Goal: Task Accomplishment & Management: Manage account settings

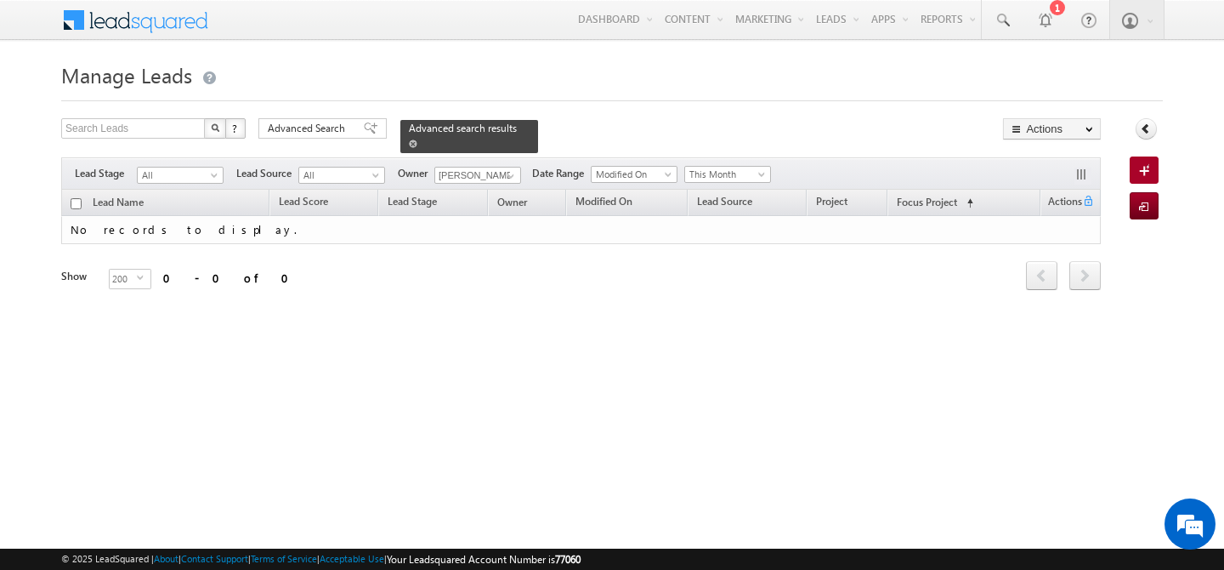
click at [417, 139] on span at bounding box center [413, 143] width 9 height 9
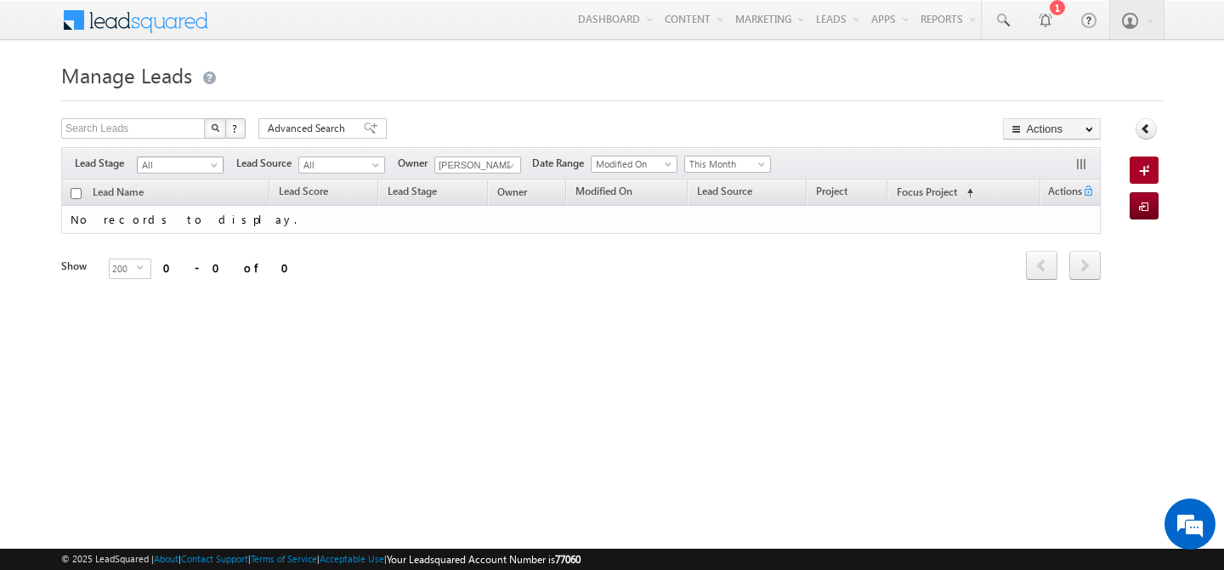
click at [207, 164] on span "All" at bounding box center [178, 164] width 81 height 15
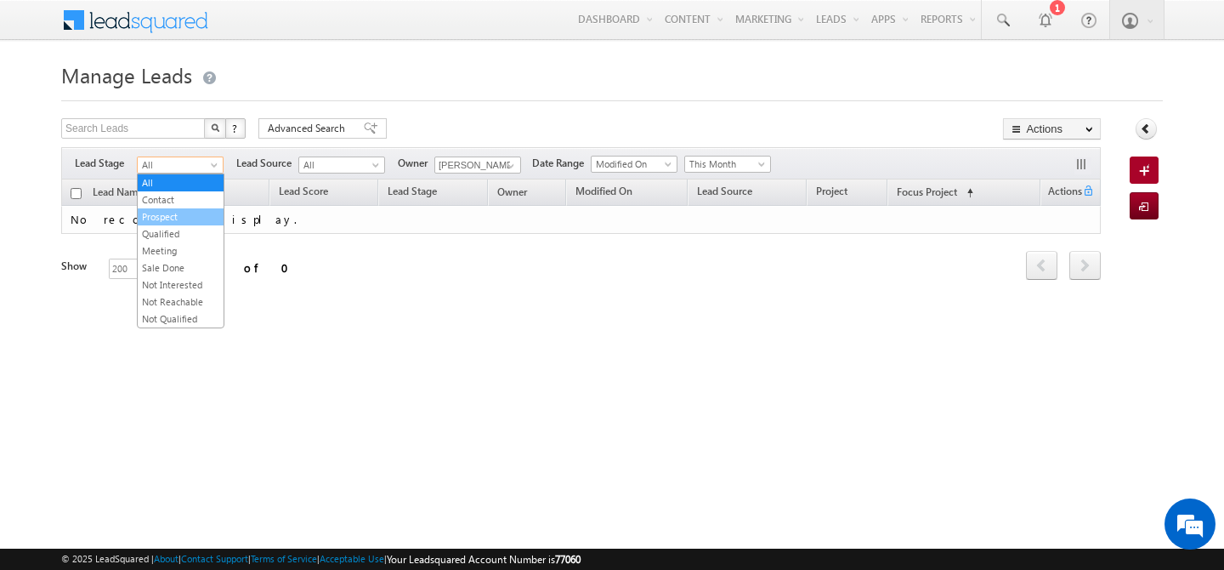
click at [193, 215] on link "Prospect" at bounding box center [181, 216] width 86 height 15
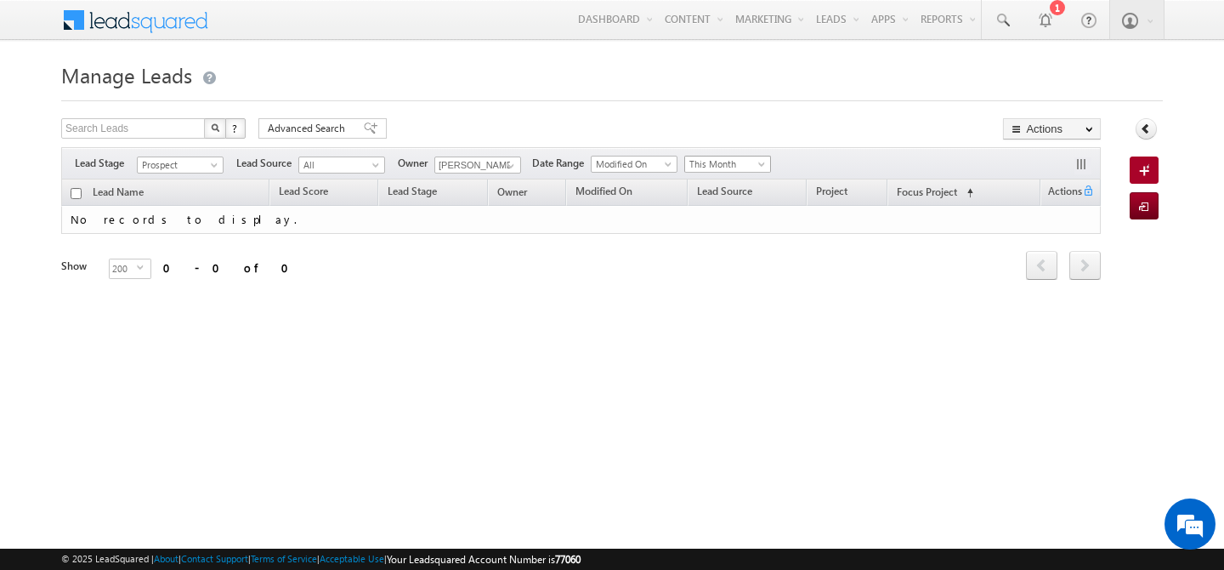
click at [761, 165] on span at bounding box center [764, 168] width 14 height 14
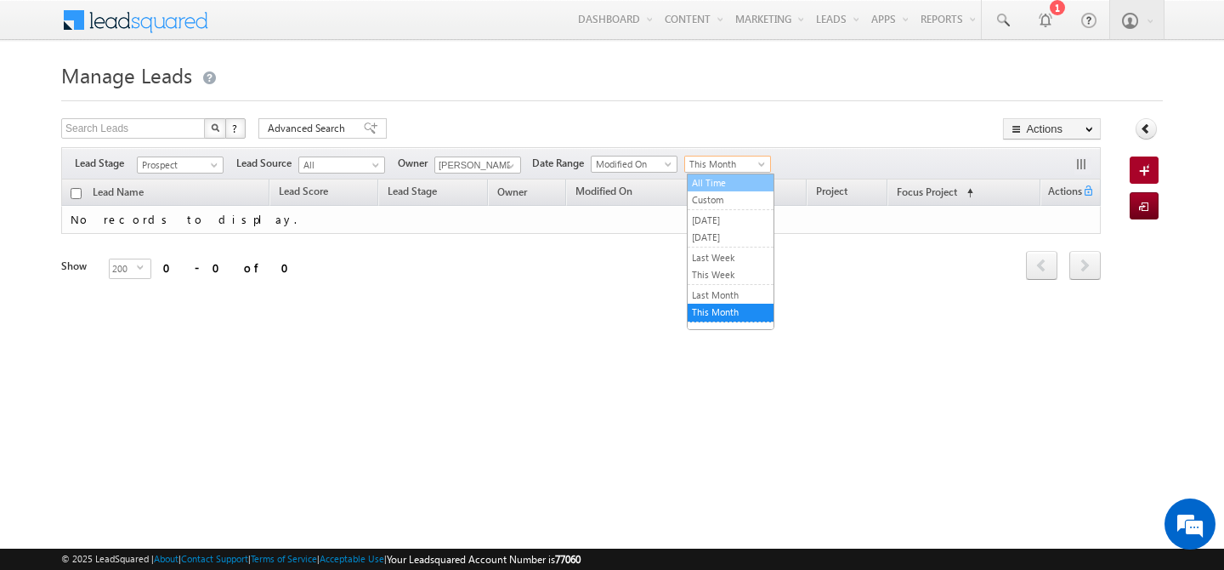
click at [739, 176] on link "All Time" at bounding box center [731, 182] width 86 height 15
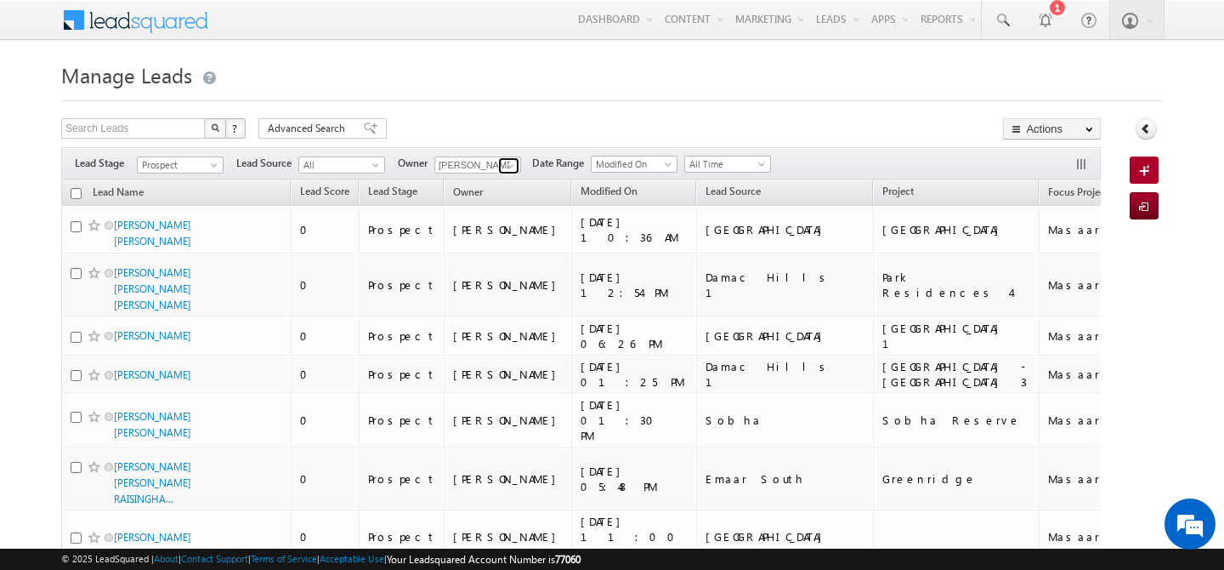
click at [509, 164] on span at bounding box center [511, 166] width 14 height 14
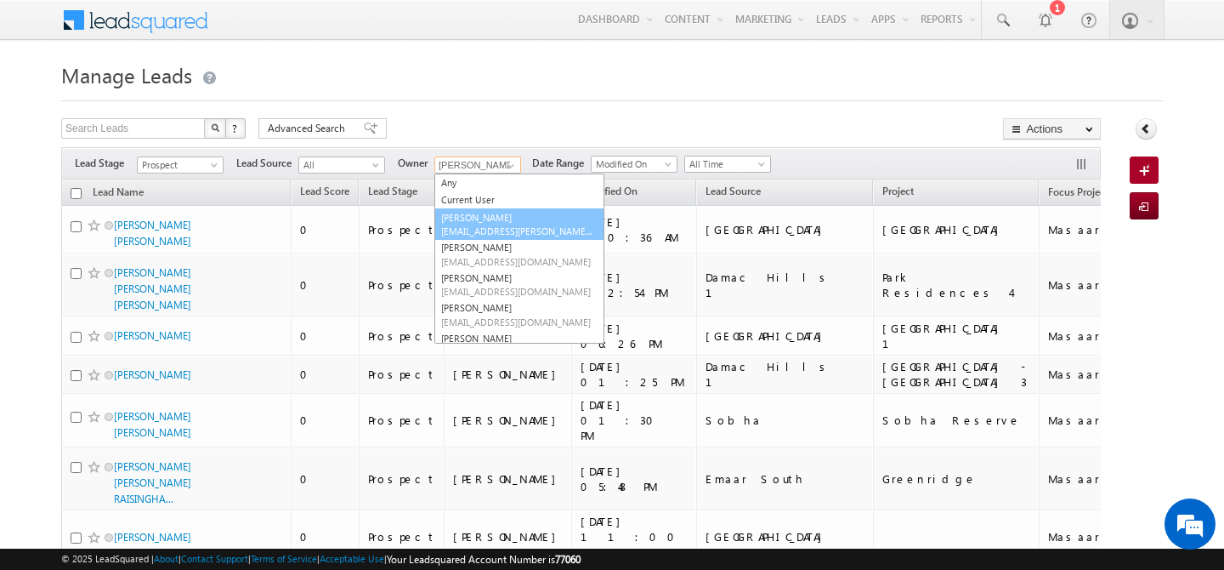
click at [502, 232] on span "[EMAIL_ADDRESS][PERSON_NAME][DOMAIN_NAME]" at bounding box center [517, 230] width 153 height 13
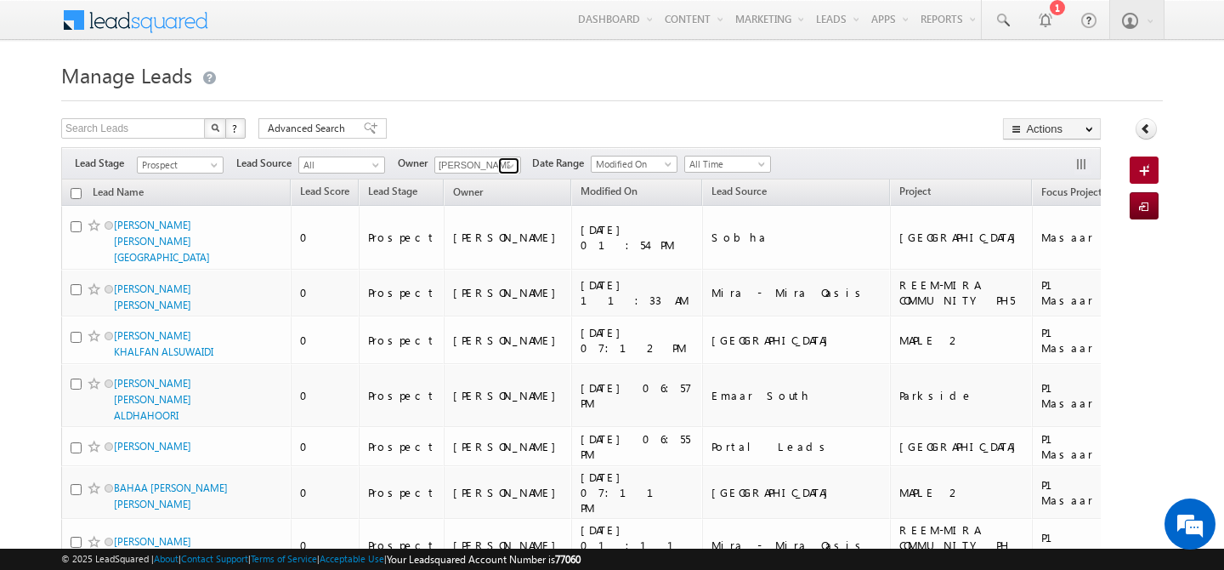
click at [513, 160] on span at bounding box center [511, 166] width 14 height 14
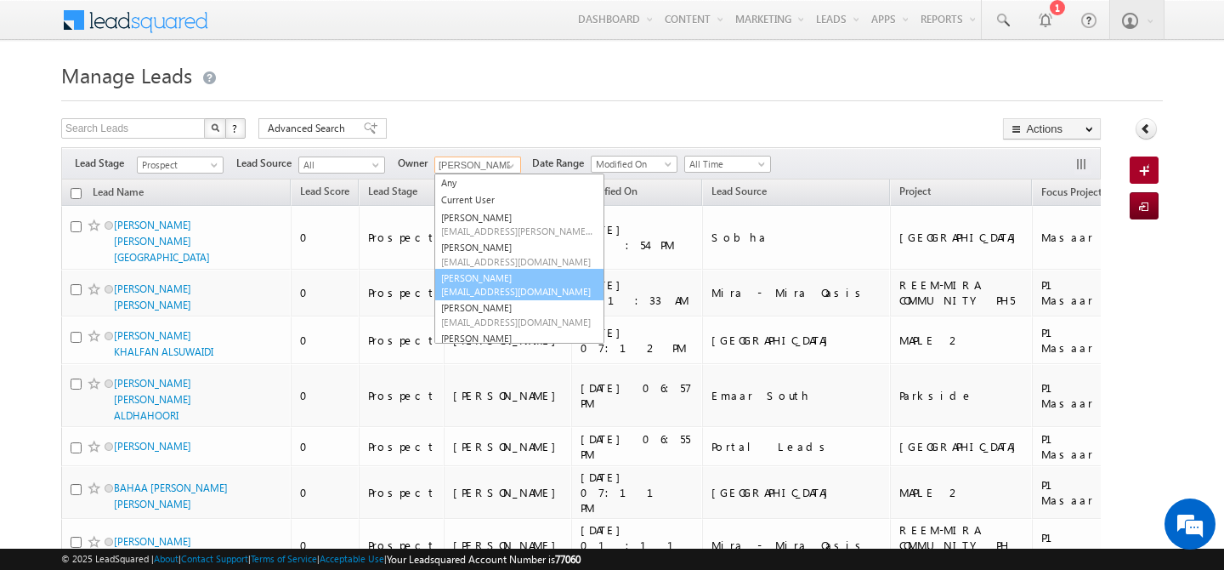
click at [502, 277] on link "Akash Sinha akash.sinha@indglobal.ae" at bounding box center [519, 285] width 170 height 32
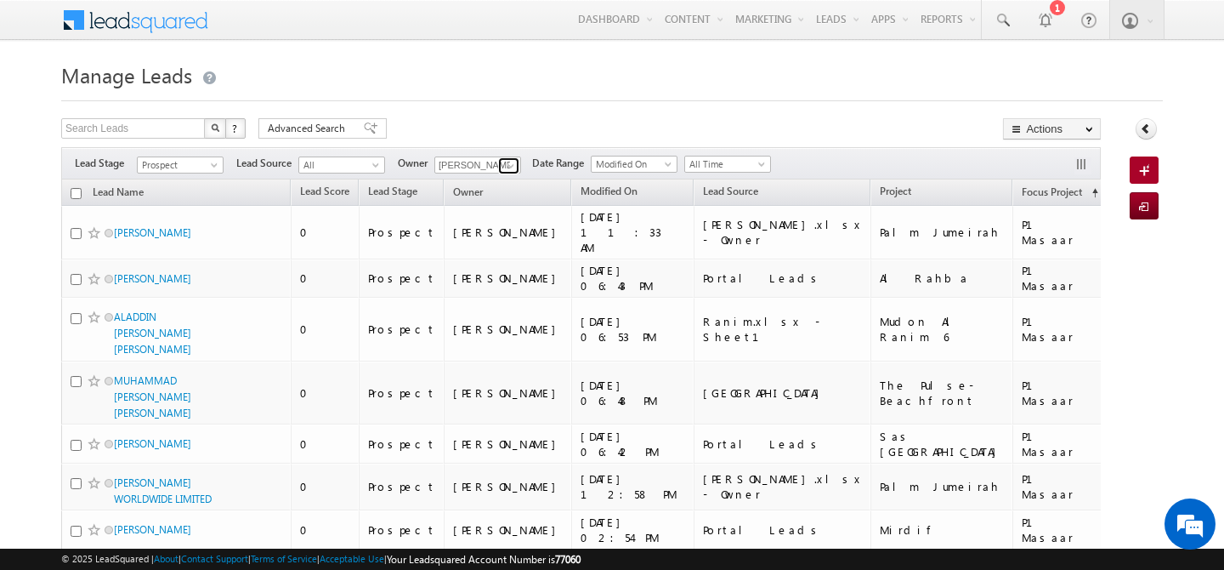
click at [511, 163] on span at bounding box center [511, 166] width 14 height 14
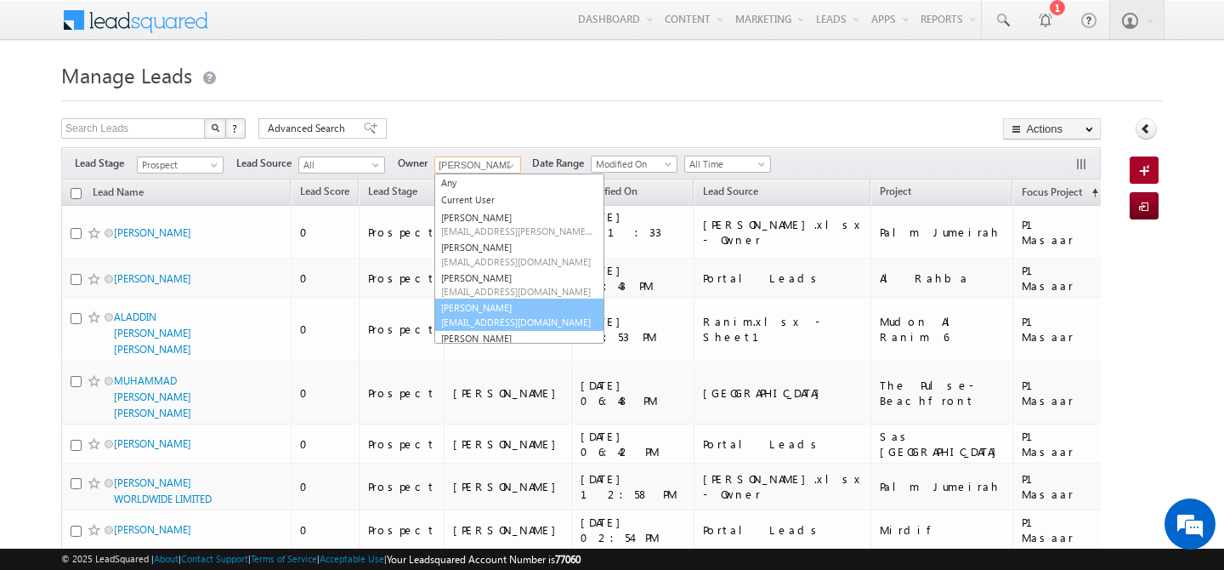
click at [492, 309] on link "Akshay Choudhary akshay.choudhary@indglobal.ae" at bounding box center [519, 314] width 170 height 32
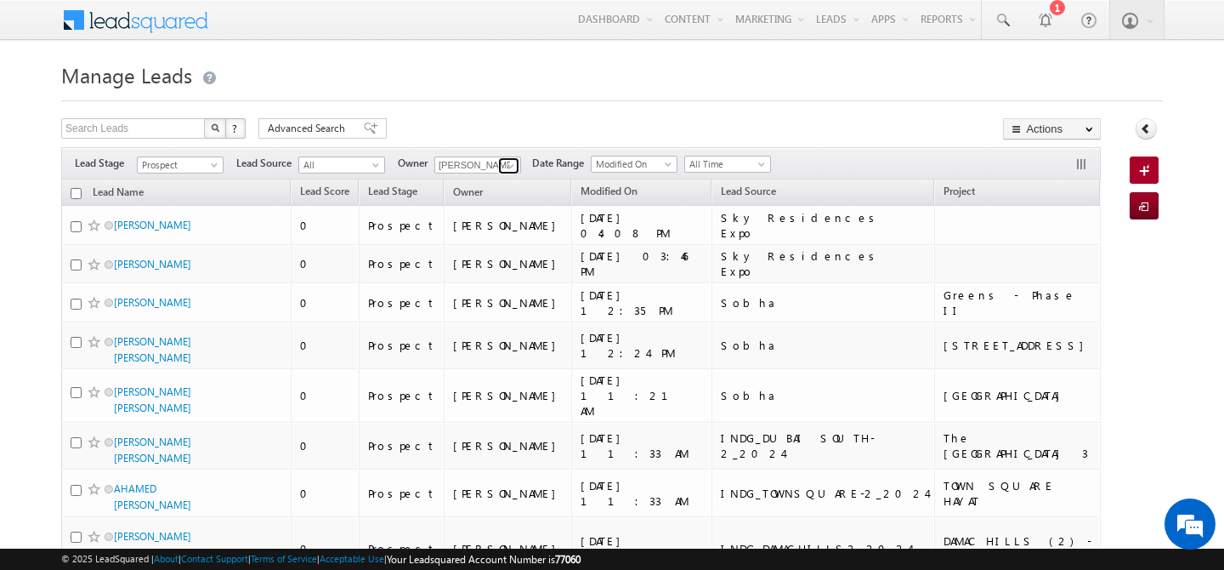
click at [512, 169] on span at bounding box center [511, 166] width 14 height 14
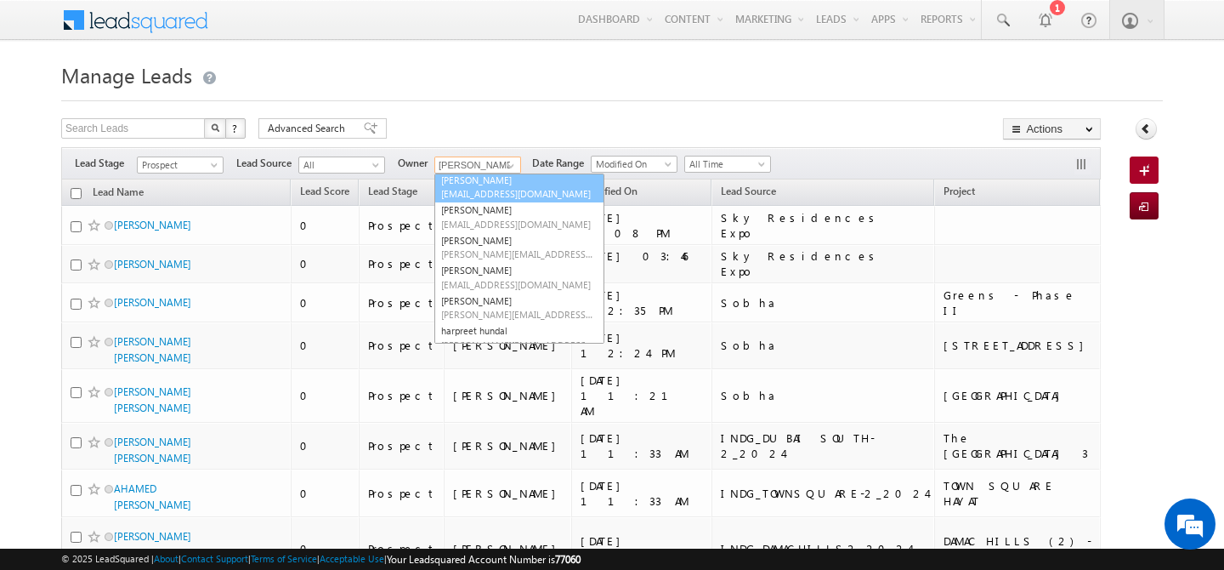
scroll to position [109, 0]
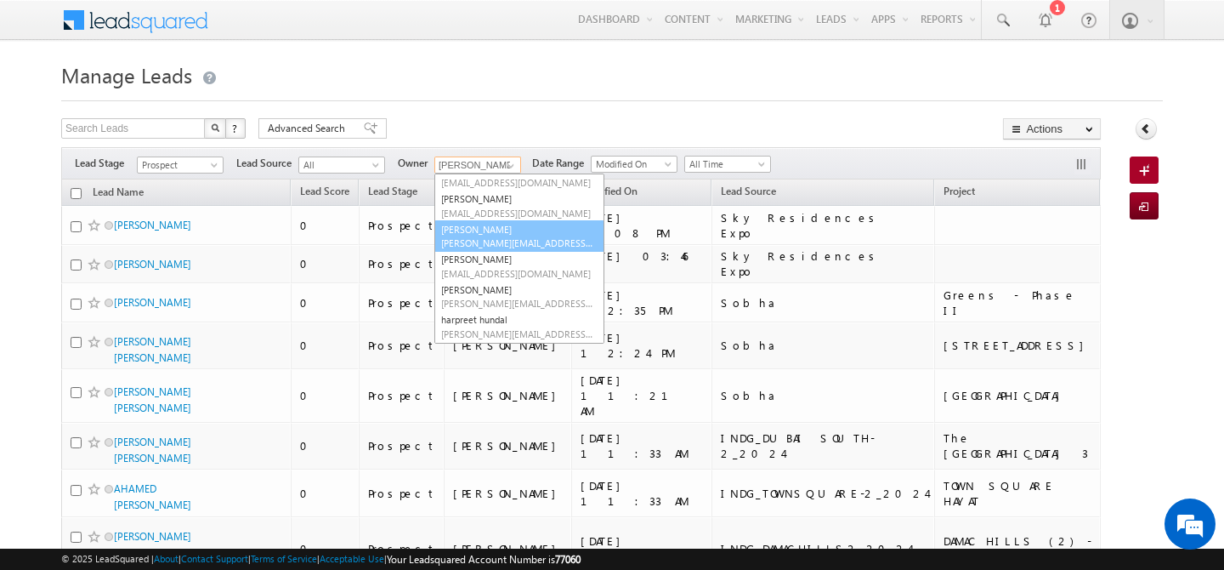
click at [497, 235] on link "[PERSON_NAME] [PERSON_NAME][EMAIL_ADDRESS][DOMAIN_NAME]" at bounding box center [519, 236] width 170 height 32
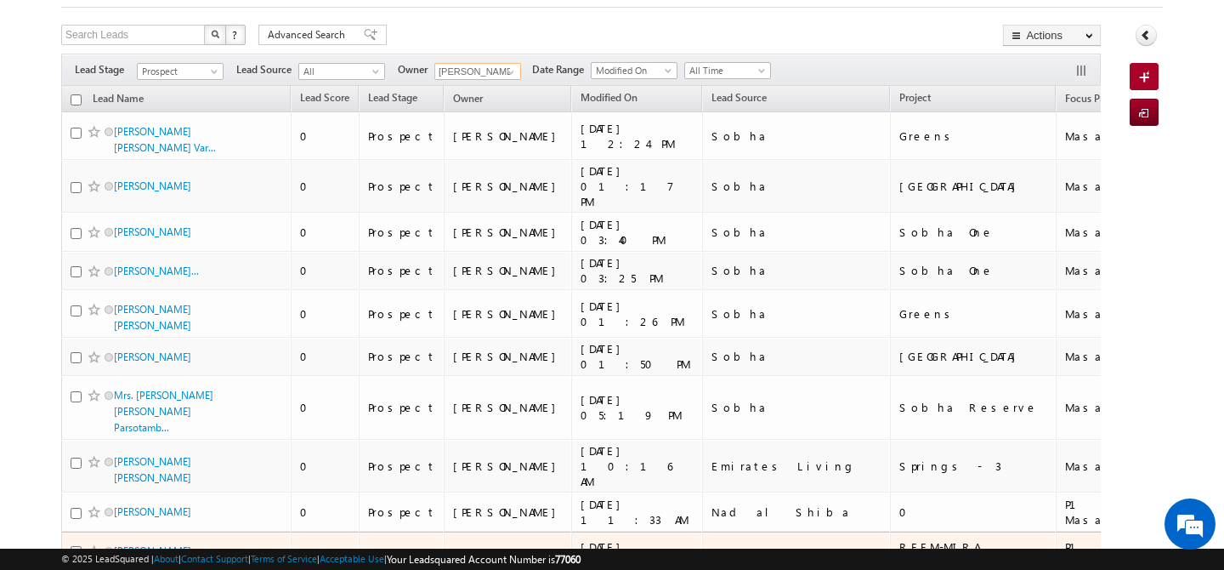
scroll to position [0, 0]
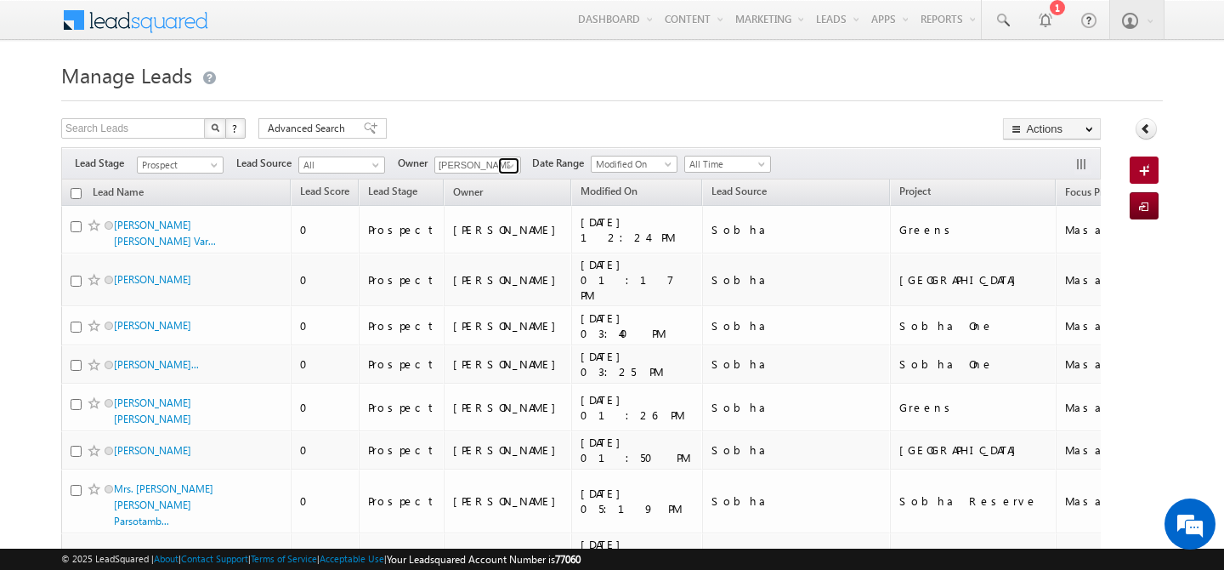
click at [511, 167] on span at bounding box center [511, 166] width 14 height 14
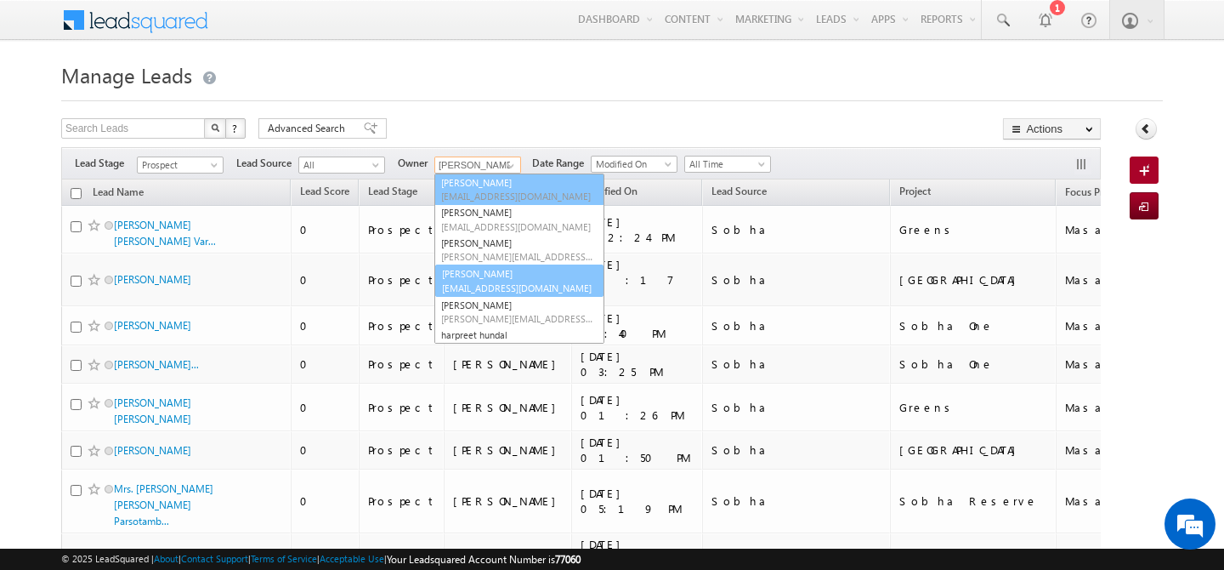
scroll to position [105, 0]
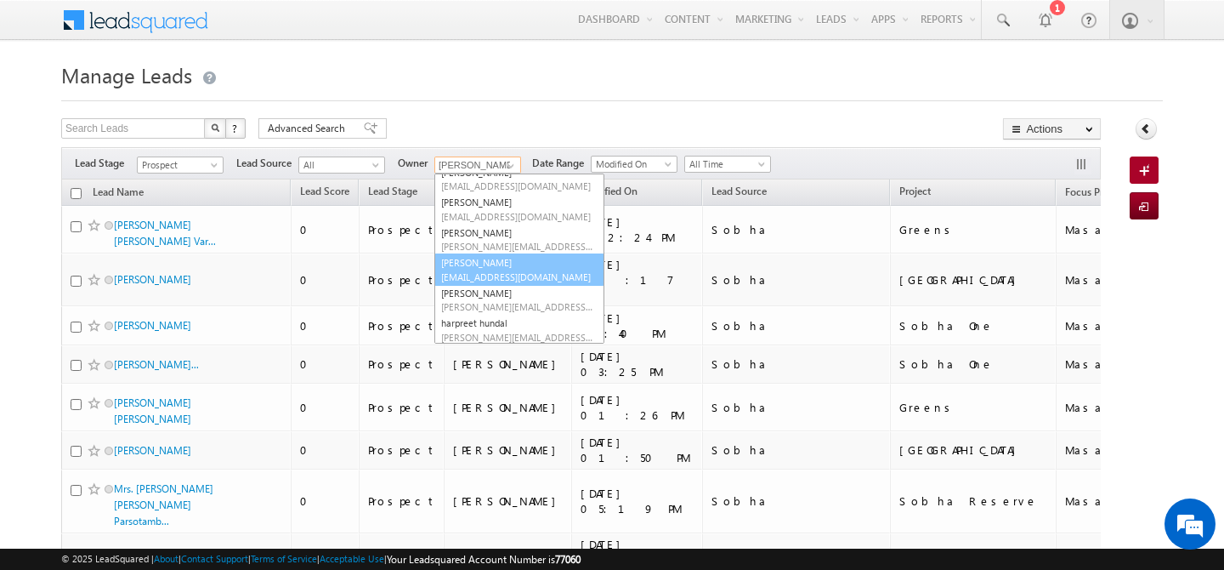
click at [502, 262] on link "[PERSON_NAME] [PERSON_NAME][EMAIL_ADDRESS][DOMAIN_NAME]" at bounding box center [519, 269] width 170 height 32
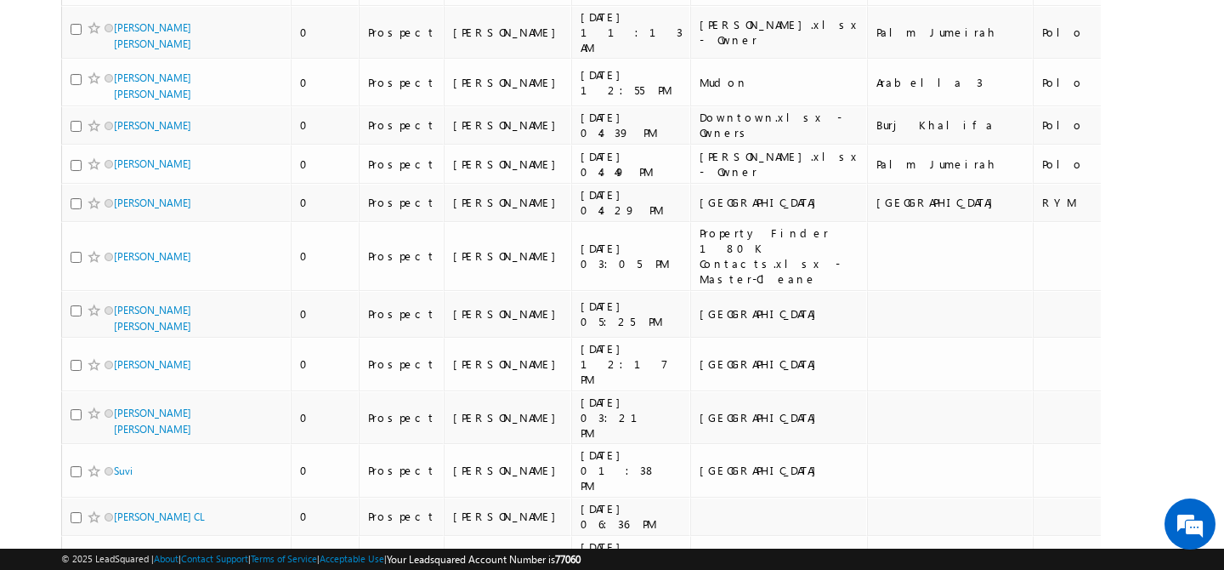
scroll to position [0, 0]
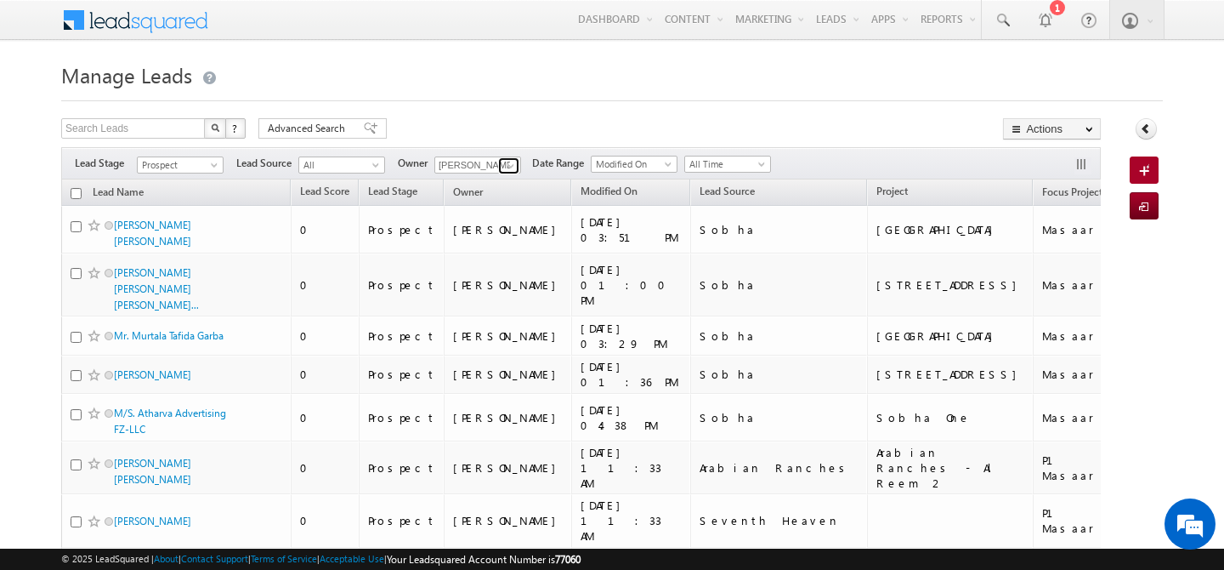
click at [512, 164] on span at bounding box center [511, 166] width 14 height 14
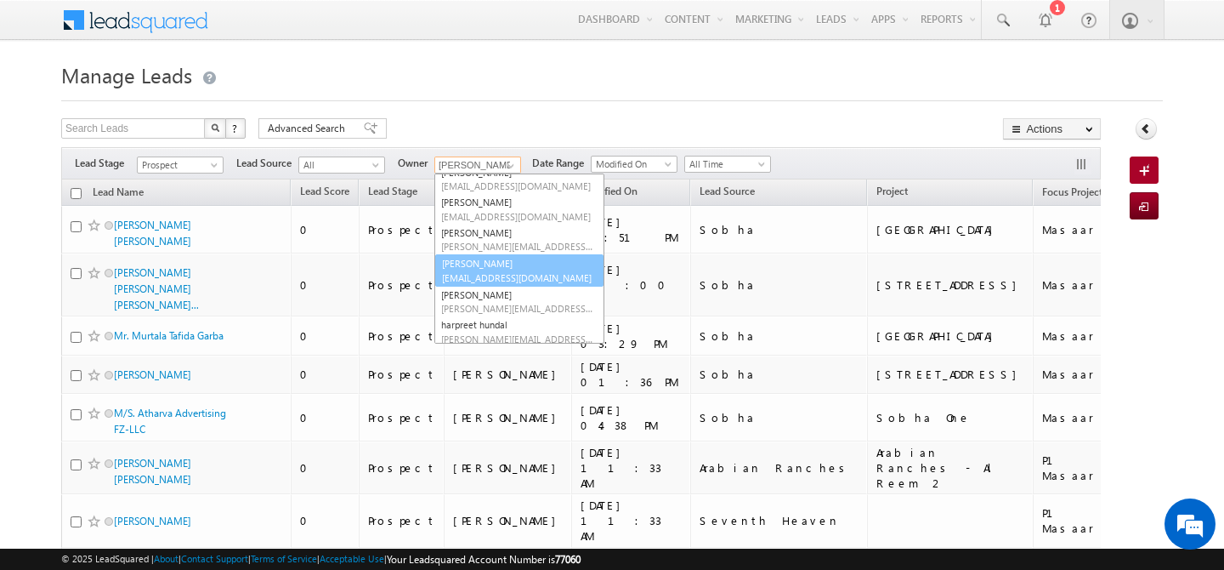
scroll to position [95, 0]
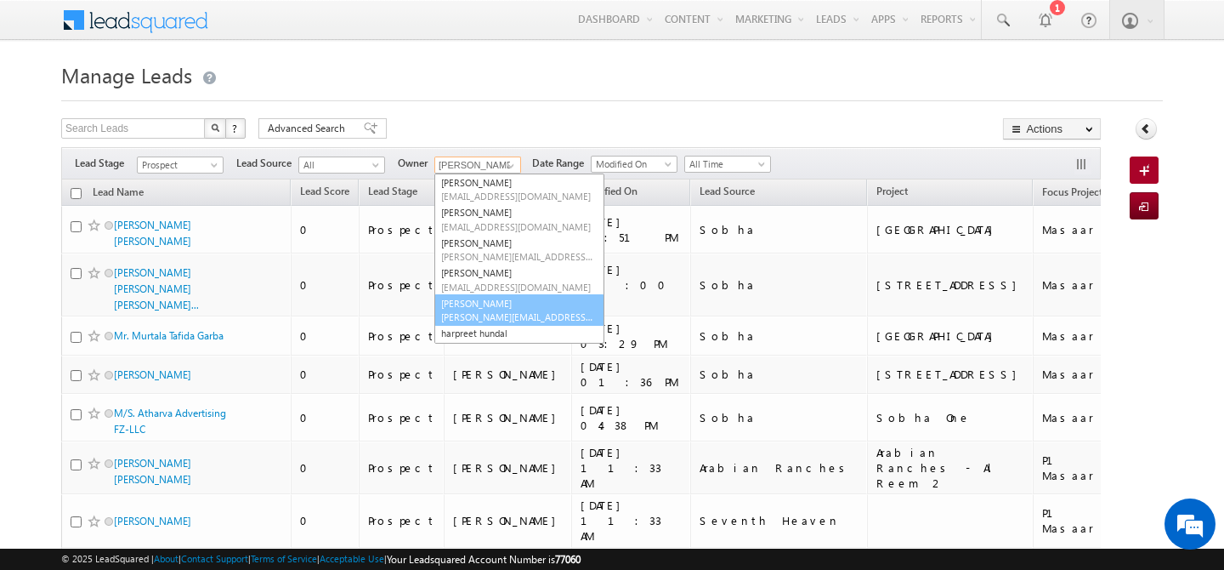
click at [496, 302] on link "[PERSON_NAME] [PERSON_NAME][EMAIL_ADDRESS][PERSON_NAME][DOMAIN_NAME]" at bounding box center [519, 310] width 170 height 32
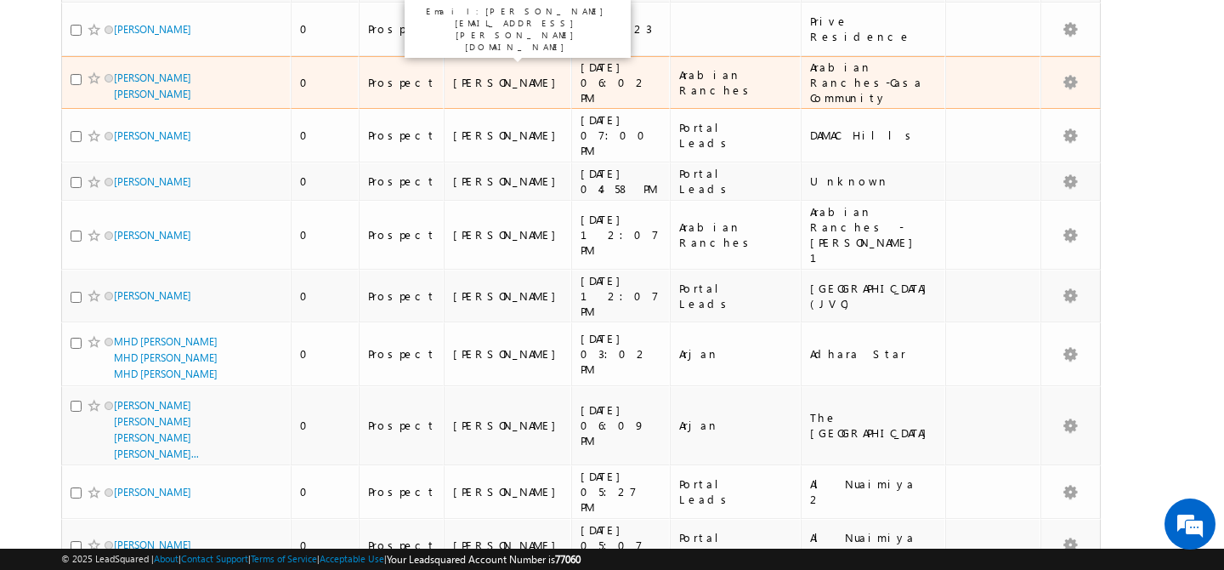
scroll to position [0, 0]
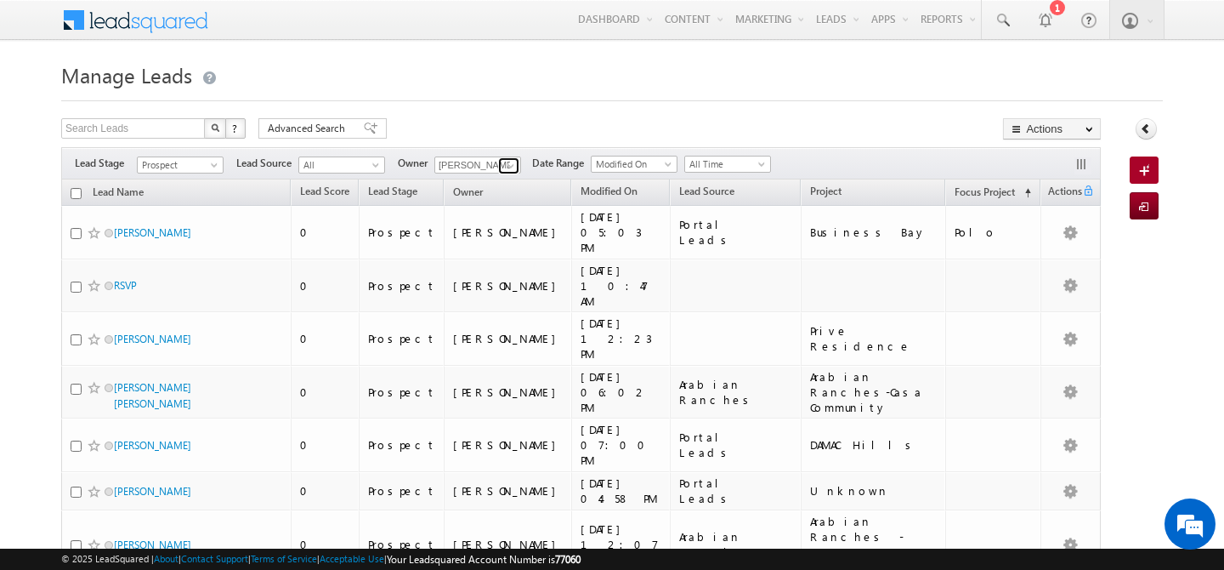
click at [510, 166] on span at bounding box center [511, 166] width 14 height 14
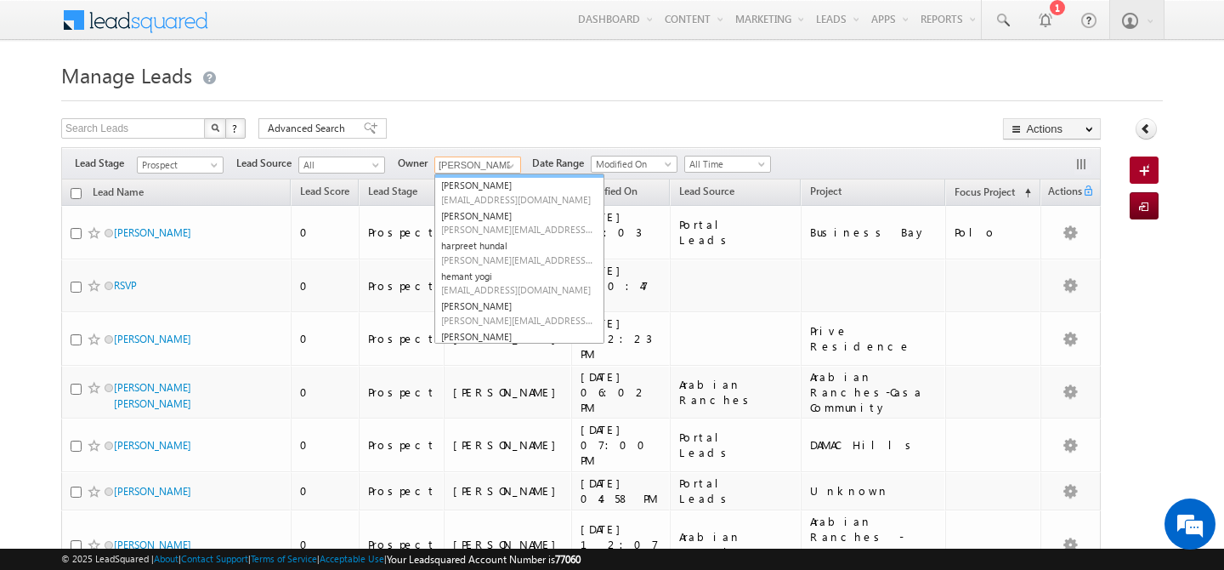
scroll to position [186, 0]
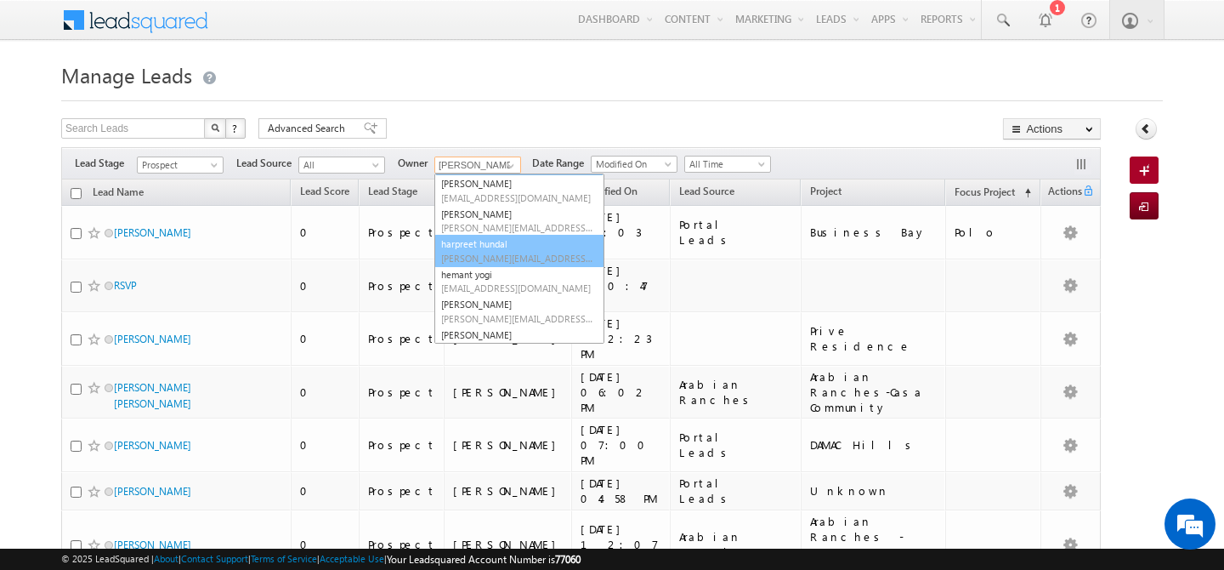
click at [499, 252] on span "[PERSON_NAME][EMAIL_ADDRESS][PERSON_NAME][DOMAIN_NAME]" at bounding box center [517, 258] width 153 height 13
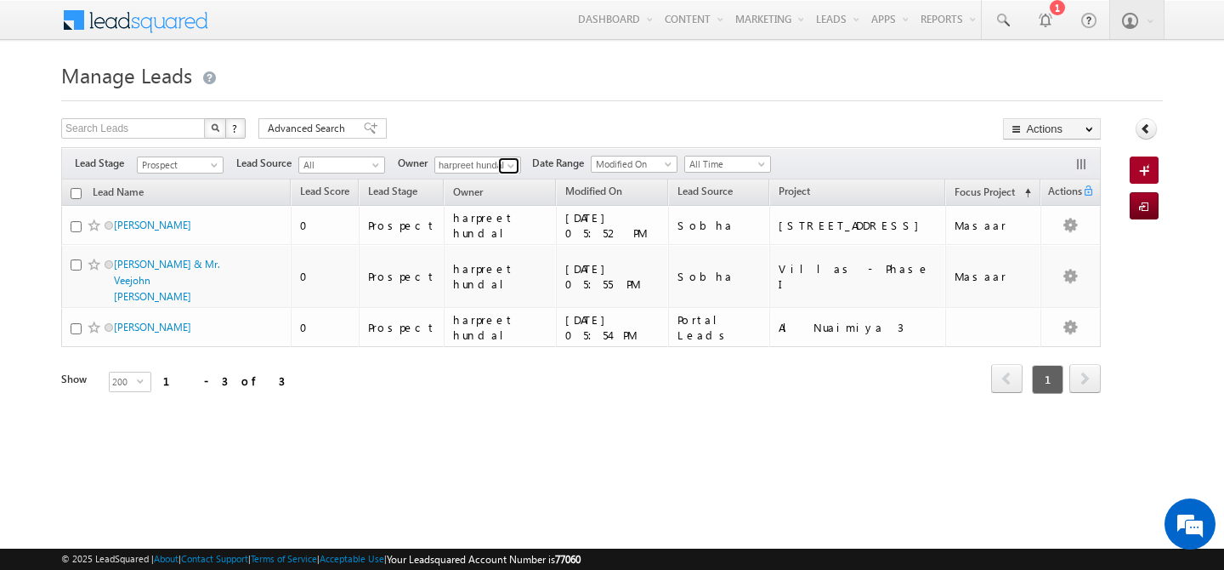
click at [517, 167] on span at bounding box center [511, 166] width 14 height 14
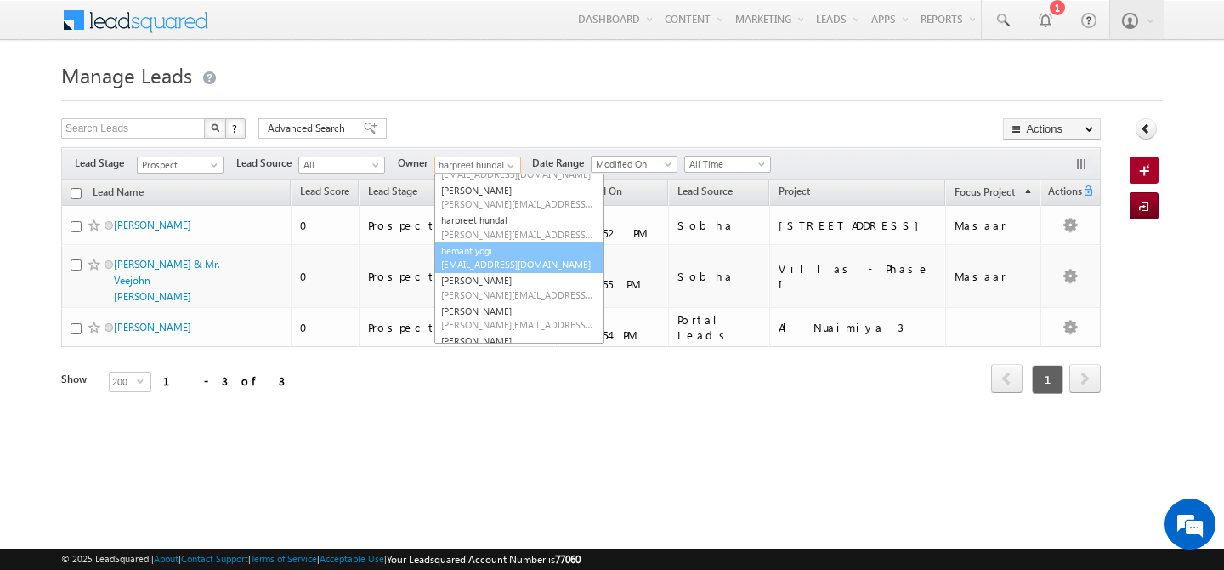
scroll to position [220, 0]
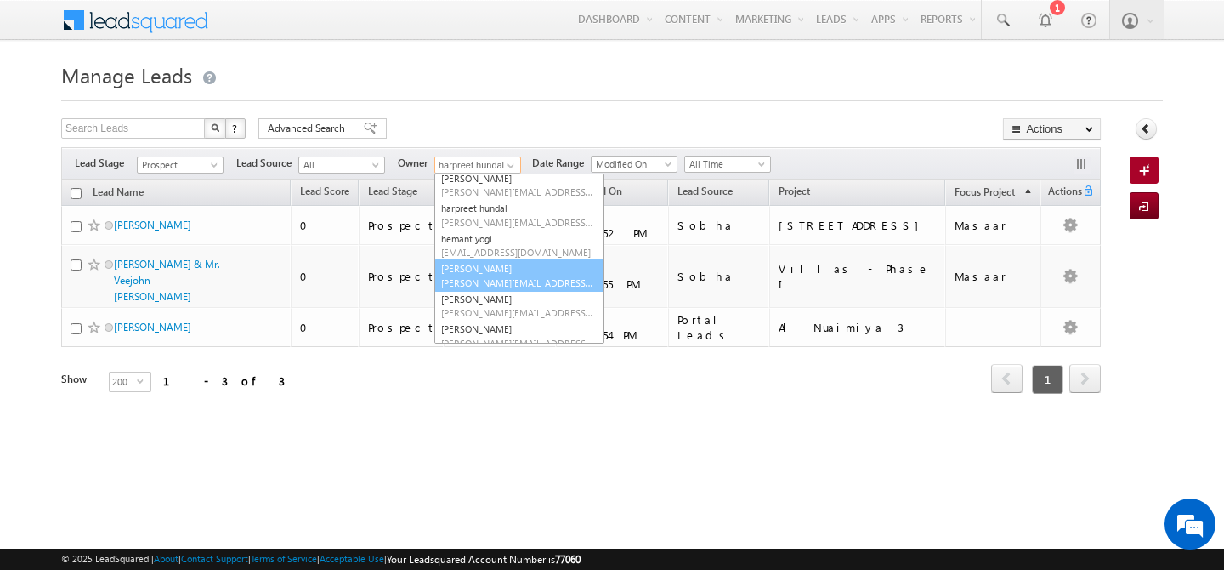
click at [500, 266] on link "keshav Jaiswal keshav.jaiswal@indglobal.ae" at bounding box center [519, 275] width 170 height 32
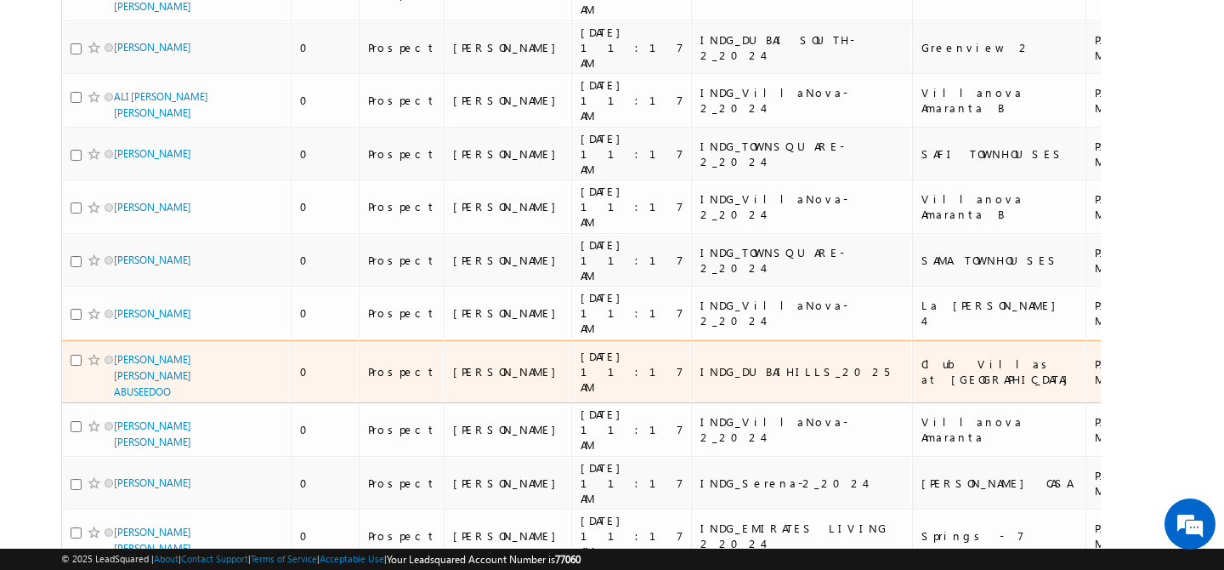
scroll to position [0, 0]
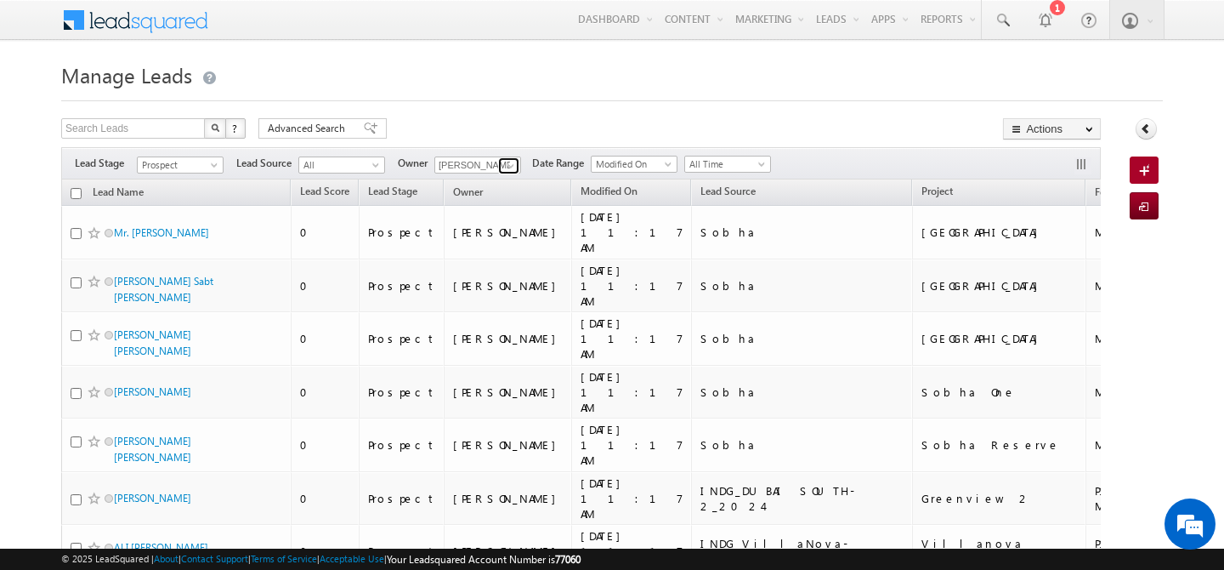
click at [513, 169] on span at bounding box center [511, 166] width 14 height 14
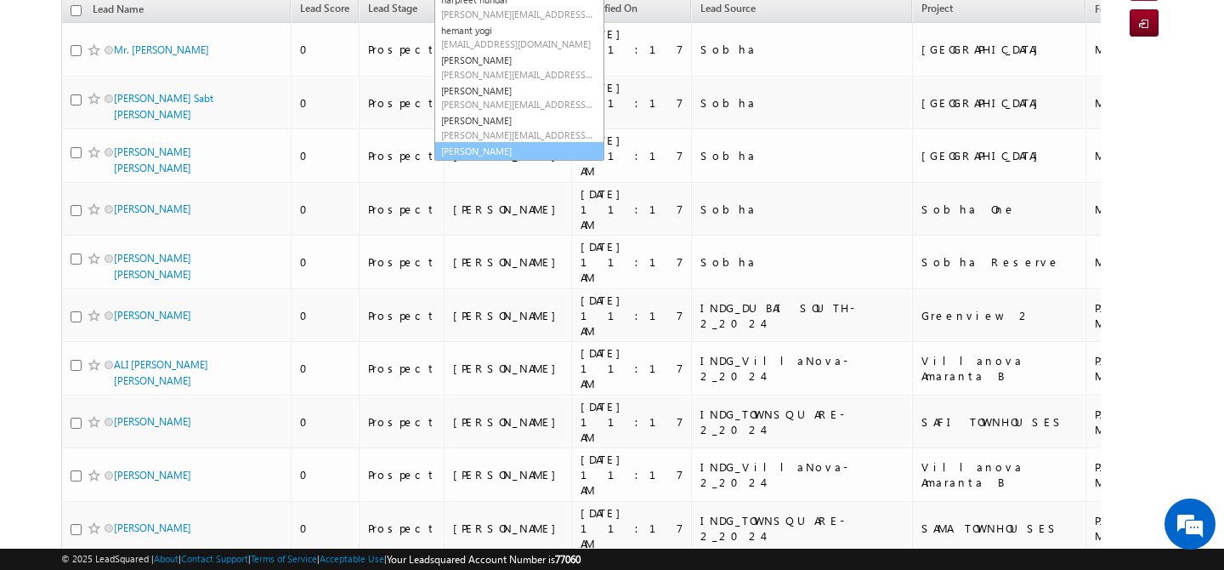
scroll to position [258, 0]
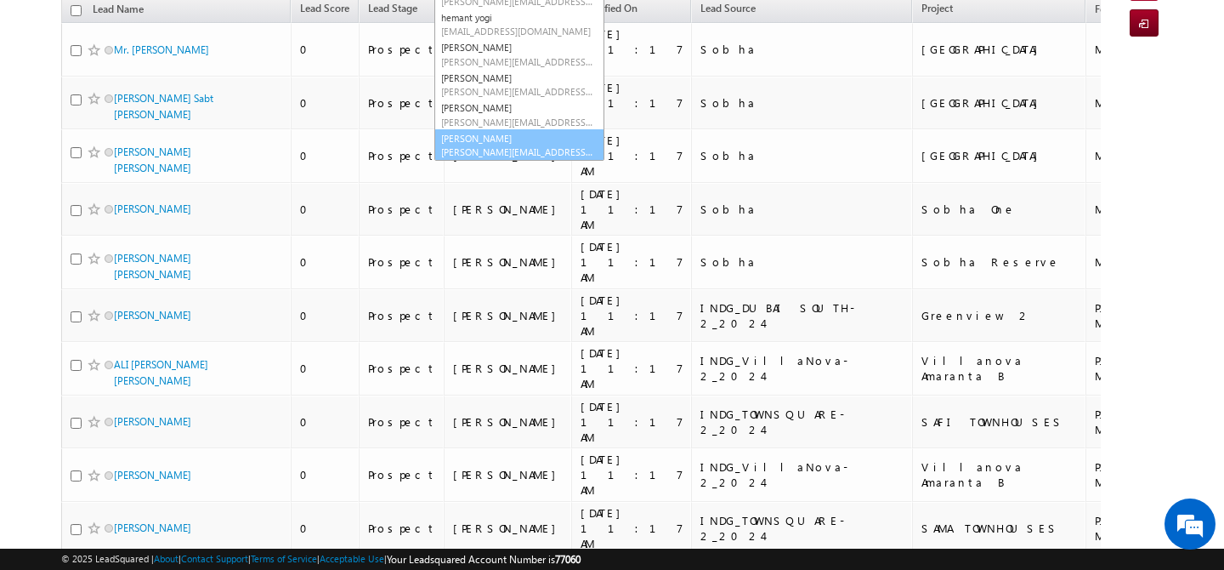
click at [496, 145] on span "[PERSON_NAME][EMAIL_ADDRESS][DOMAIN_NAME]" at bounding box center [517, 151] width 153 height 13
type input "[PERSON_NAME]"
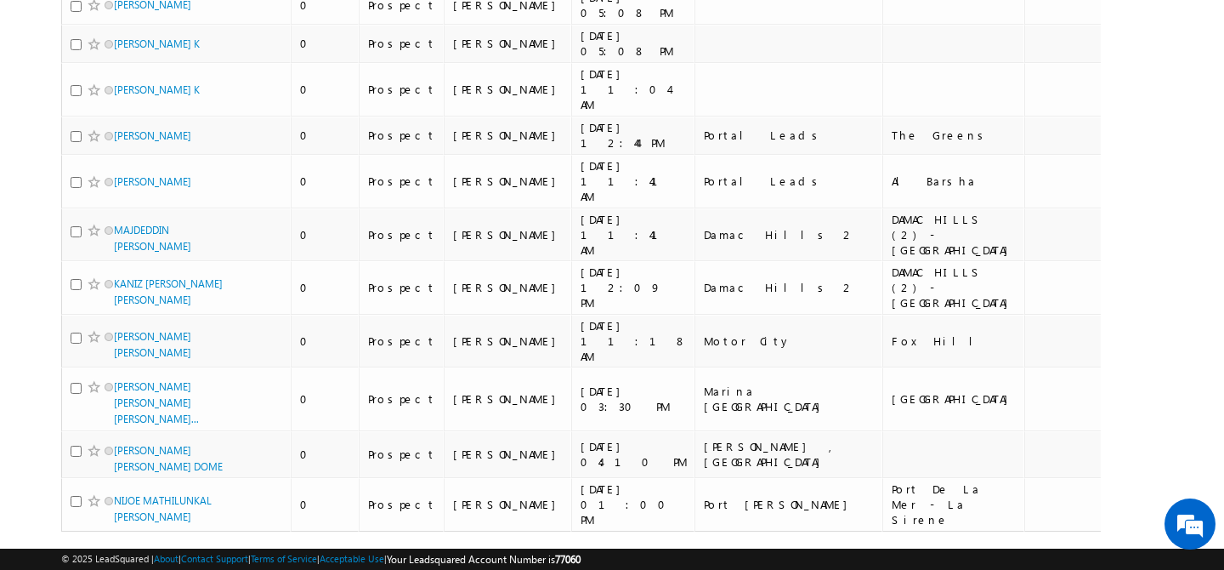
scroll to position [0, 0]
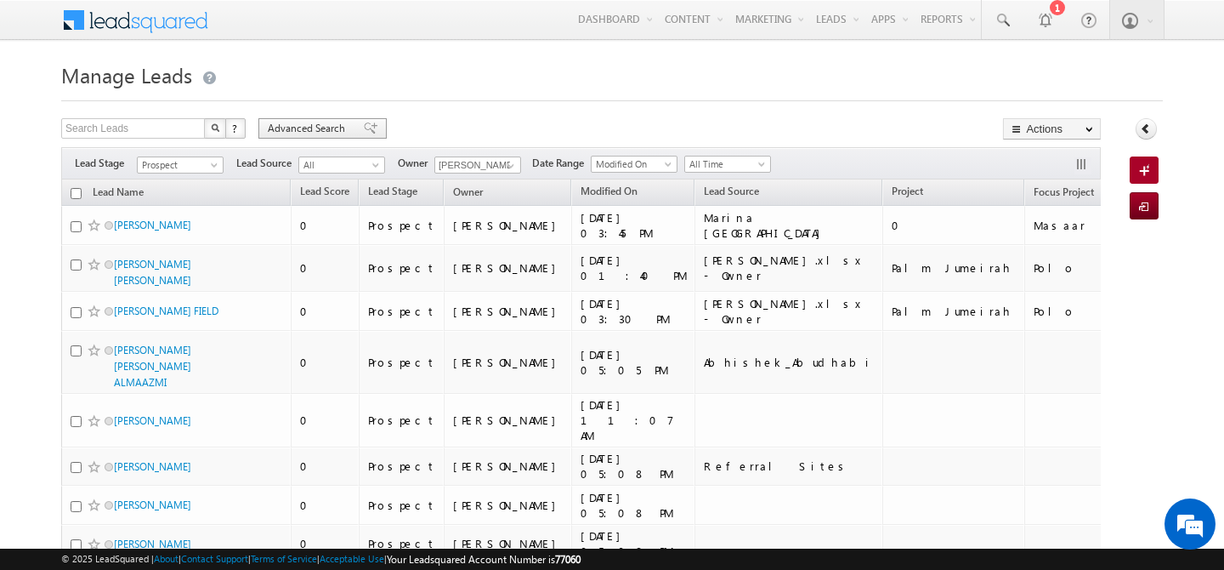
click at [300, 131] on span "Advanced Search" at bounding box center [309, 128] width 82 height 15
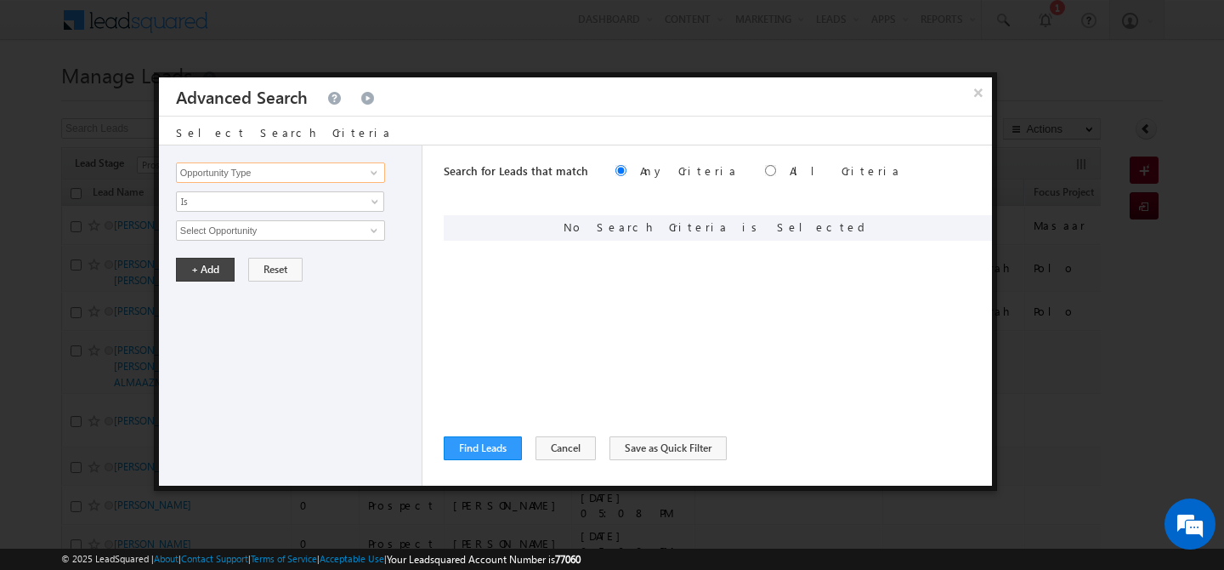
click at [285, 179] on input "Opportunity Type" at bounding box center [280, 172] width 209 height 20
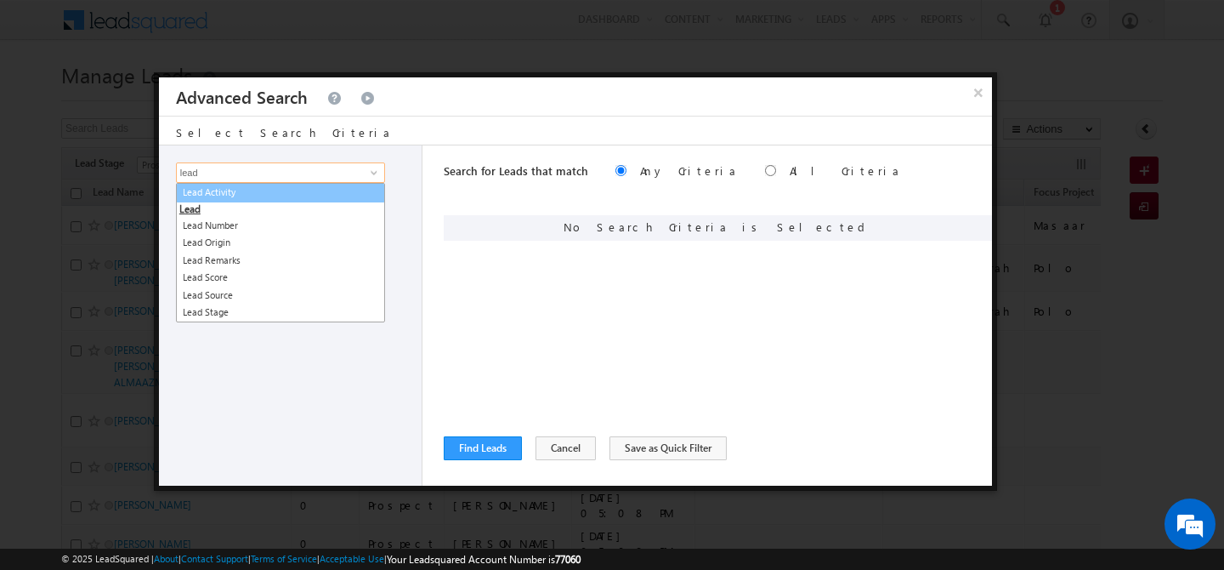
click at [281, 197] on link "Lead Activity" at bounding box center [280, 193] width 209 height 20
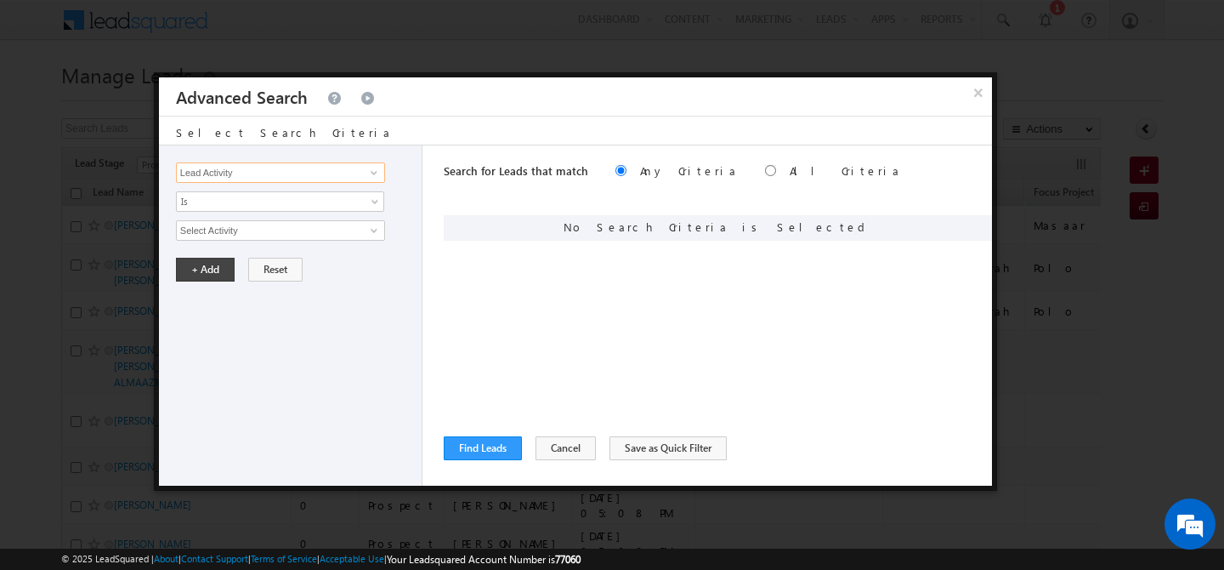
type input "Lead Activity"
click at [249, 232] on input "Select Activity" at bounding box center [280, 230] width 209 height 20
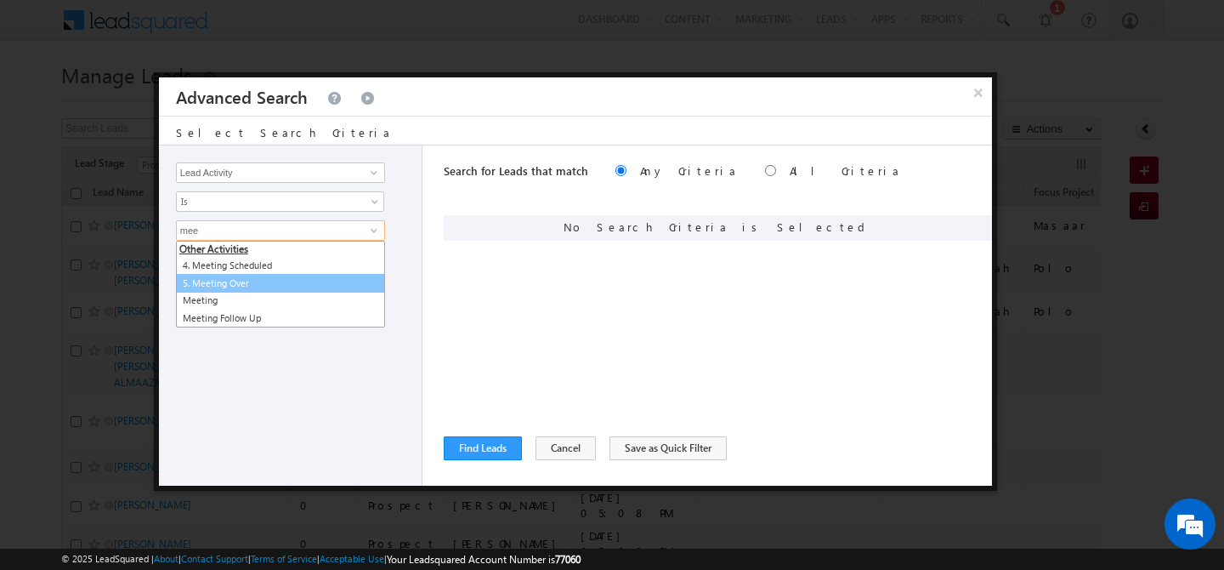
click at [247, 279] on link "5. Meeting Over" at bounding box center [280, 284] width 209 height 20
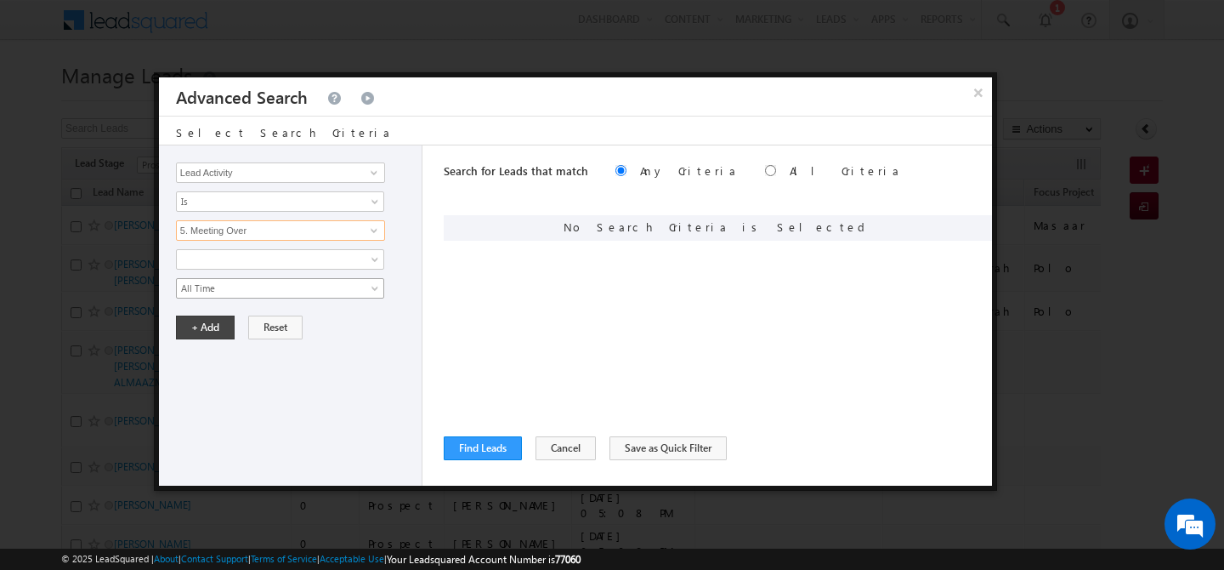
type input "5. Meeting Over"
click at [255, 289] on span "All Time" at bounding box center [269, 288] width 184 height 15
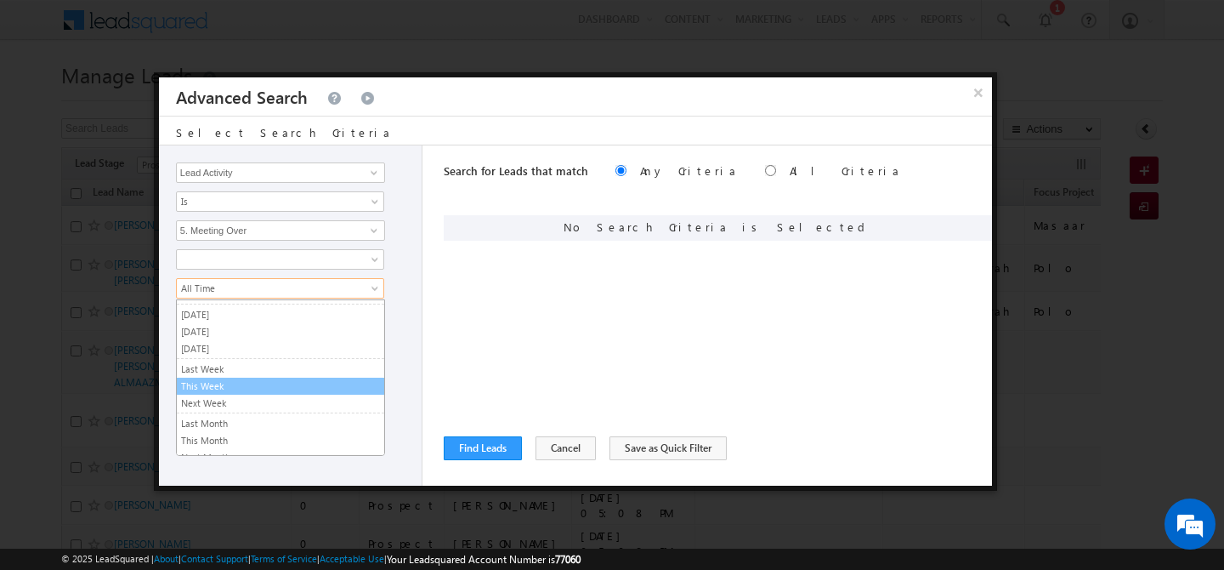
scroll to position [37, 0]
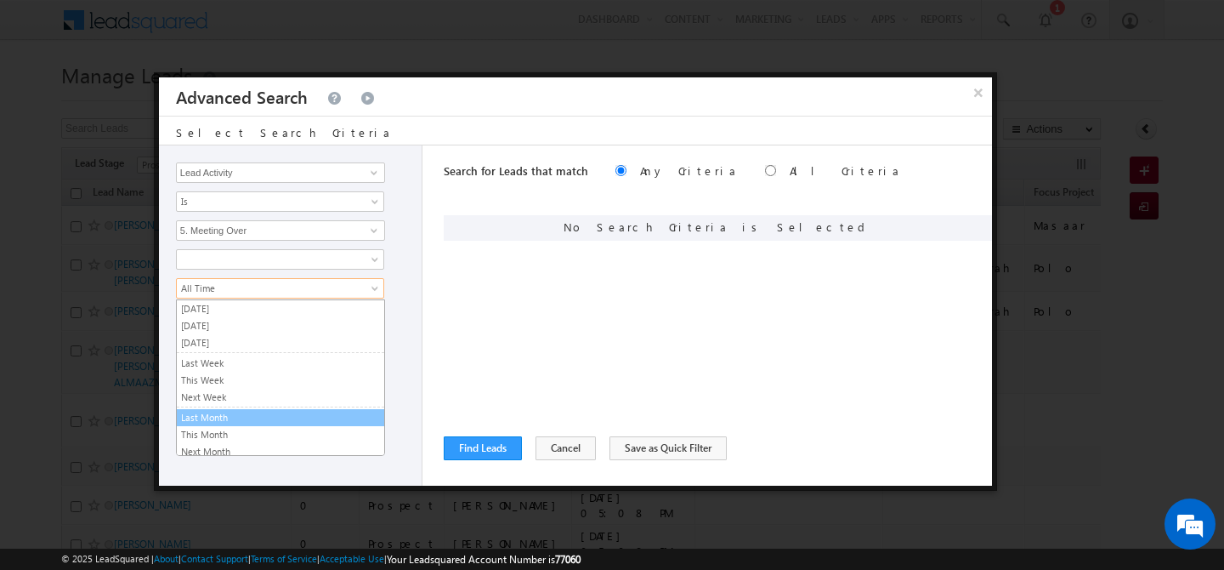
click at [234, 417] on link "Last Month" at bounding box center [280, 417] width 207 height 15
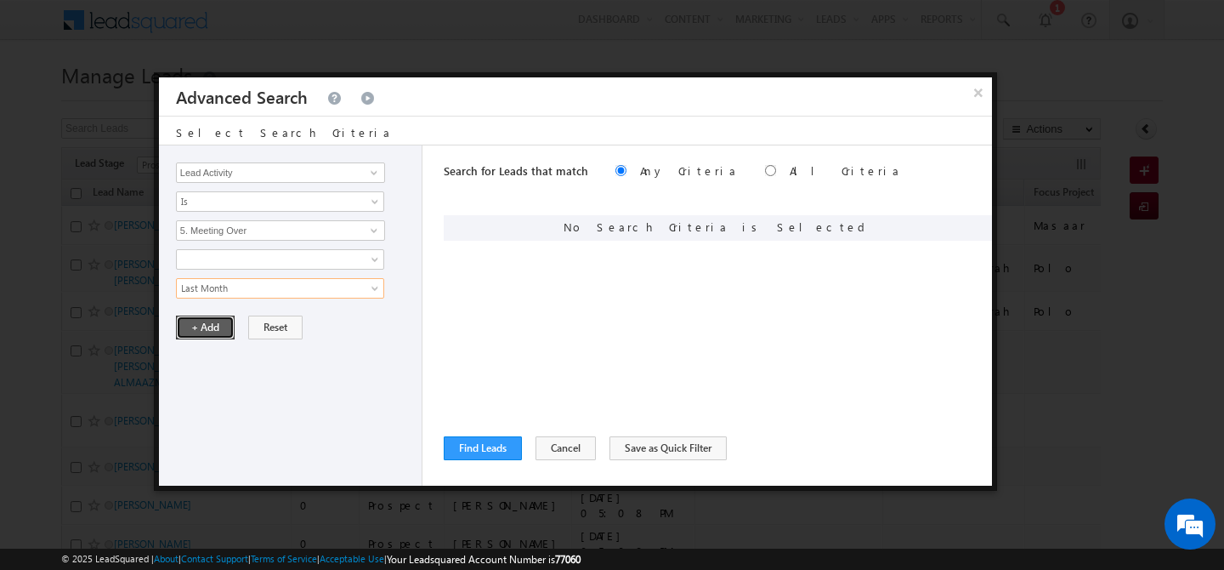
click at [217, 321] on button "+ Add" at bounding box center [205, 327] width 59 height 24
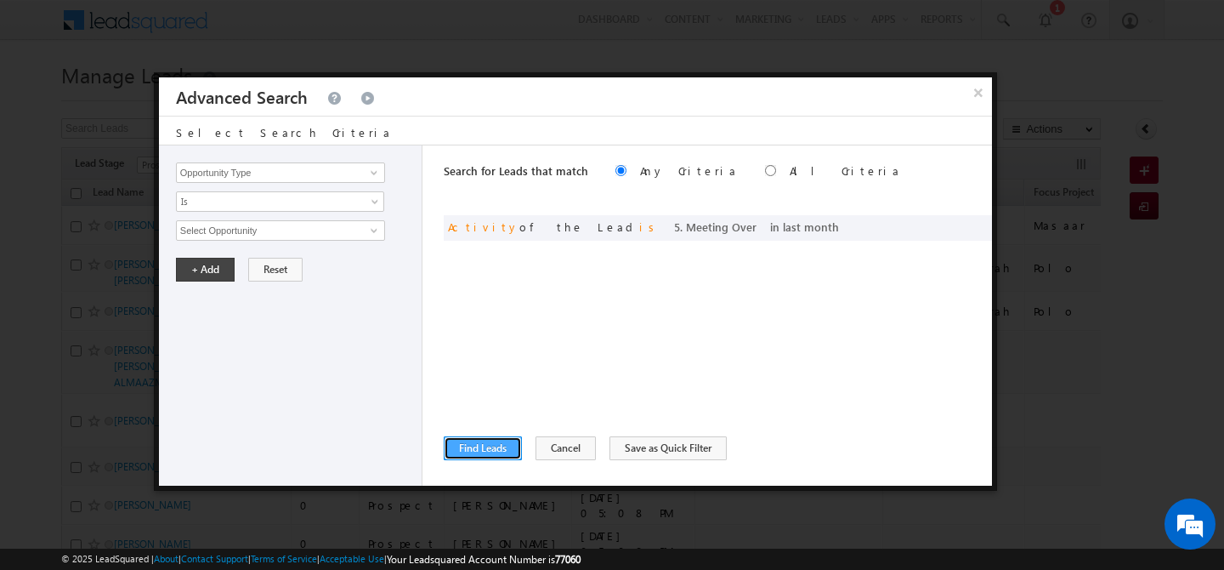
click at [502, 450] on button "Find Leads" at bounding box center [483, 448] width 78 height 24
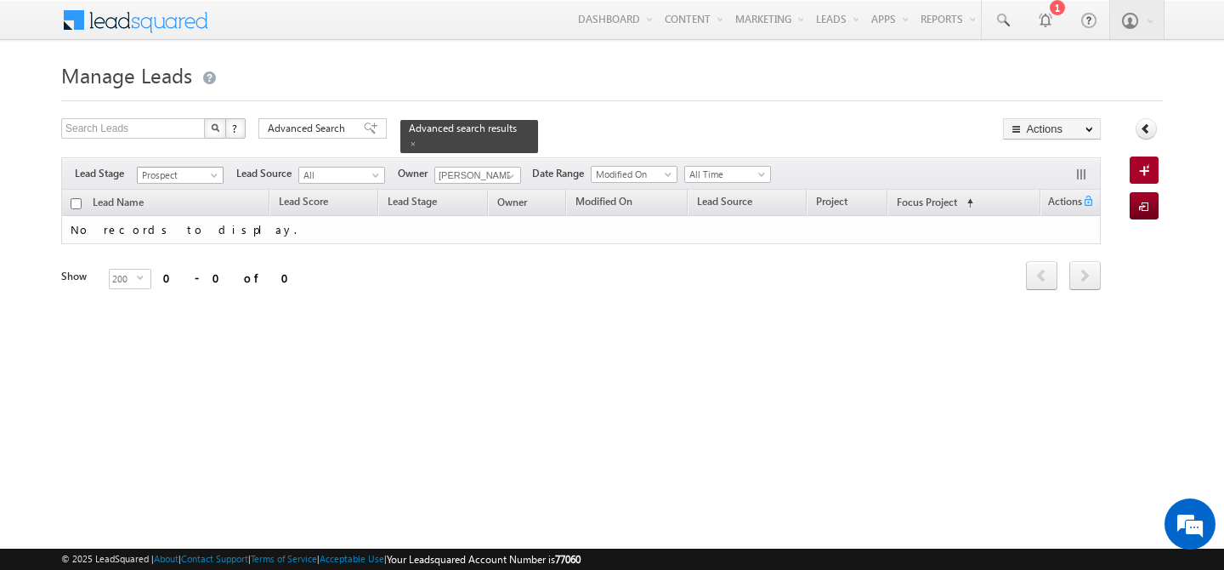
click at [213, 172] on span at bounding box center [216, 179] width 14 height 14
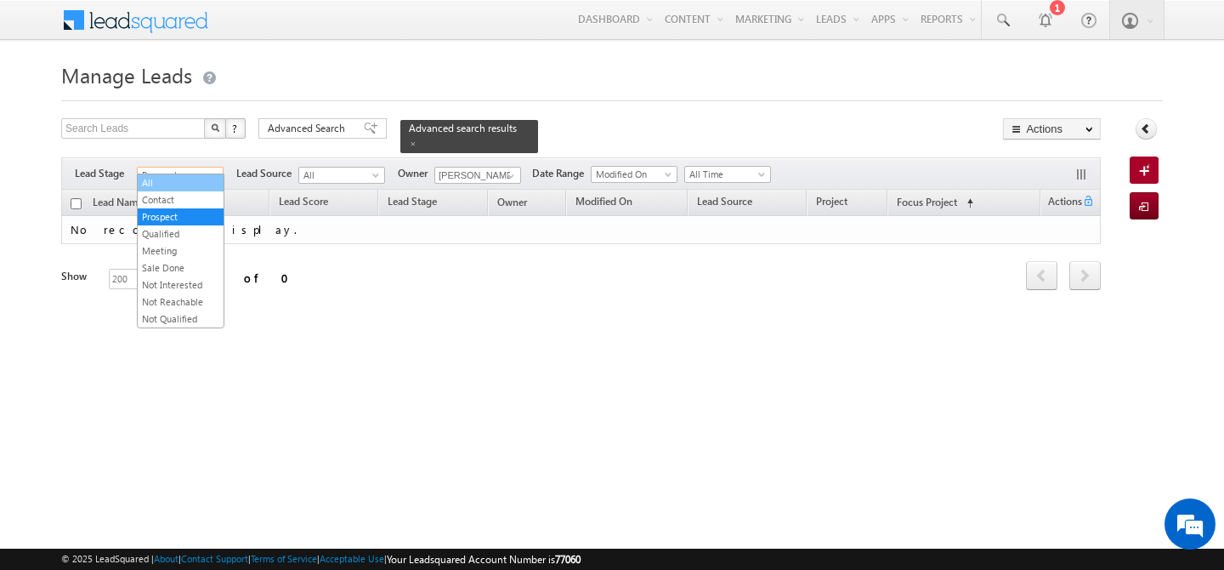
click at [176, 185] on link "All" at bounding box center [181, 182] width 86 height 15
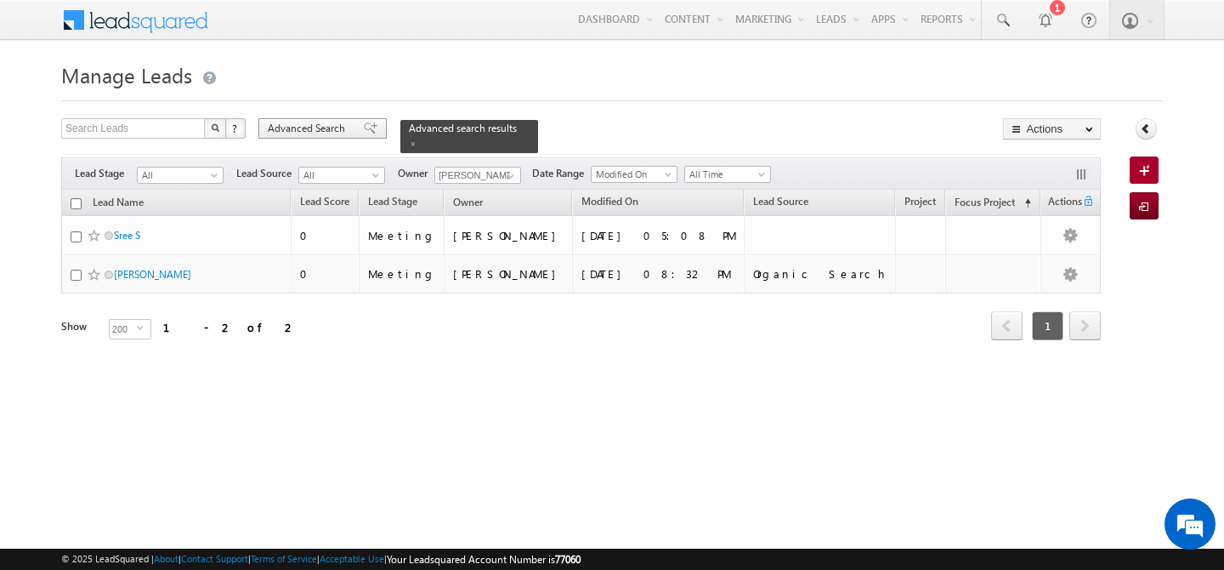
click at [331, 125] on span "Advanced Search" at bounding box center [309, 128] width 82 height 15
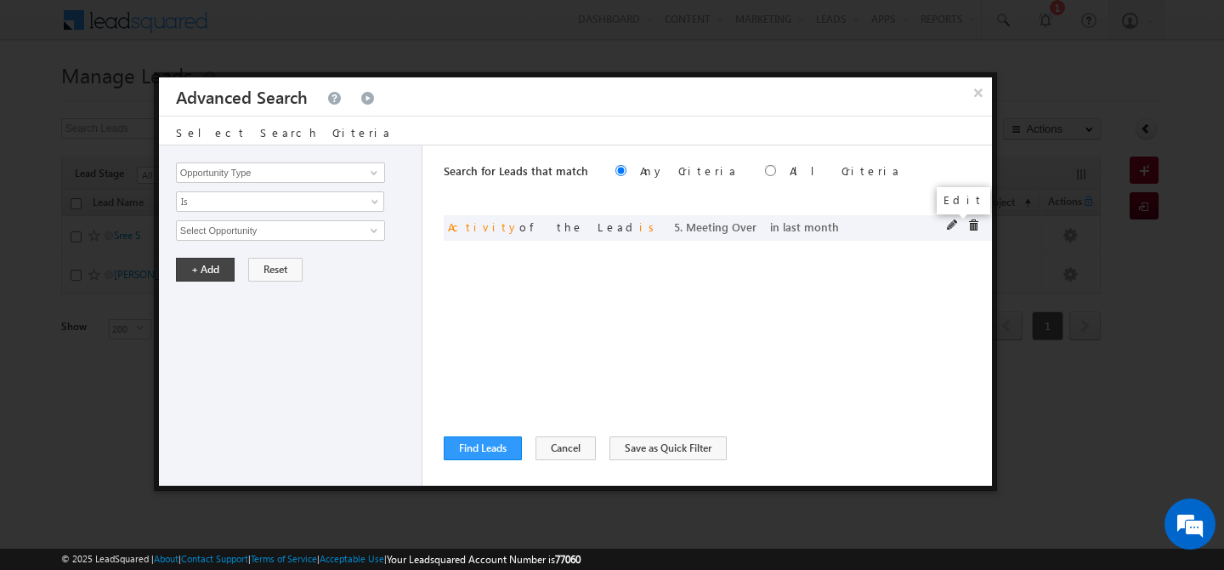
click at [949, 230] on span at bounding box center [953, 225] width 12 height 12
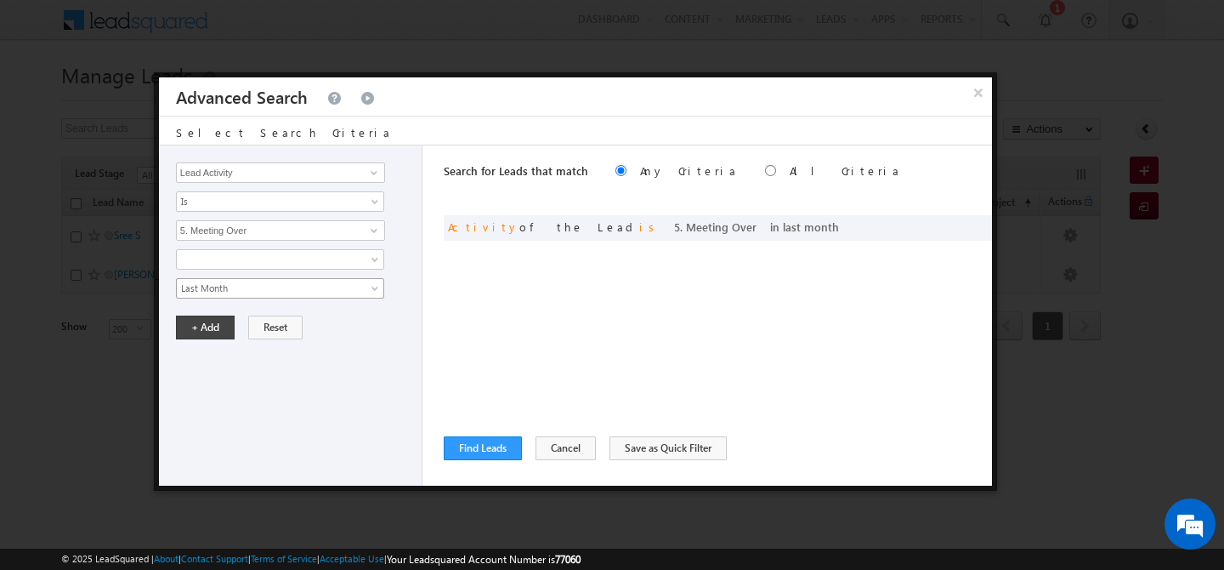
click at [295, 288] on span "Last Month" at bounding box center [269, 288] width 184 height 15
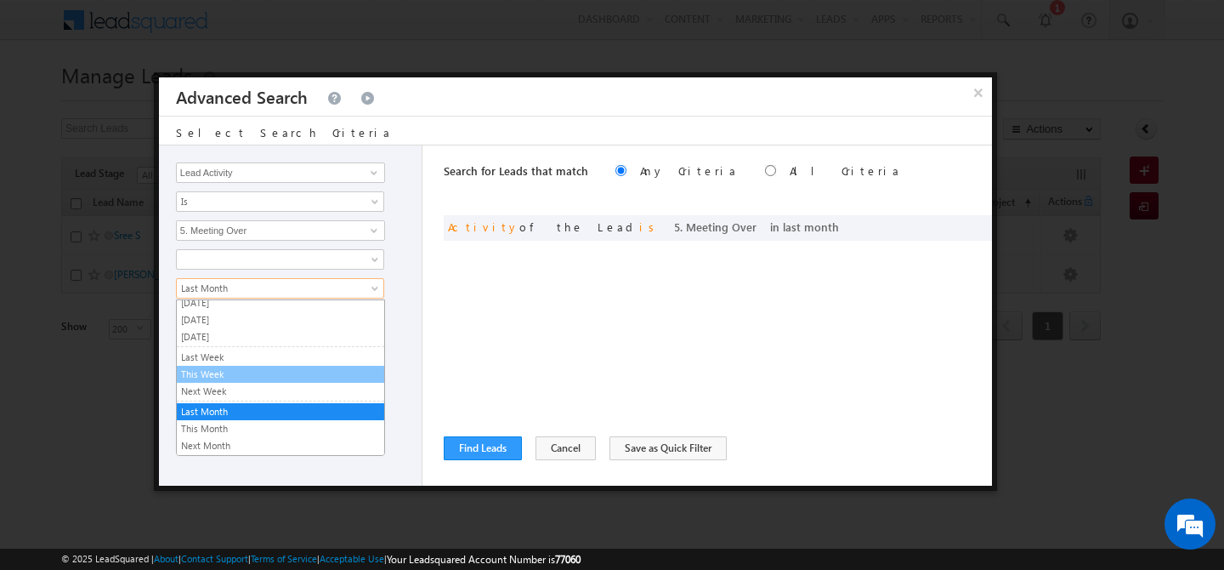
scroll to position [45, 0]
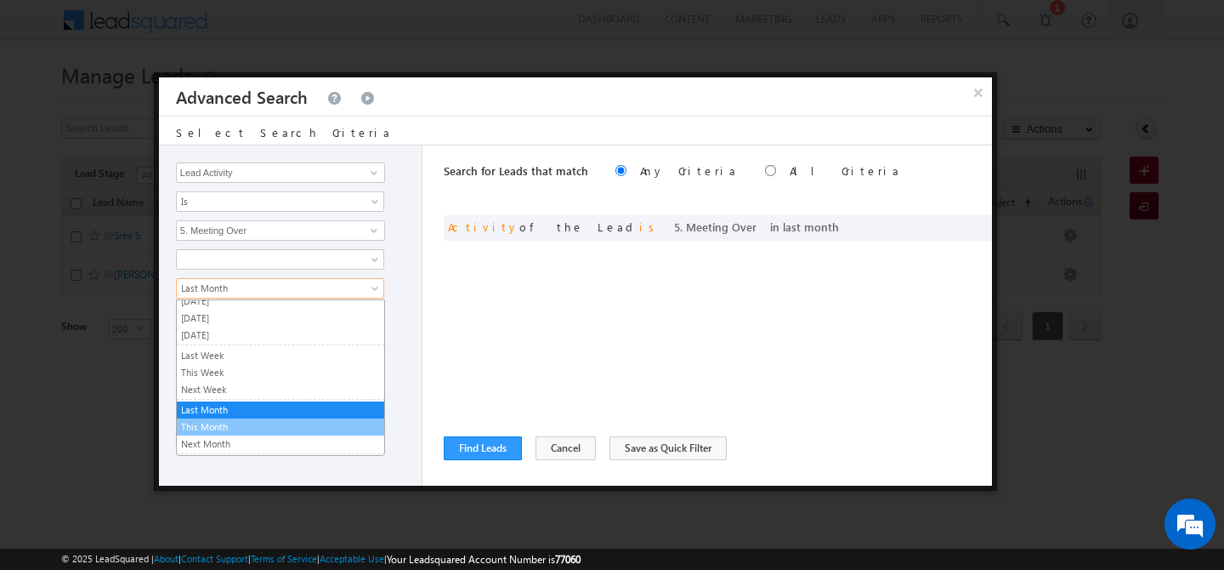
click at [233, 422] on link "This Month" at bounding box center [280, 426] width 207 height 15
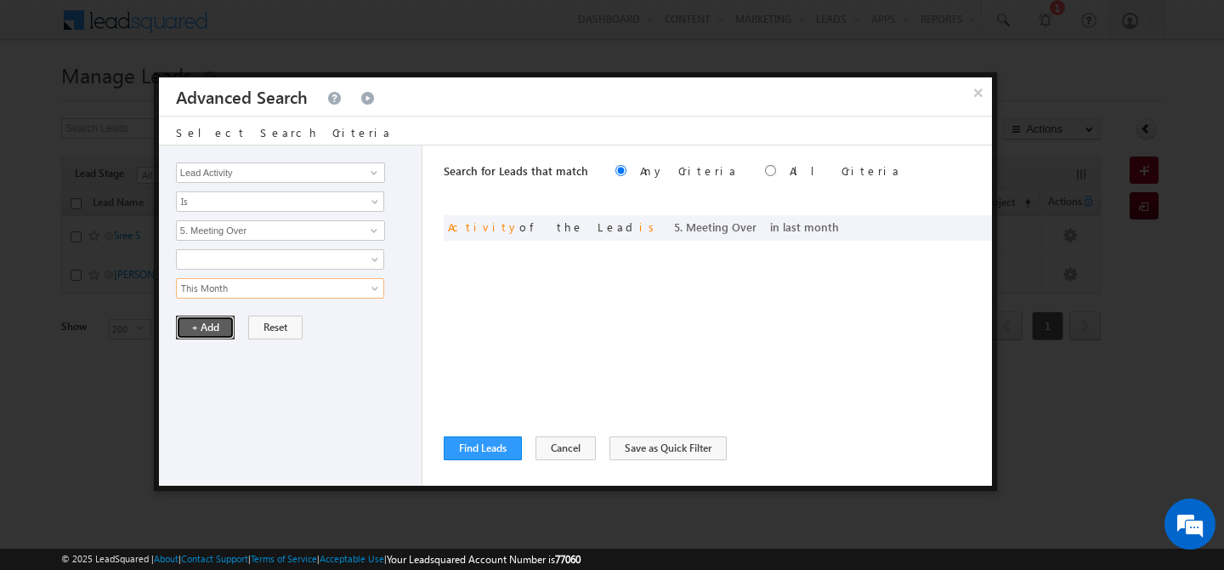
click at [217, 326] on button "+ Add" at bounding box center [205, 327] width 59 height 24
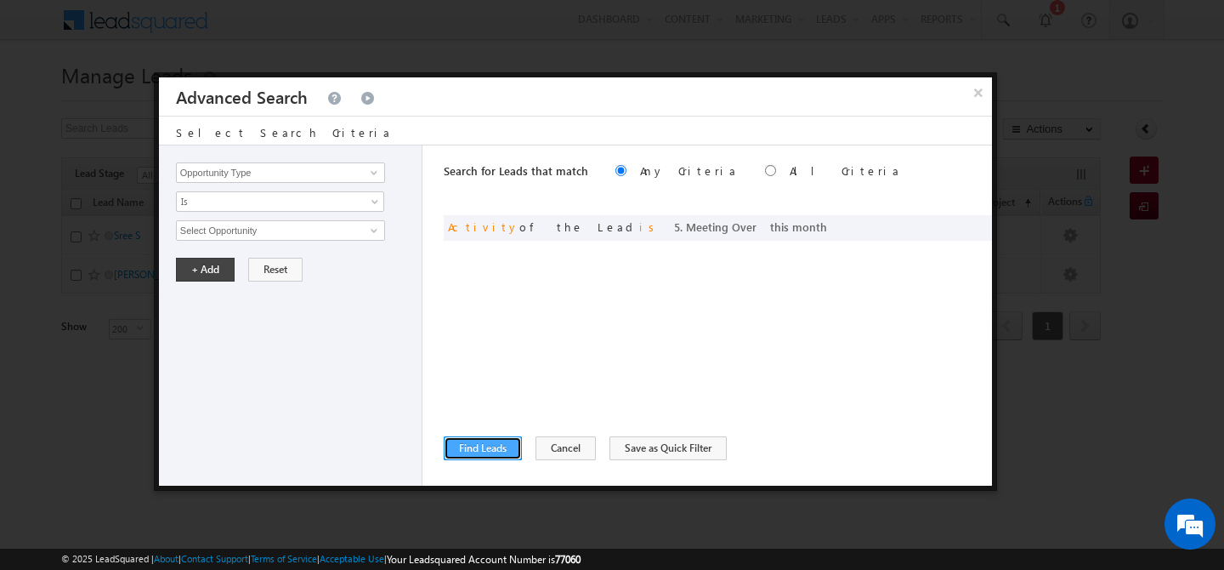
click at [468, 447] on button "Find Leads" at bounding box center [483, 448] width 78 height 24
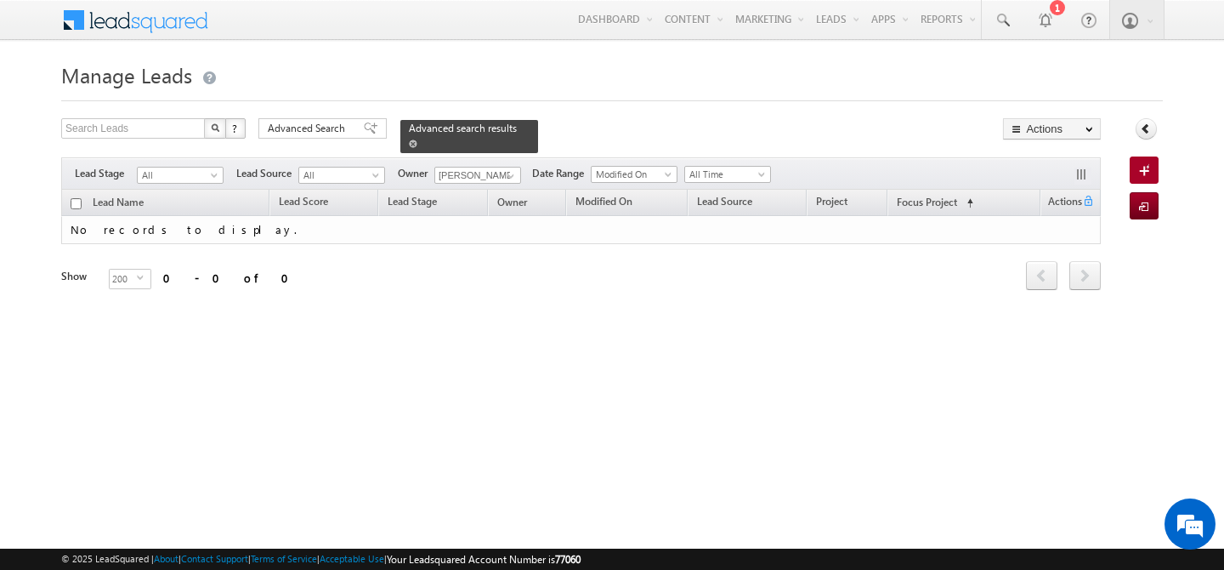
click at [417, 139] on span at bounding box center [413, 143] width 9 height 9
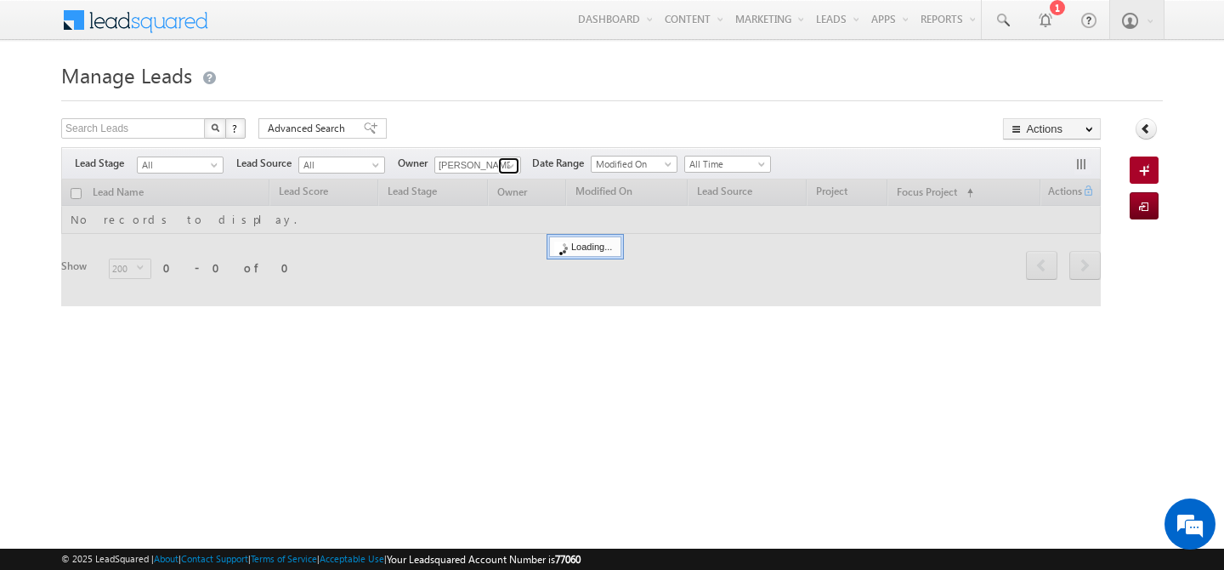
click at [509, 167] on span at bounding box center [511, 166] width 14 height 14
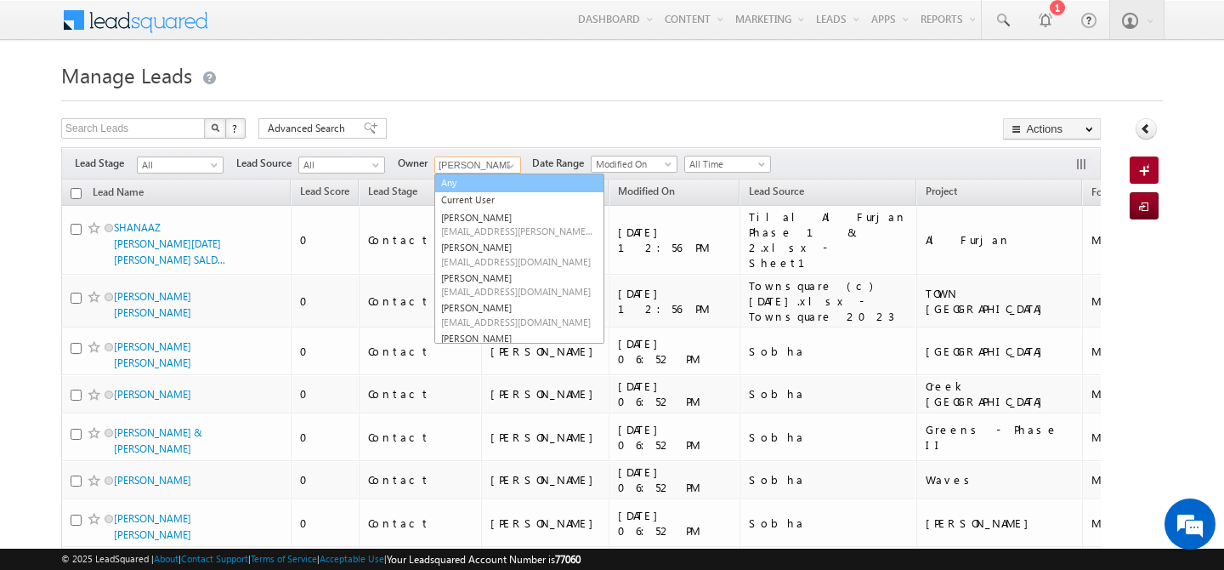
click at [480, 185] on link "Any" at bounding box center [519, 183] width 170 height 20
type input "Any"
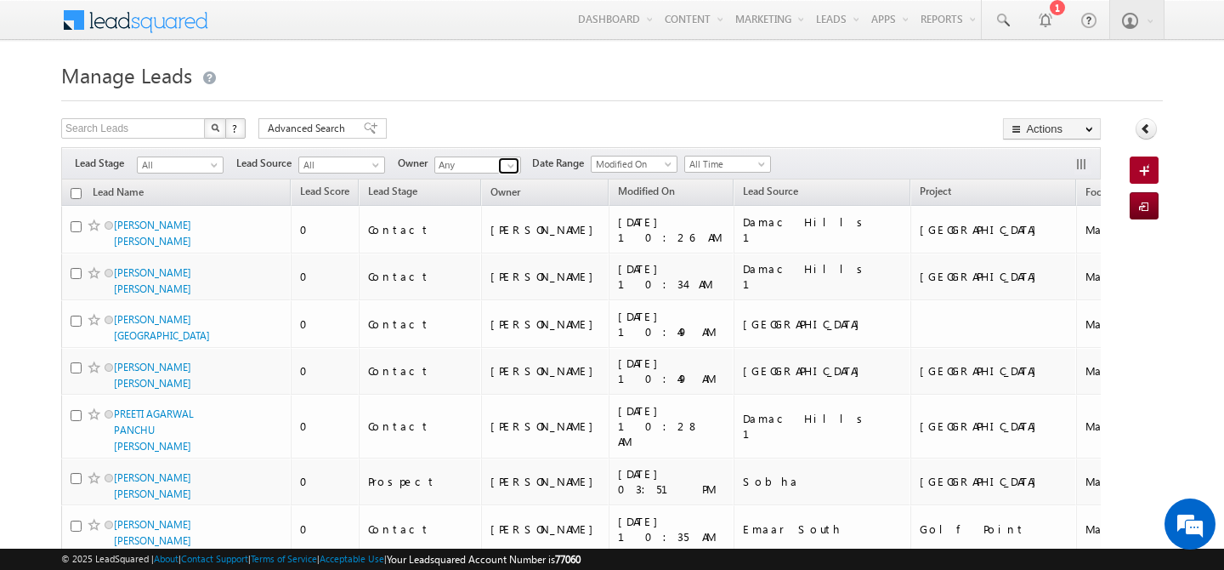
click at [507, 165] on span at bounding box center [511, 166] width 14 height 14
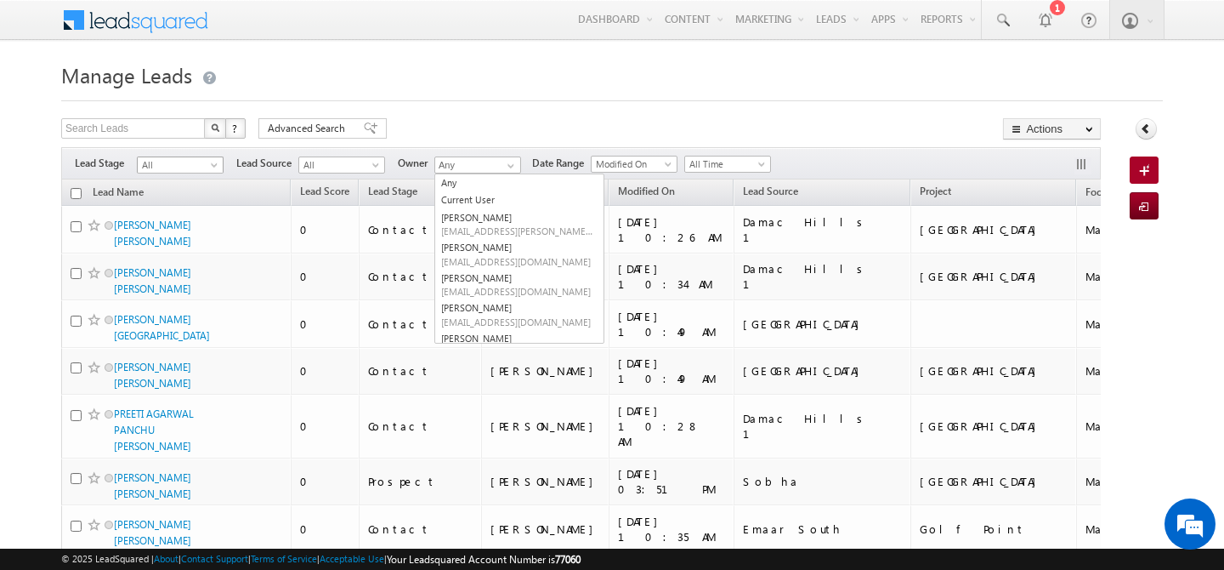
click at [212, 164] on span at bounding box center [216, 169] width 14 height 14
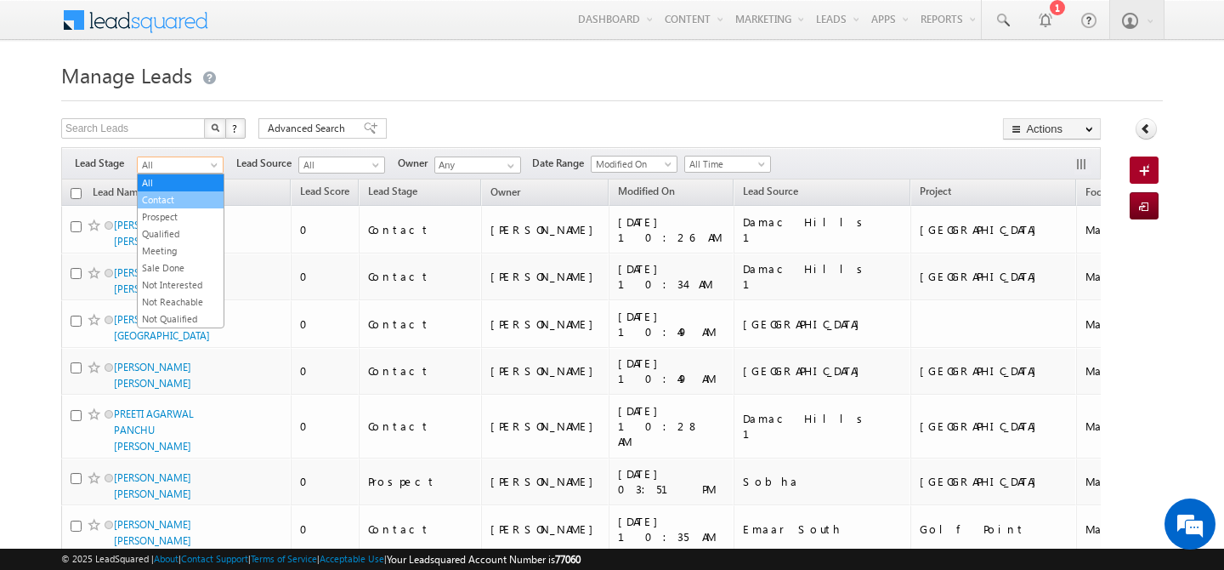
click at [186, 196] on link "Contact" at bounding box center [181, 199] width 86 height 15
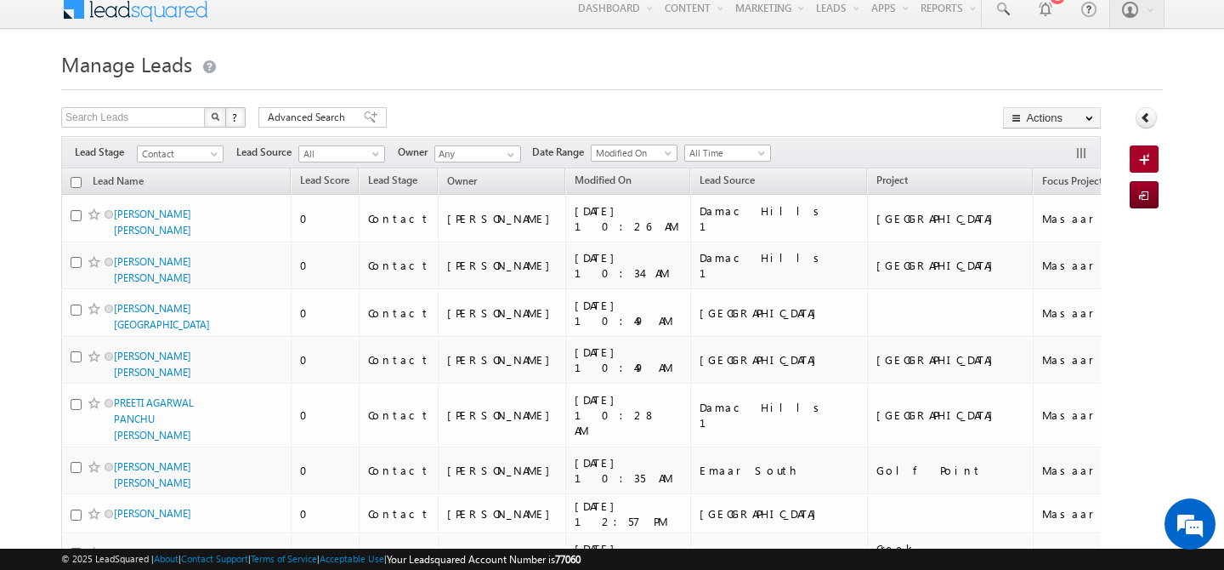
scroll to position [0, 0]
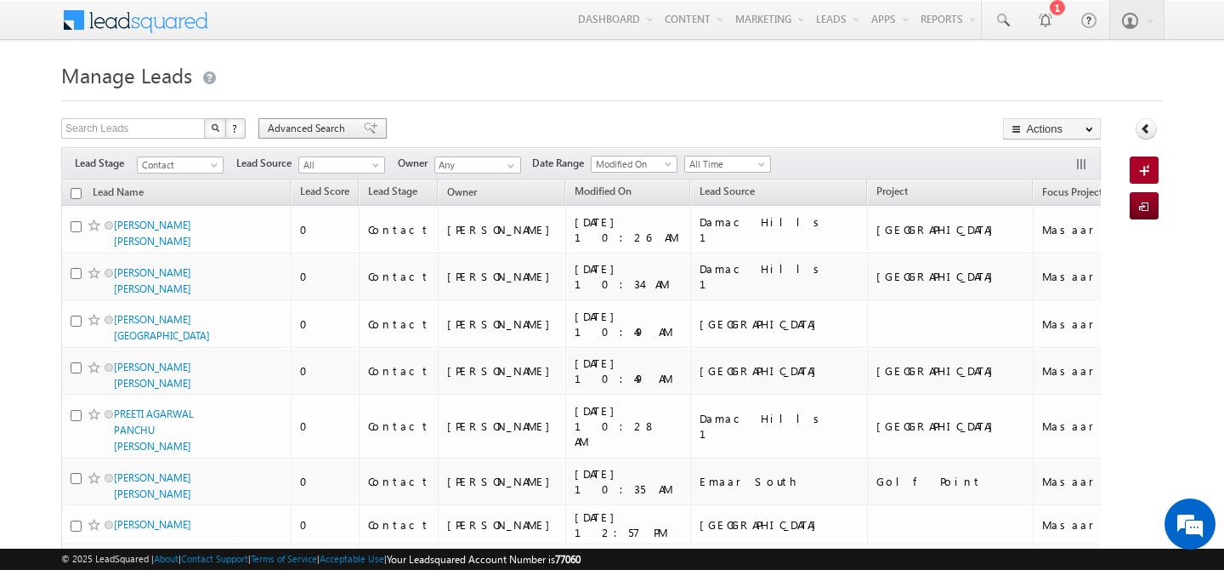
click at [308, 128] on span "Advanced Search" at bounding box center [309, 128] width 82 height 15
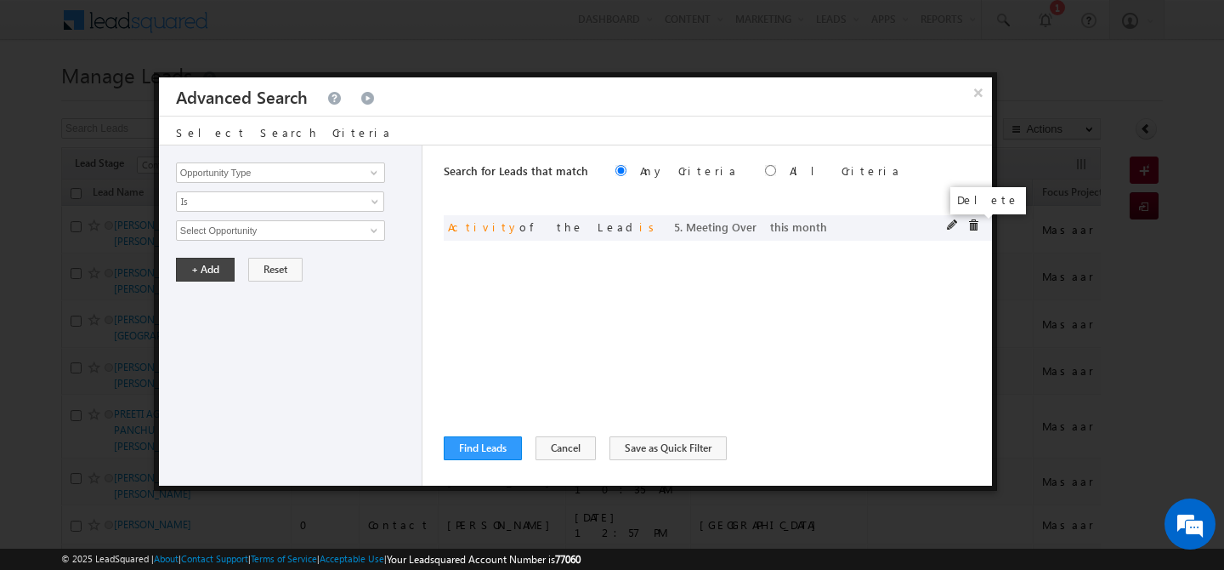
click at [974, 225] on span at bounding box center [973, 225] width 12 height 12
click at [282, 173] on input "Opportunity Type" at bounding box center [280, 172] width 209 height 20
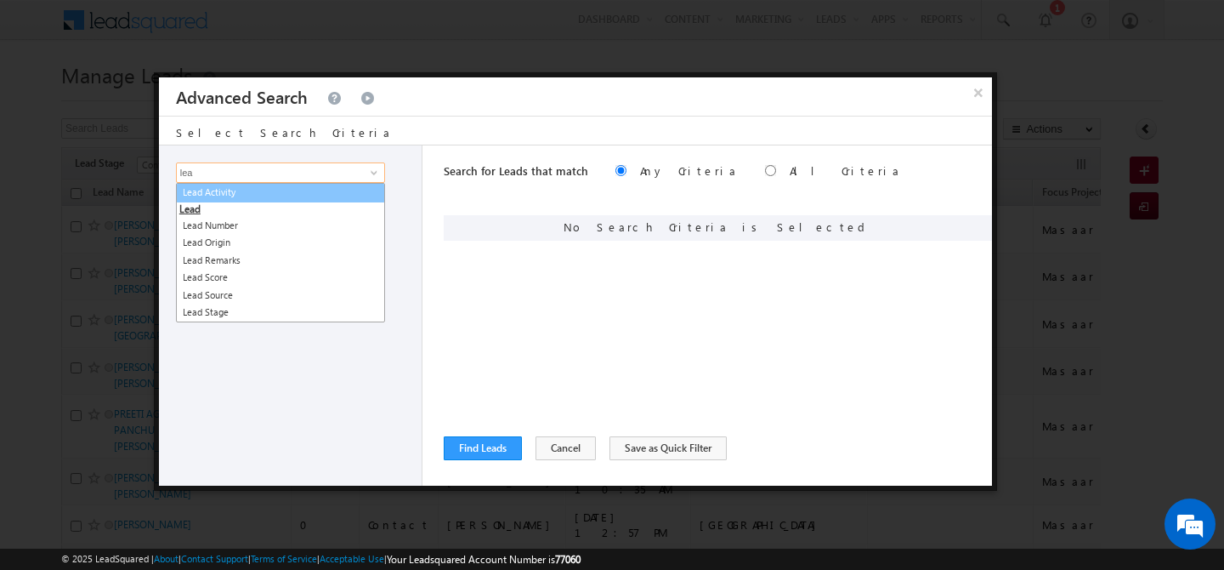
click at [274, 187] on link "Lead Activity" at bounding box center [280, 193] width 209 height 20
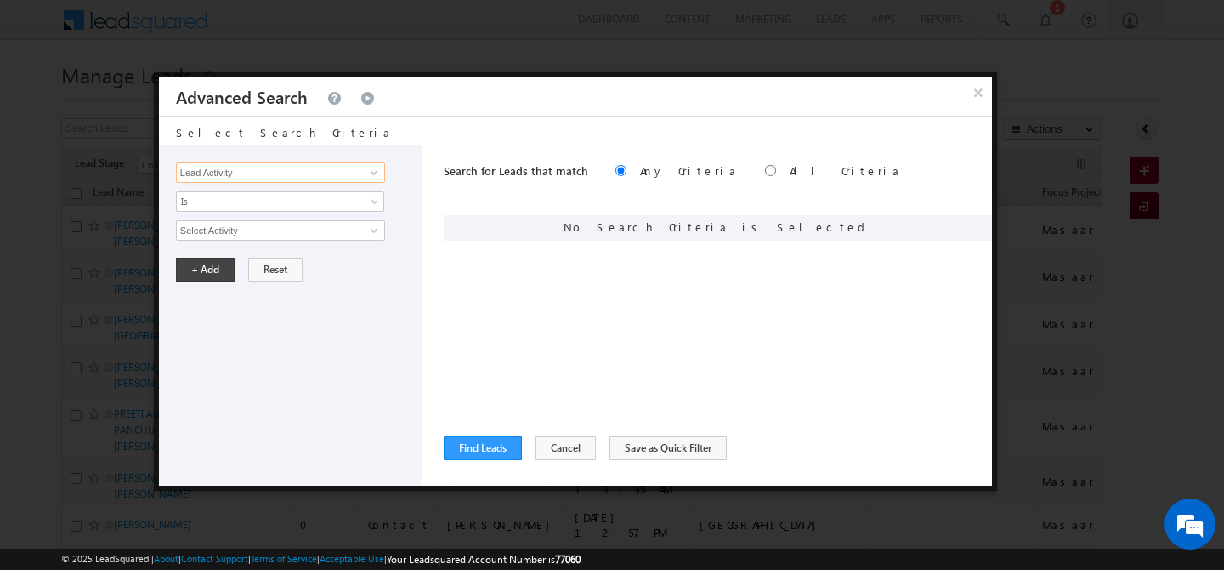
type input "Lead Activity"
click at [250, 230] on input "Select Activity" at bounding box center [280, 230] width 209 height 20
click at [272, 195] on span "Is" at bounding box center [269, 201] width 184 height 15
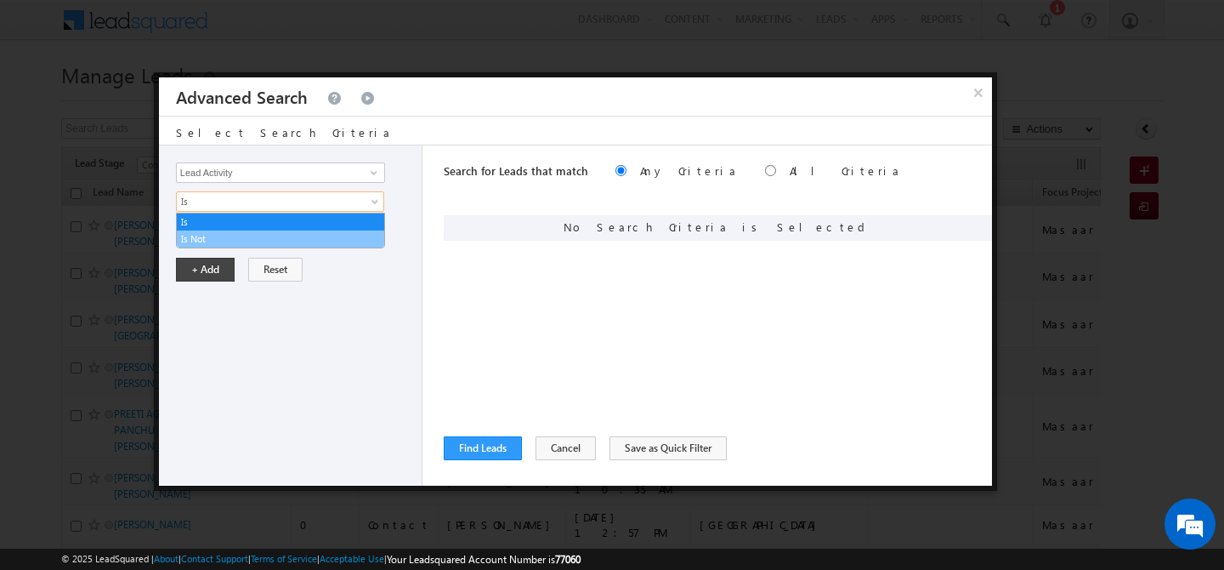
click at [242, 235] on link "Is Not" at bounding box center [280, 238] width 207 height 15
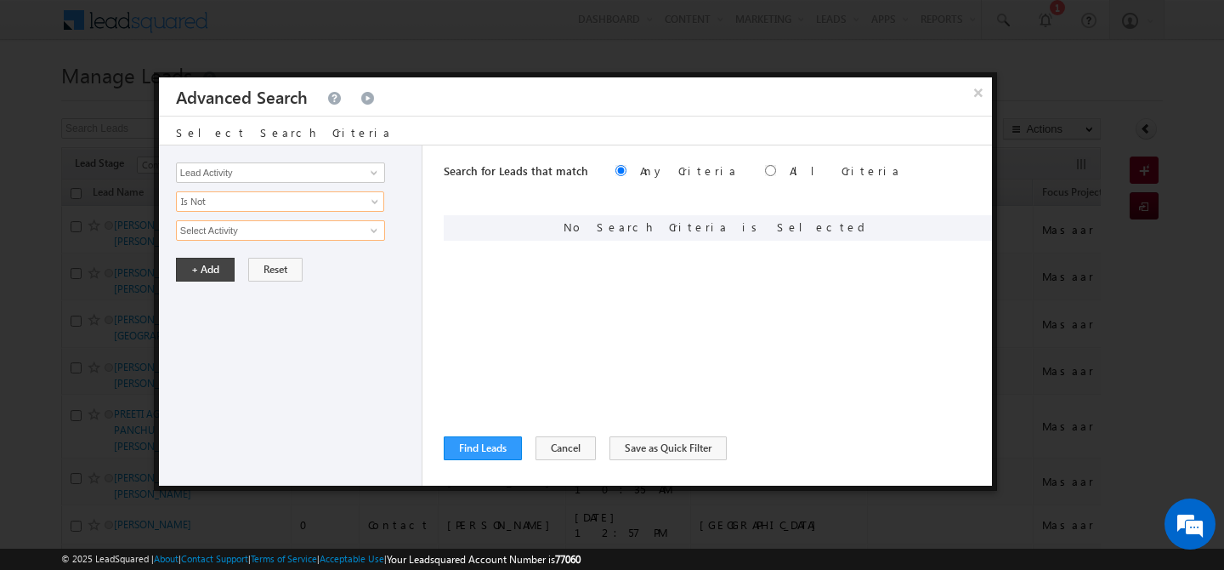
click at [245, 233] on input "Select Activity" at bounding box center [280, 230] width 209 height 20
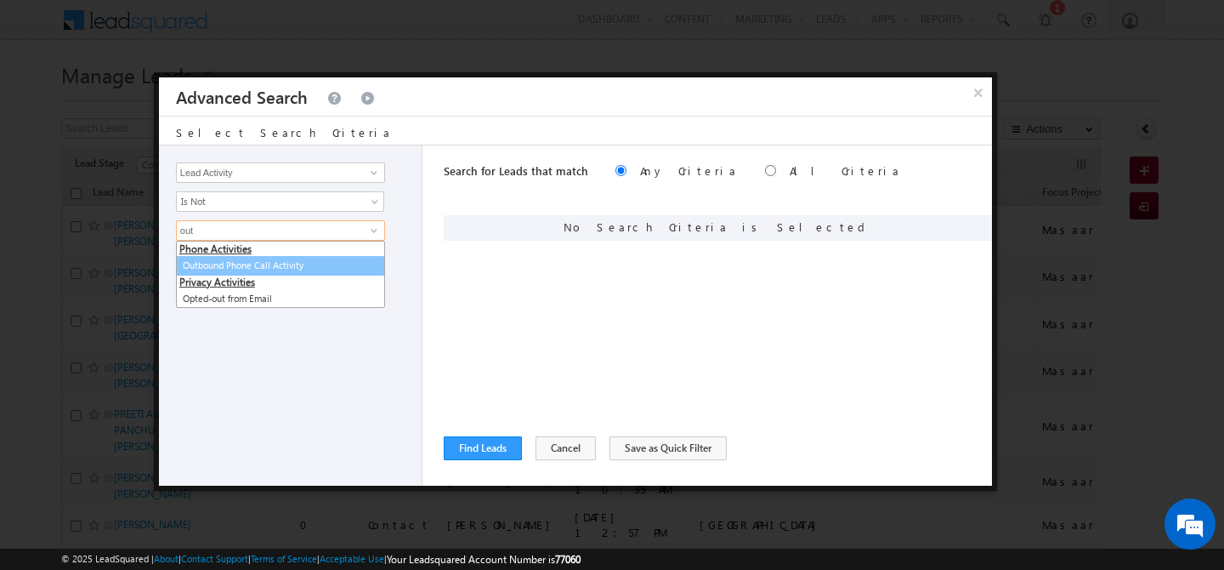
click at [241, 260] on link "Outbound Phone Call Activity" at bounding box center [280, 266] width 209 height 20
type input "Outbound Phone Call Activity"
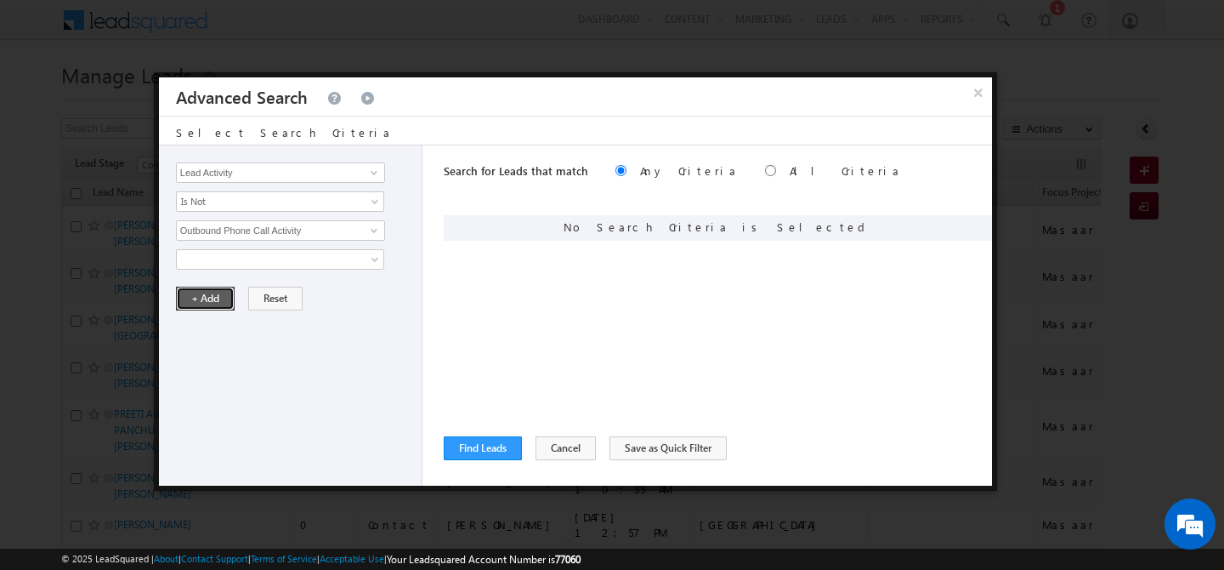
click at [200, 295] on button "+ Add" at bounding box center [205, 298] width 59 height 24
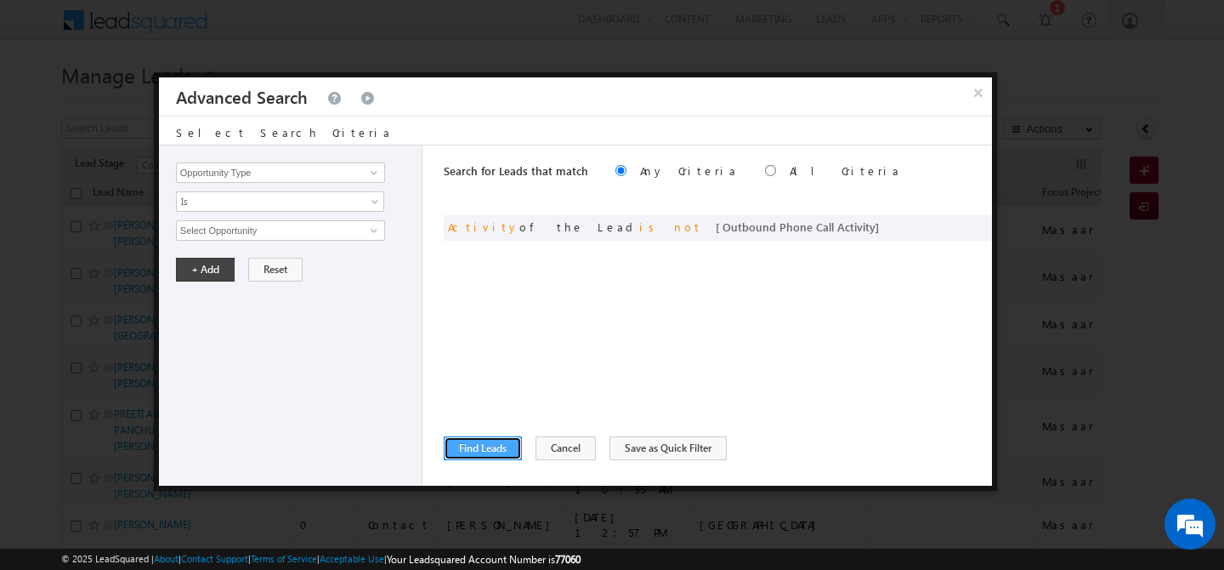
click at [480, 454] on button "Find Leads" at bounding box center [483, 448] width 78 height 24
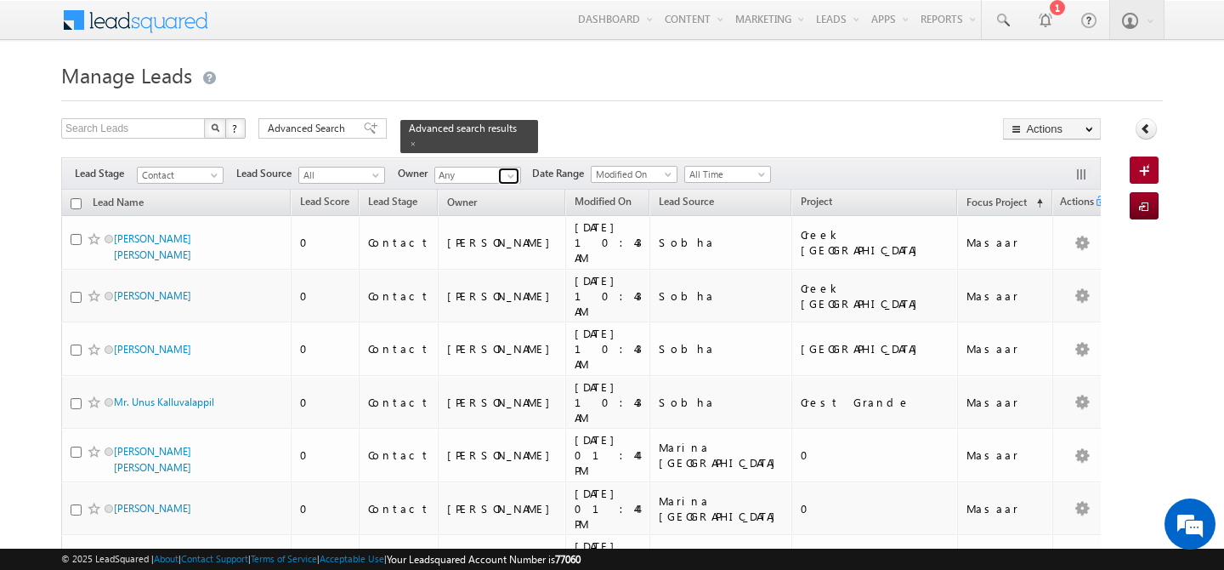
click at [514, 169] on span at bounding box center [511, 176] width 14 height 14
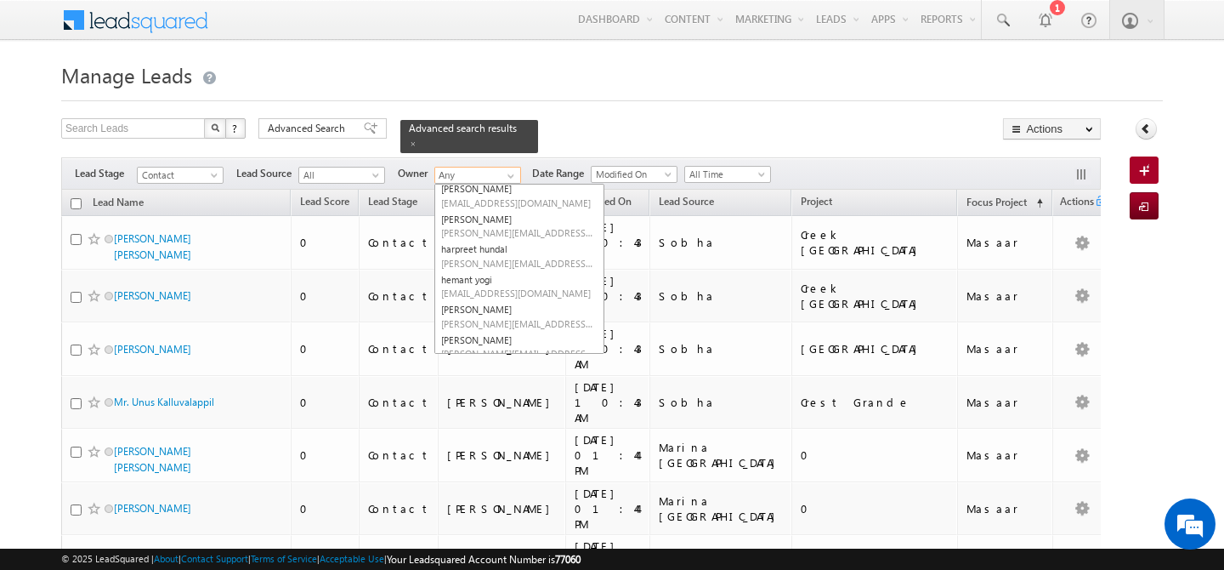
scroll to position [258, 0]
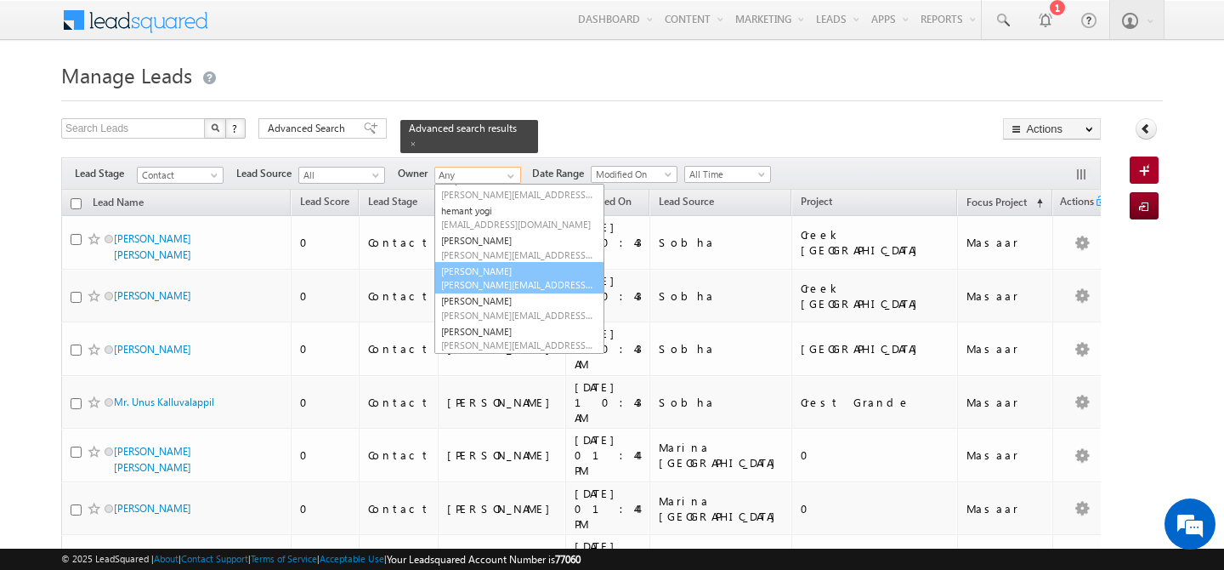
click at [484, 262] on link "[PERSON_NAME] [PERSON_NAME][EMAIL_ADDRESS][PERSON_NAME][DOMAIN_NAME]" at bounding box center [519, 278] width 170 height 32
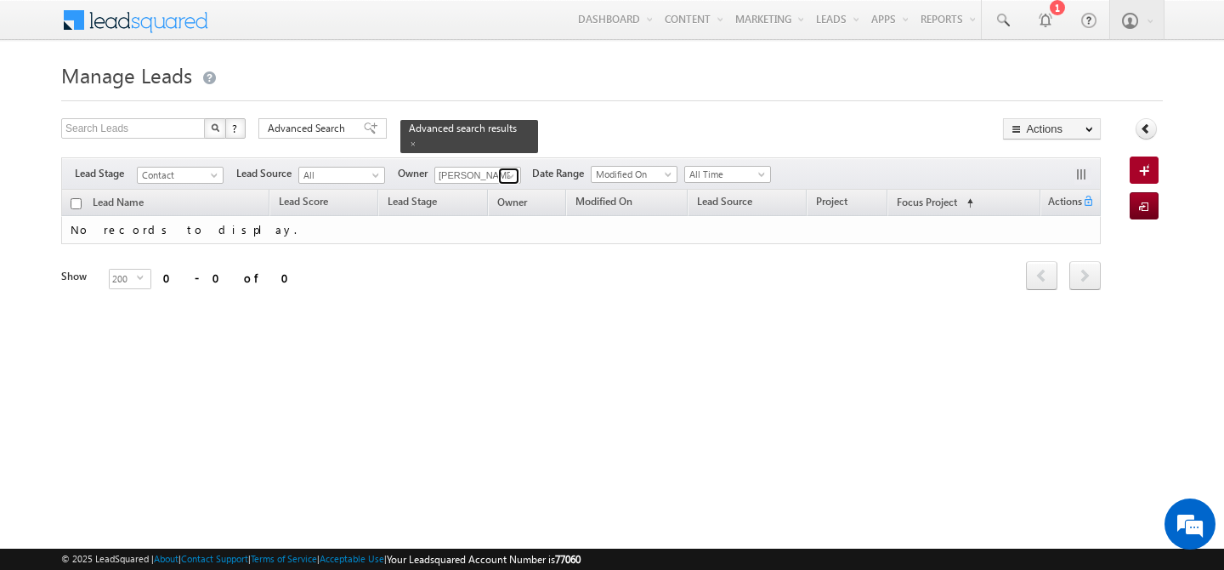
click at [512, 169] on span at bounding box center [511, 176] width 14 height 14
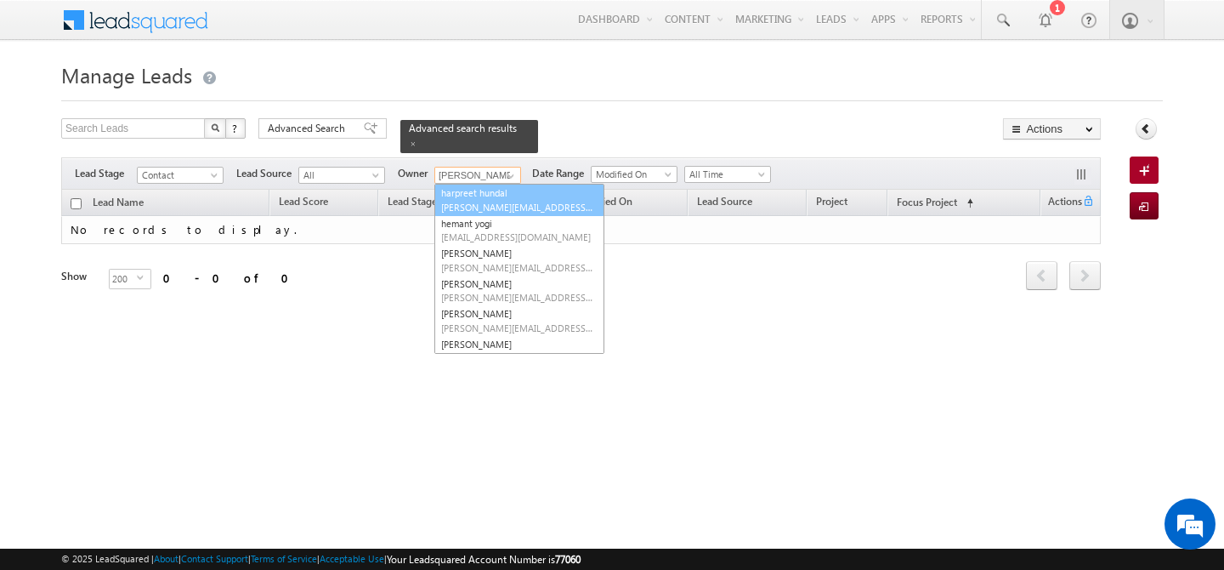
scroll to position [0, 0]
click at [486, 201] on link "Current User" at bounding box center [519, 211] width 170 height 20
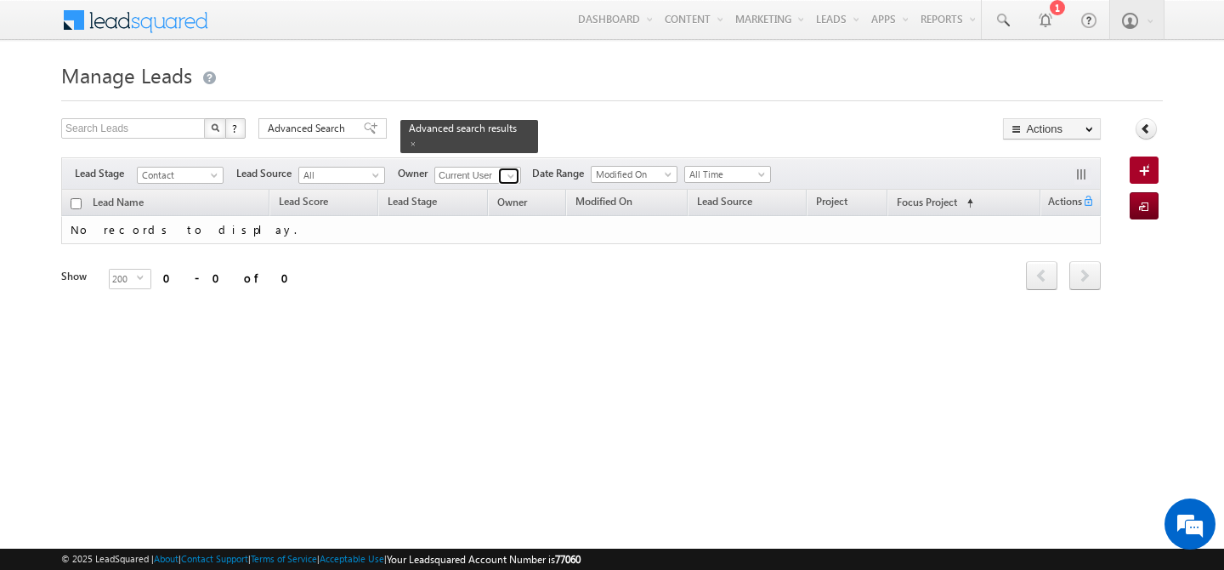
click at [516, 169] on span at bounding box center [511, 176] width 14 height 14
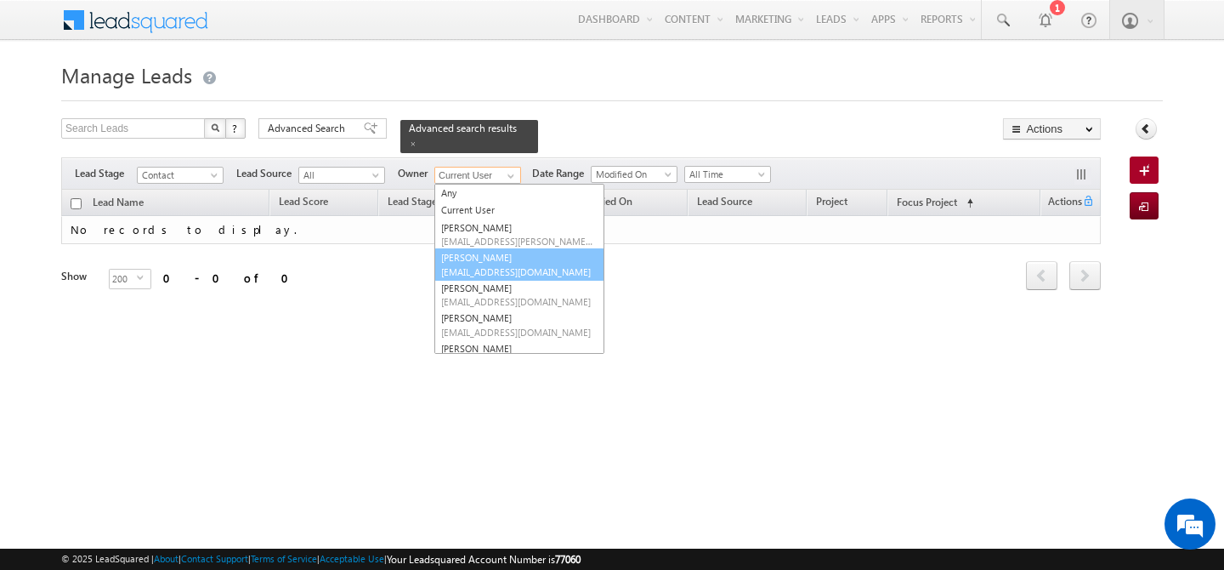
click at [499, 265] on span "[EMAIL_ADDRESS][DOMAIN_NAME]" at bounding box center [517, 271] width 153 height 13
type input "[PERSON_NAME]"
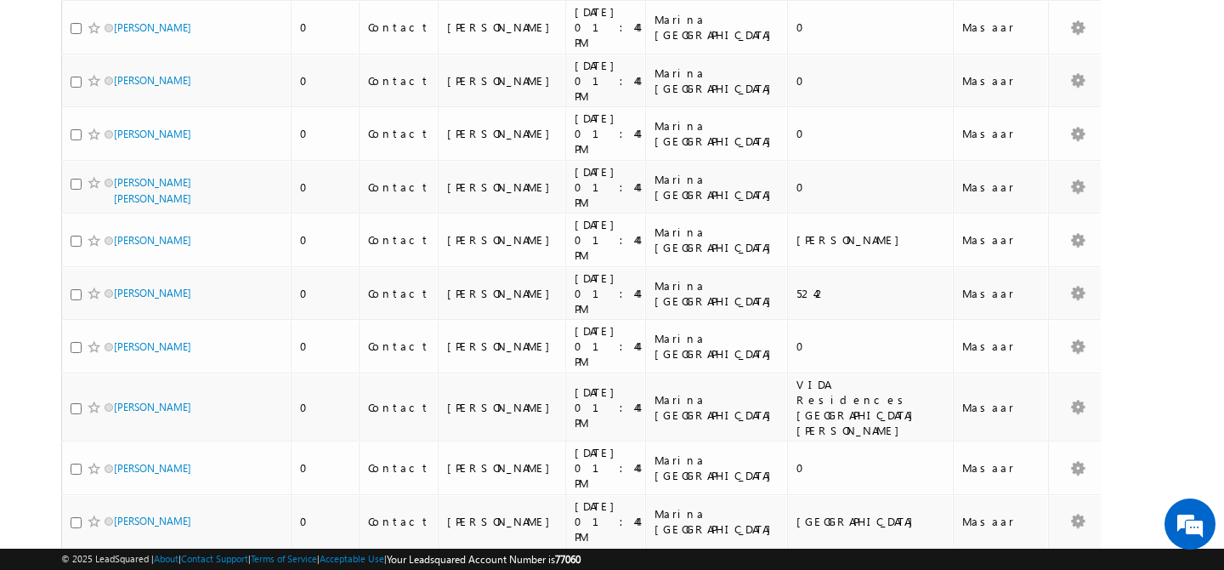
scroll to position [8217, 0]
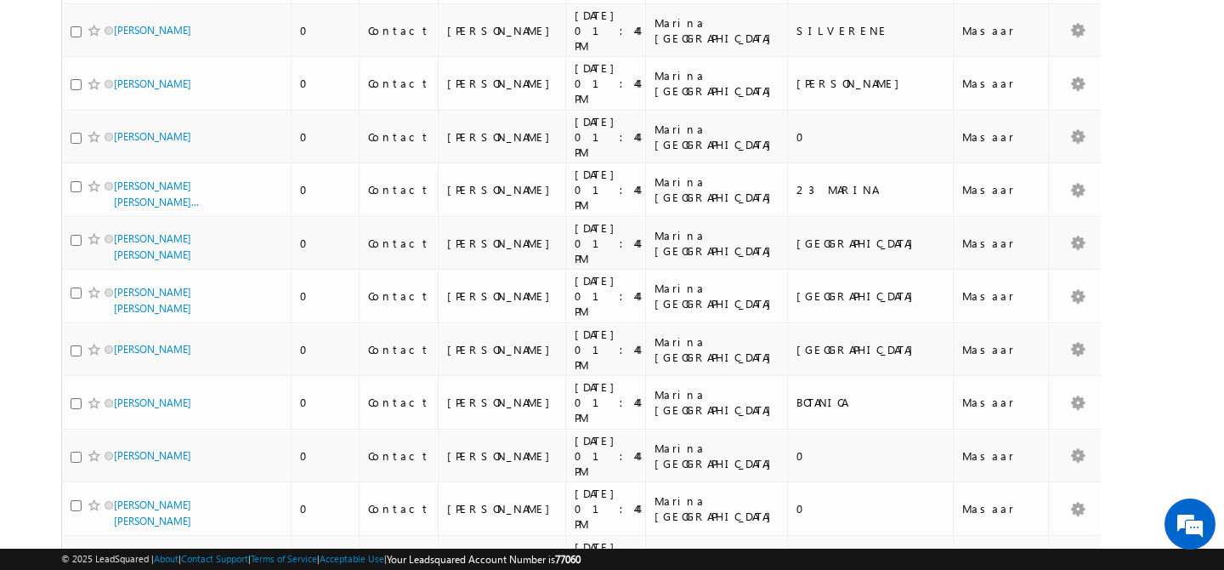
scroll to position [8441, 0]
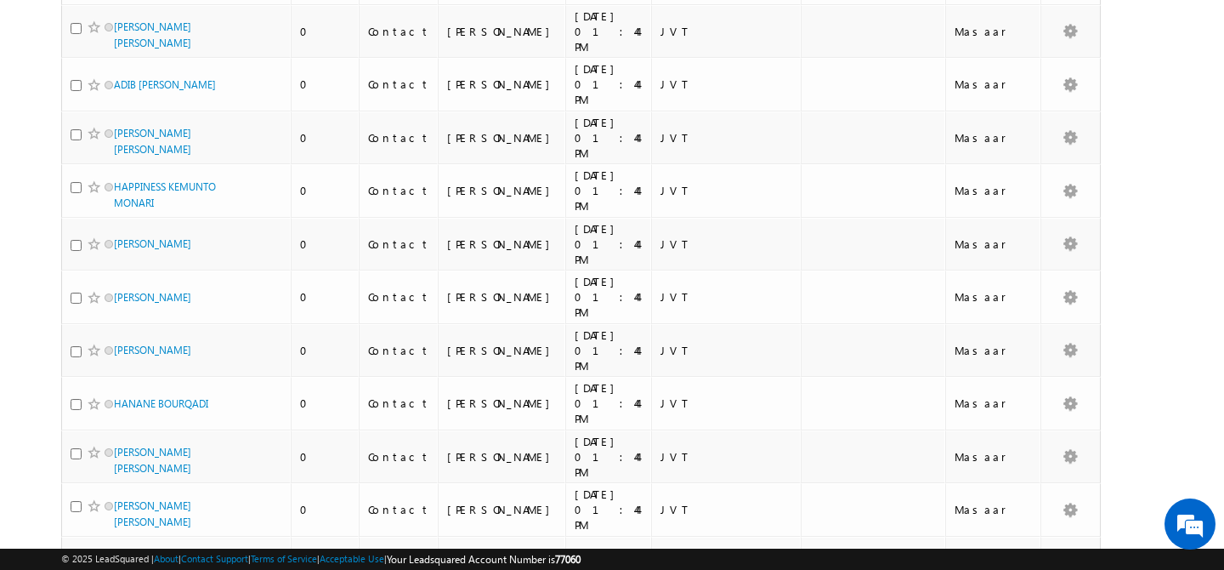
scroll to position [8290, 0]
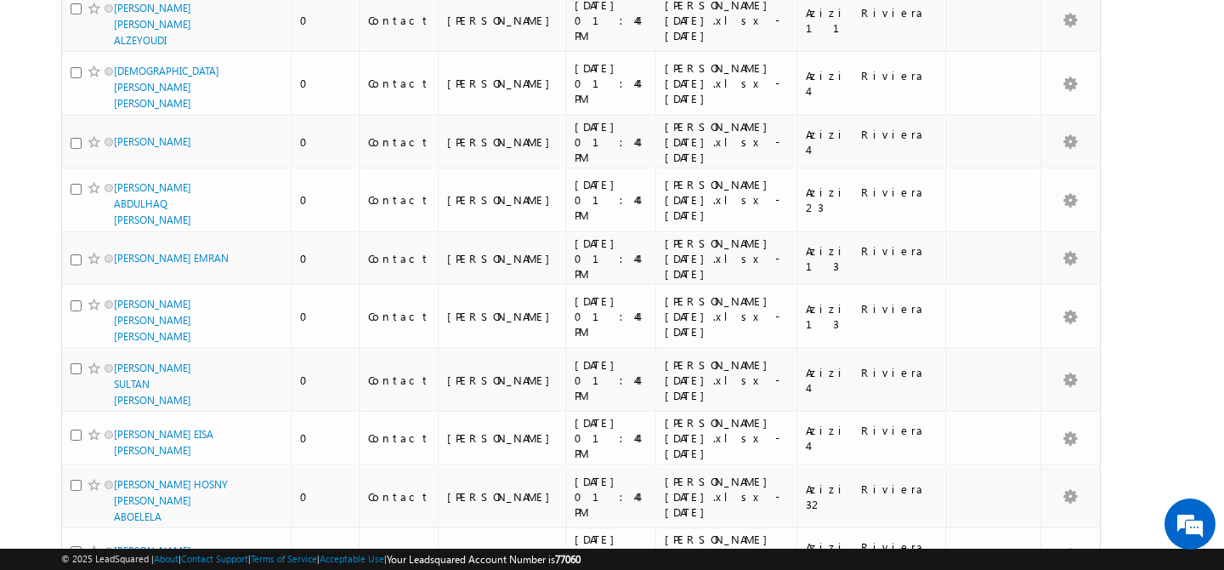
scroll to position [8914, 0]
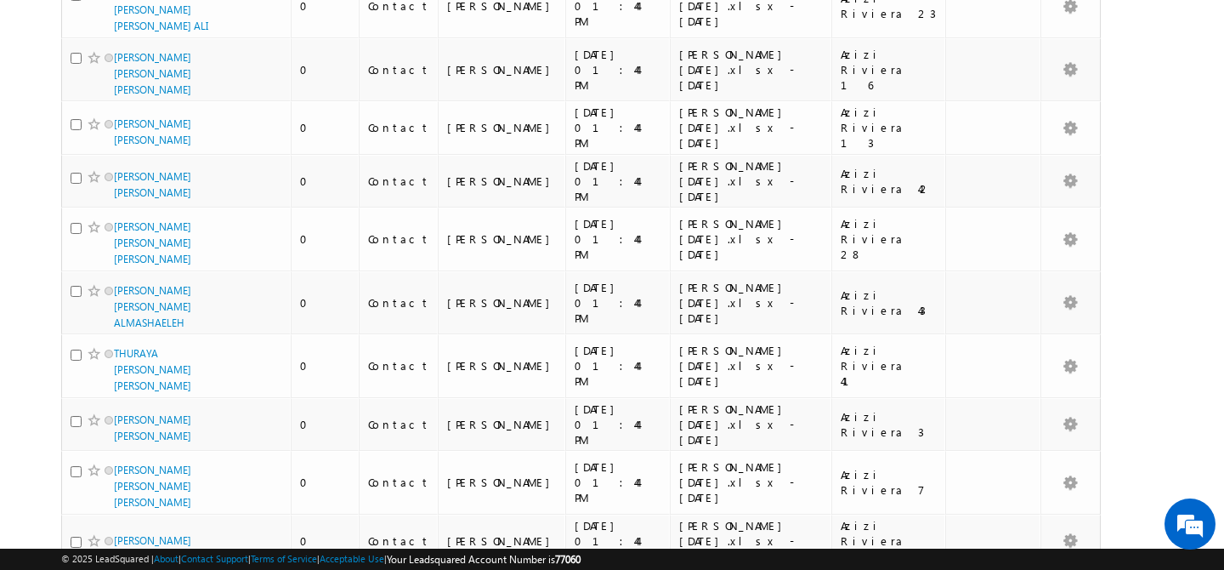
scroll to position [7417, 0]
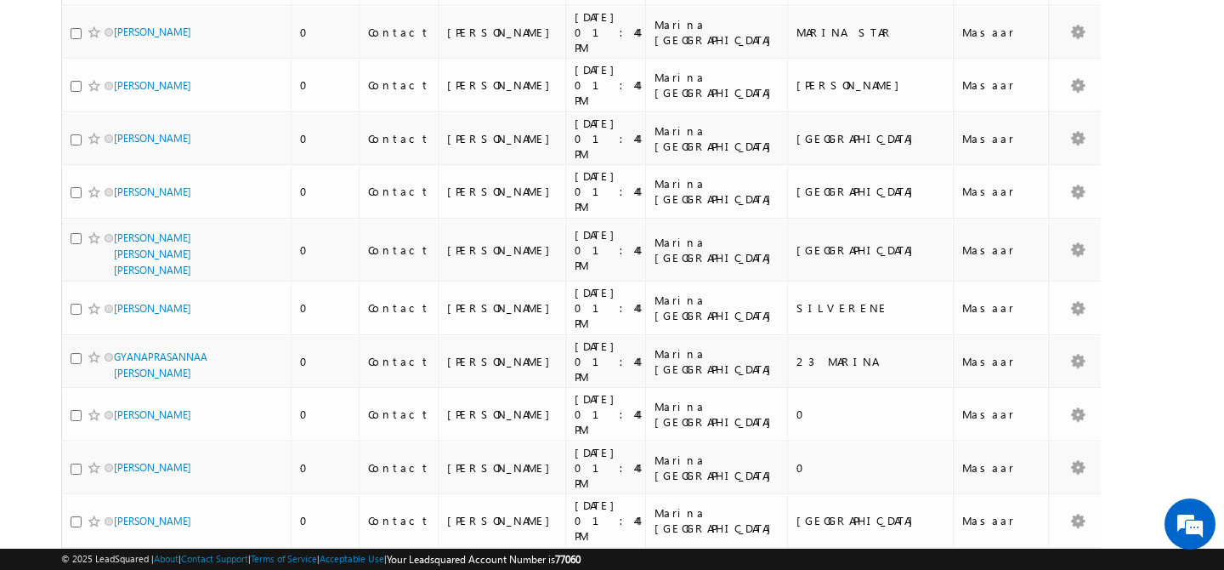
scroll to position [0, 0]
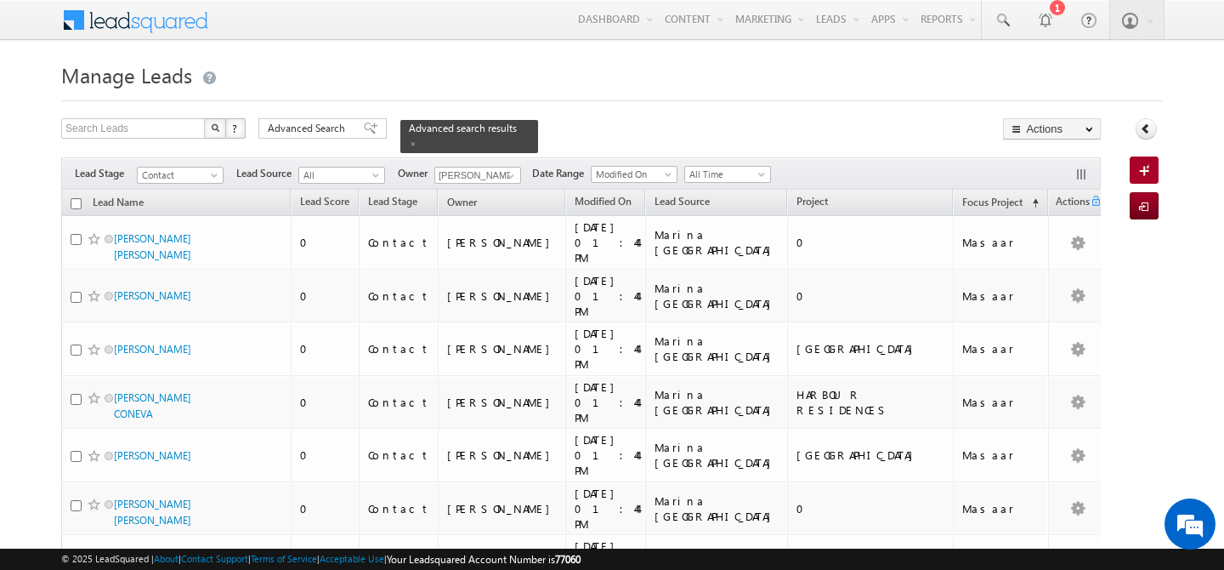
click at [78, 198] on input "checkbox" at bounding box center [76, 203] width 11 height 11
checkbox input "true"
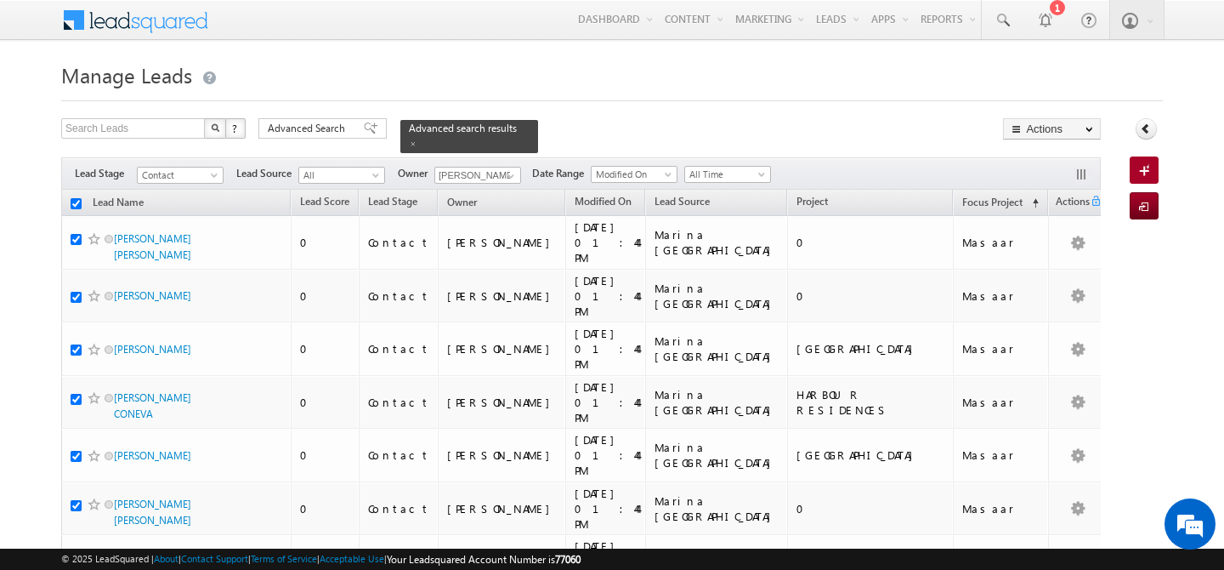
checkbox input "true"
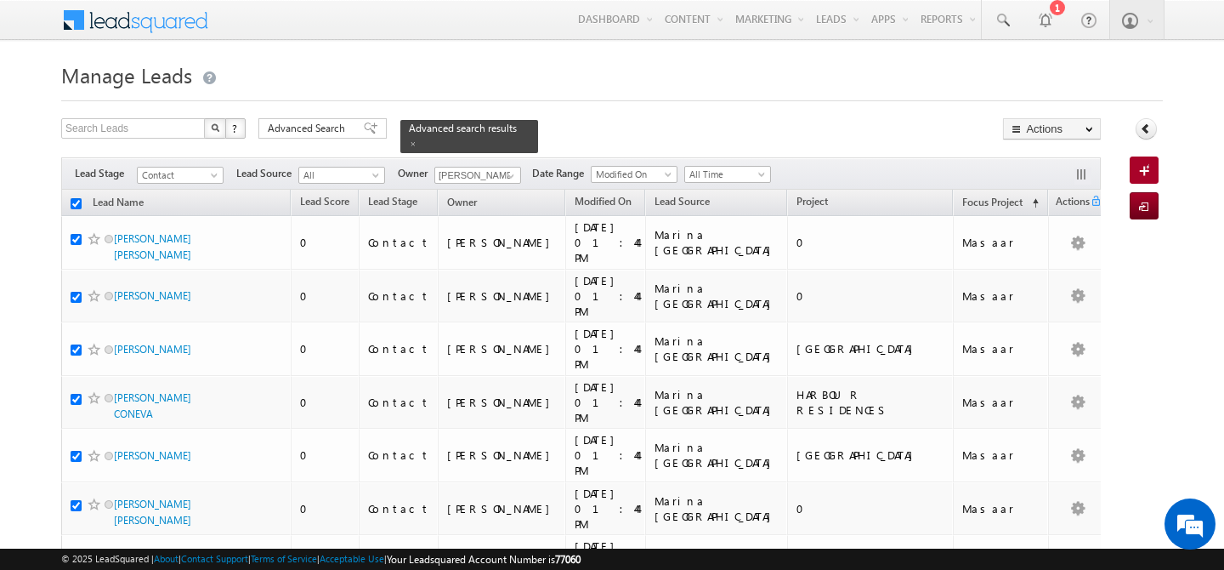
checkbox input "true"
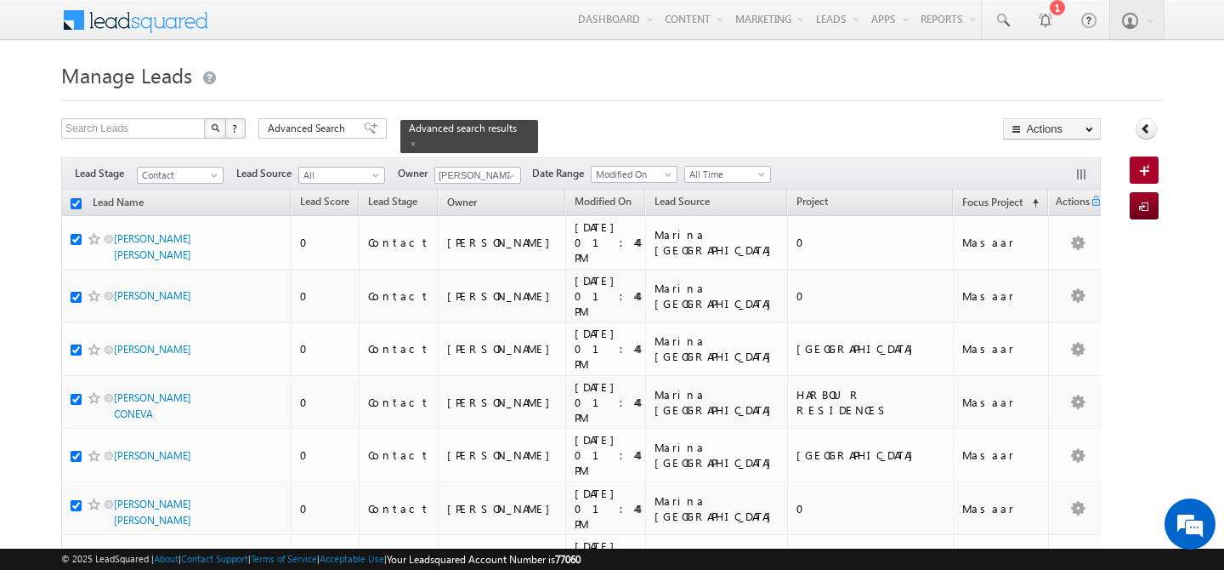
checkbox input "true"
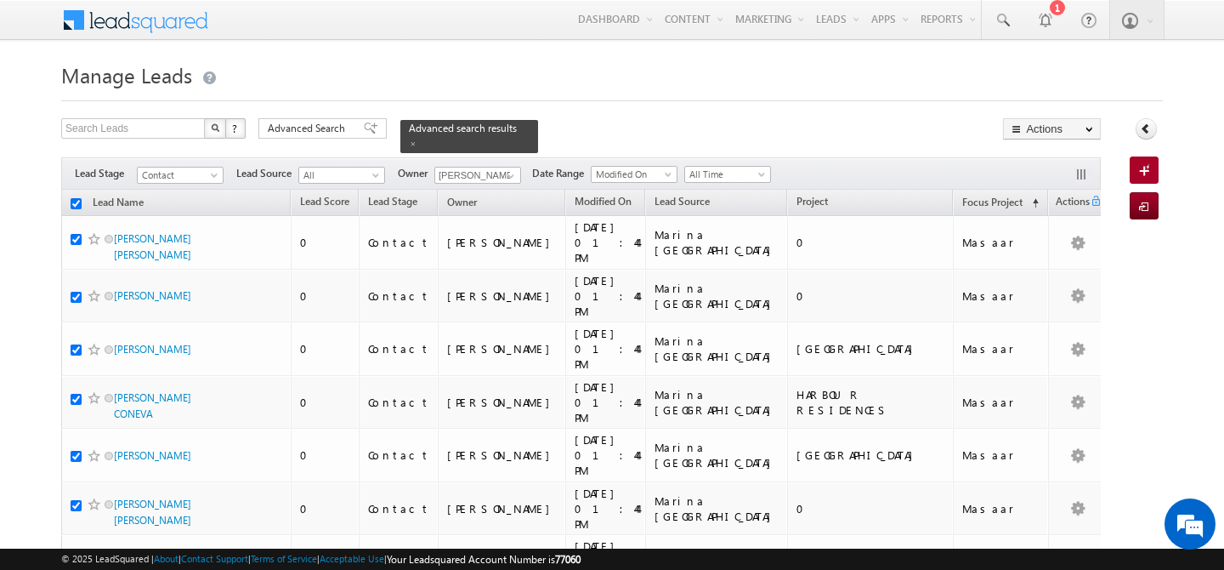
checkbox input "true"
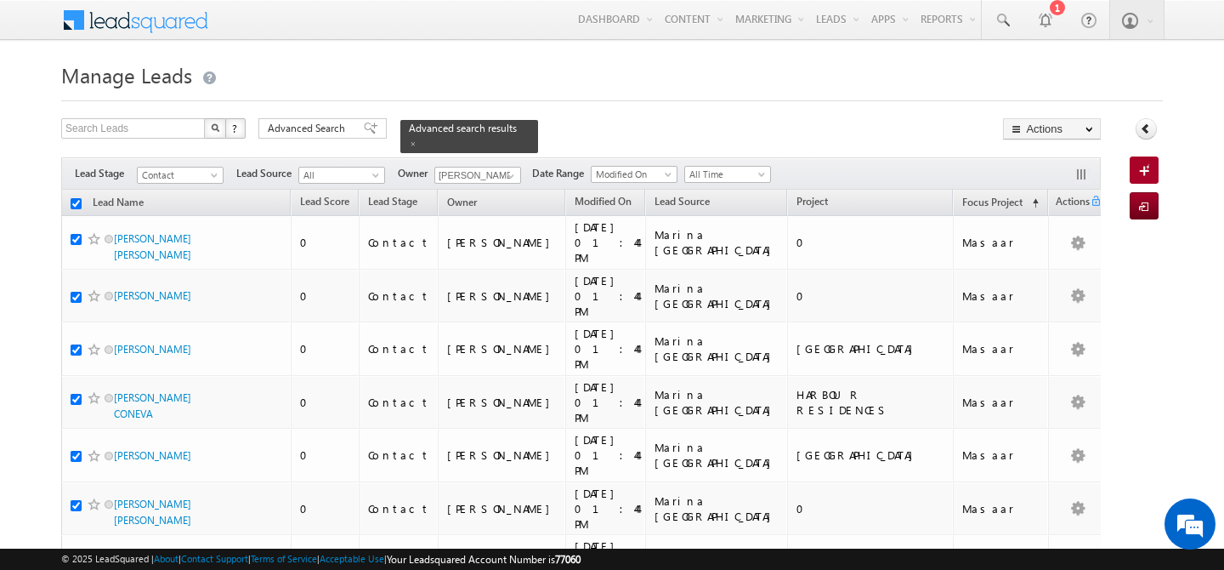
checkbox input "true"
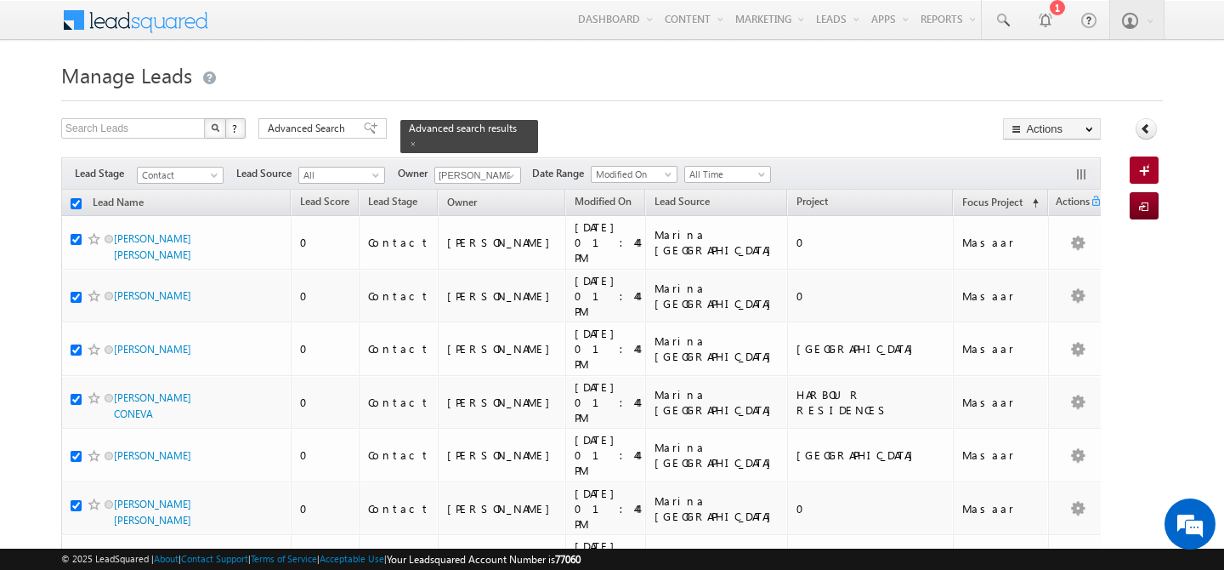
checkbox input "true"
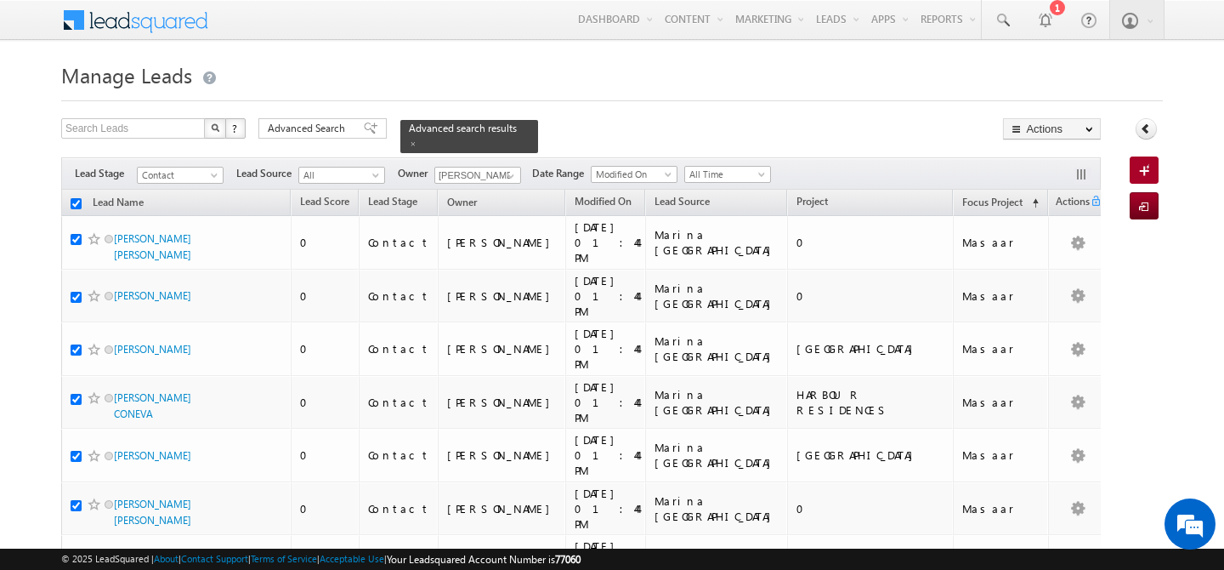
checkbox input "true"
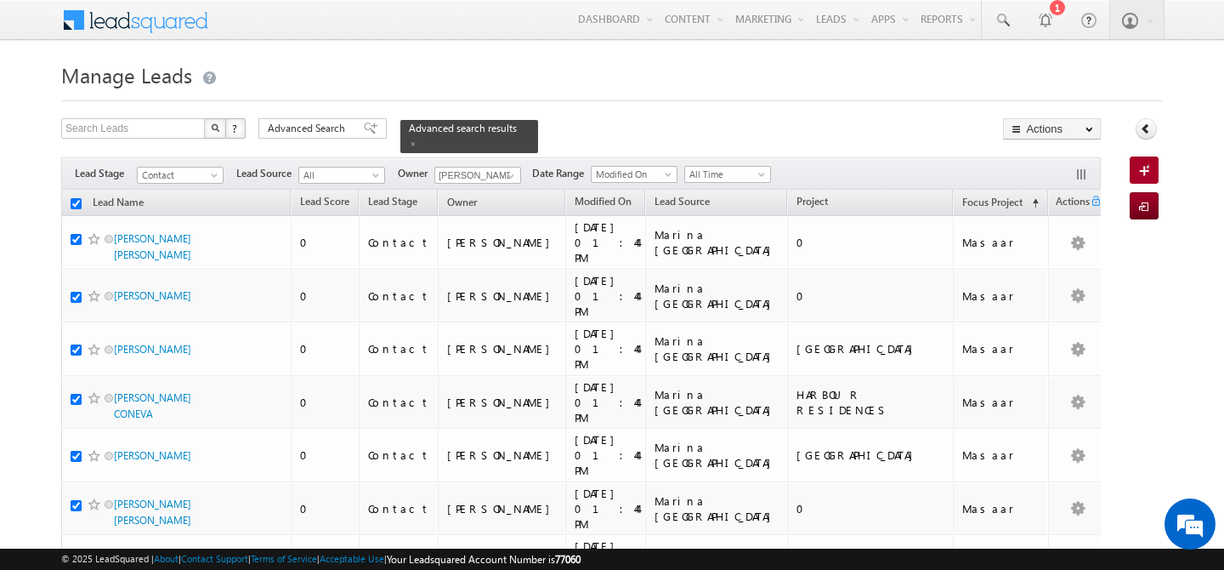
checkbox input "true"
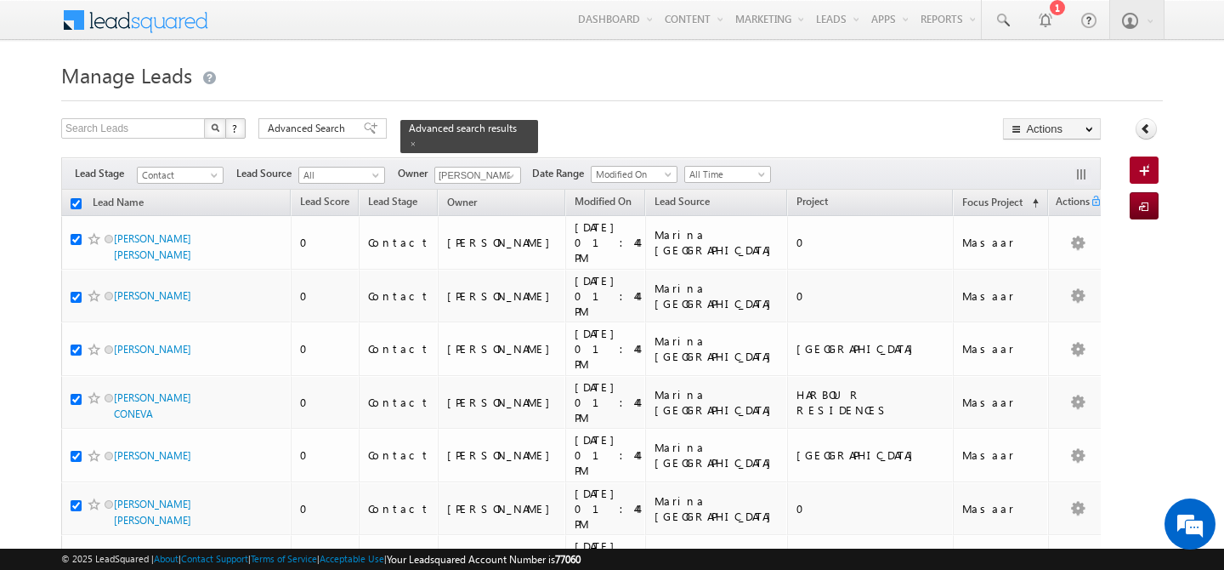
checkbox input "true"
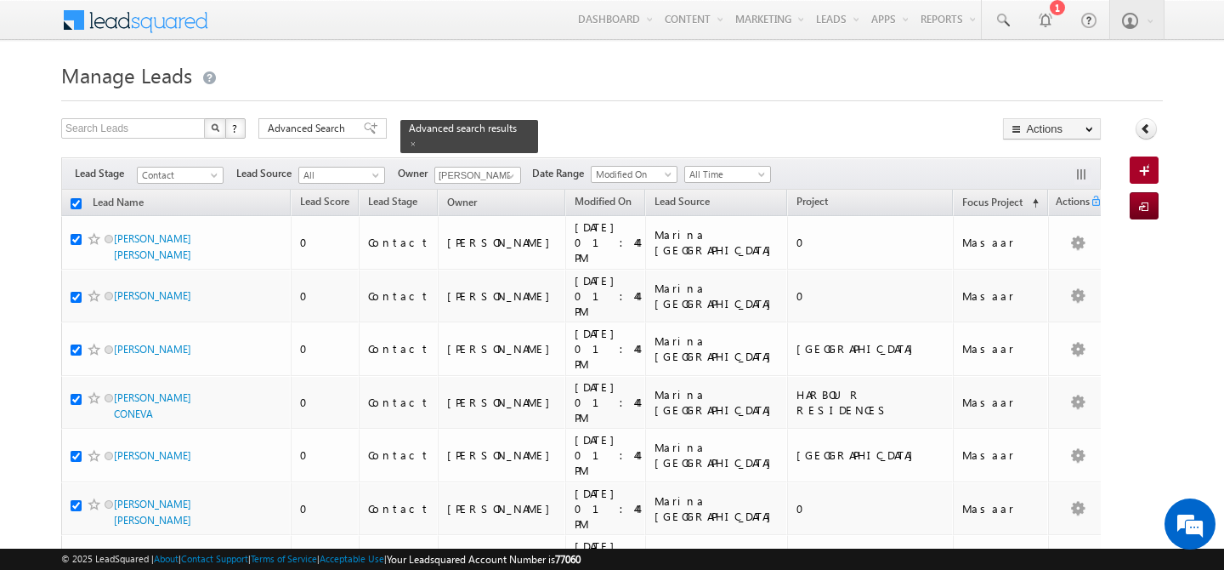
checkbox input "true"
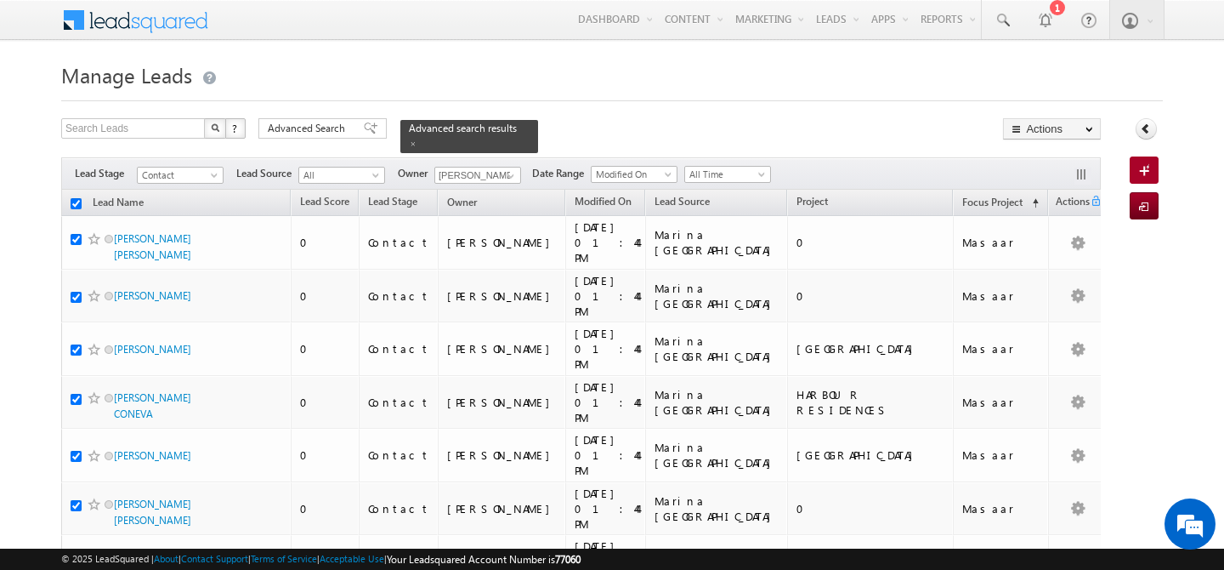
checkbox input "true"
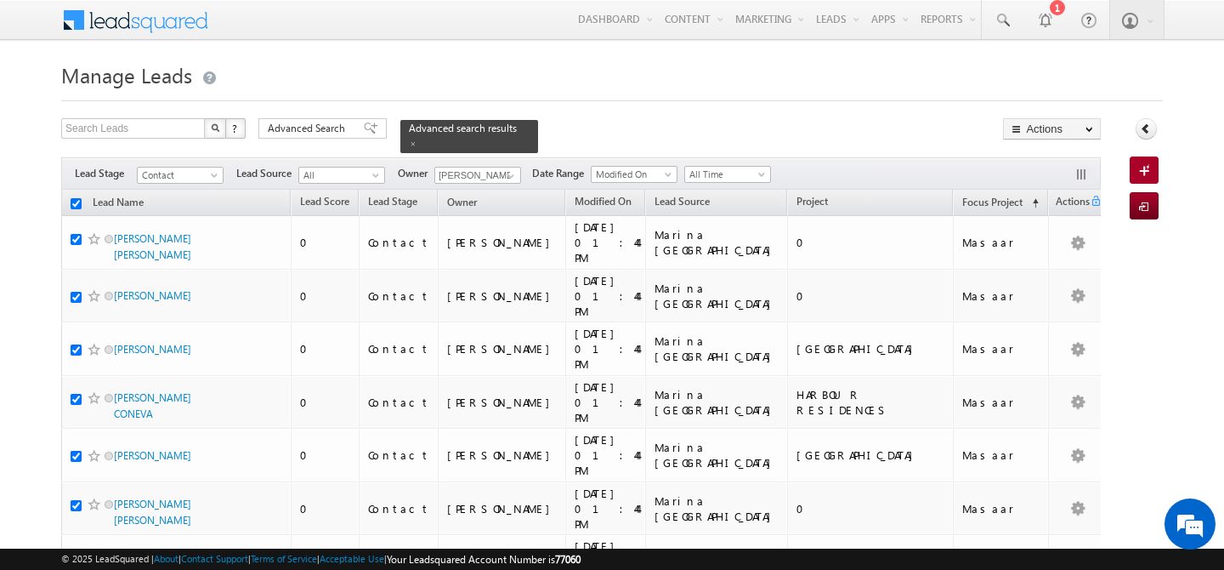
checkbox input "true"
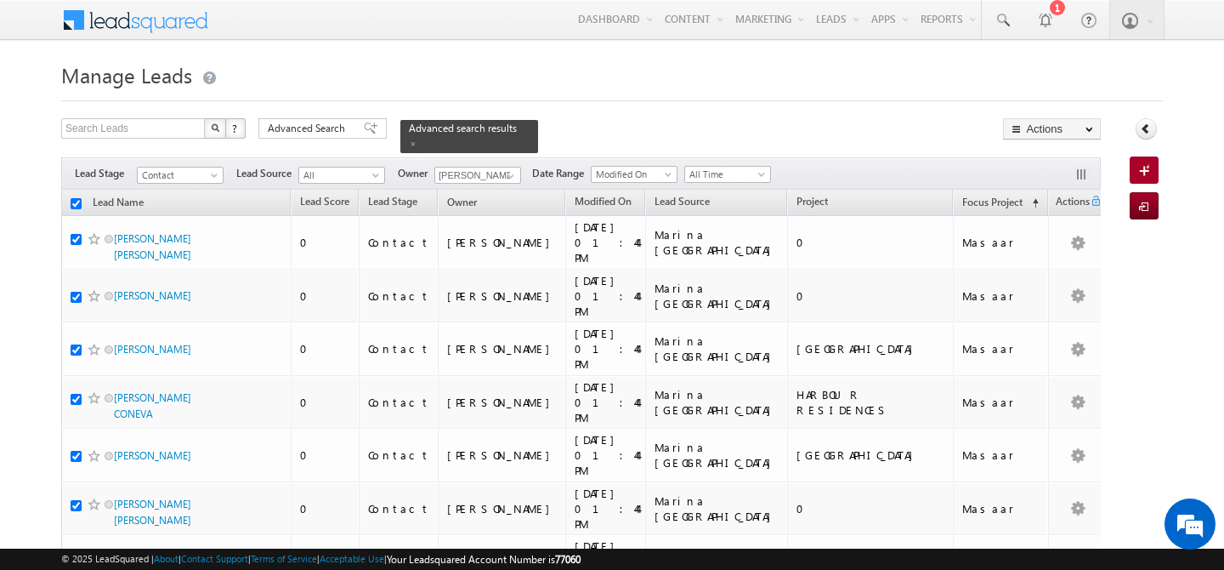
checkbox input "true"
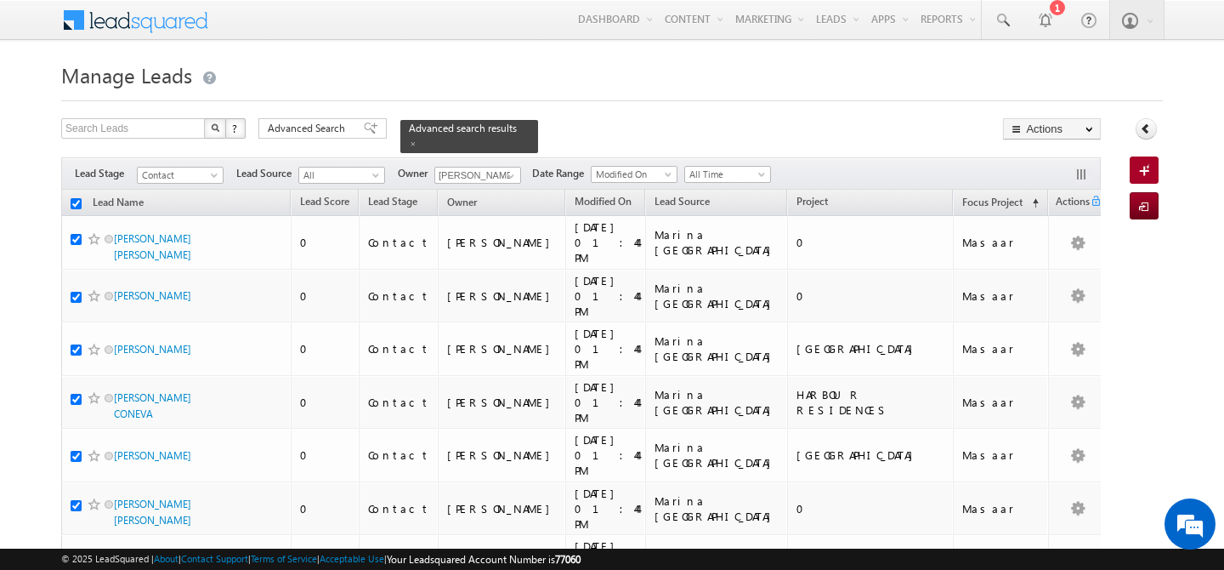
checkbox input "true"
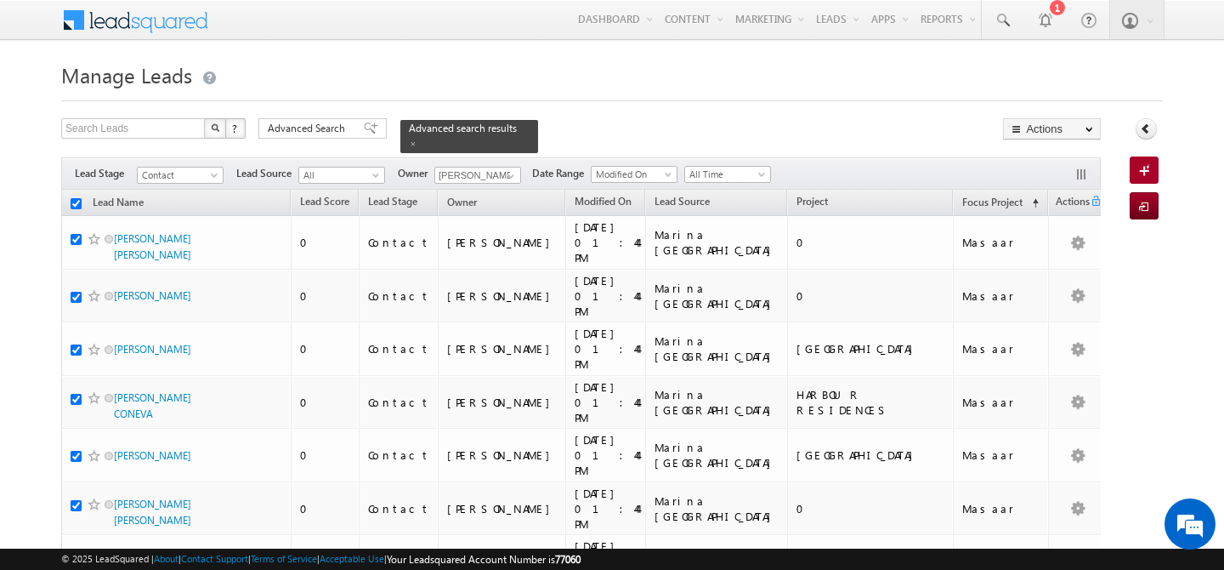
checkbox input "true"
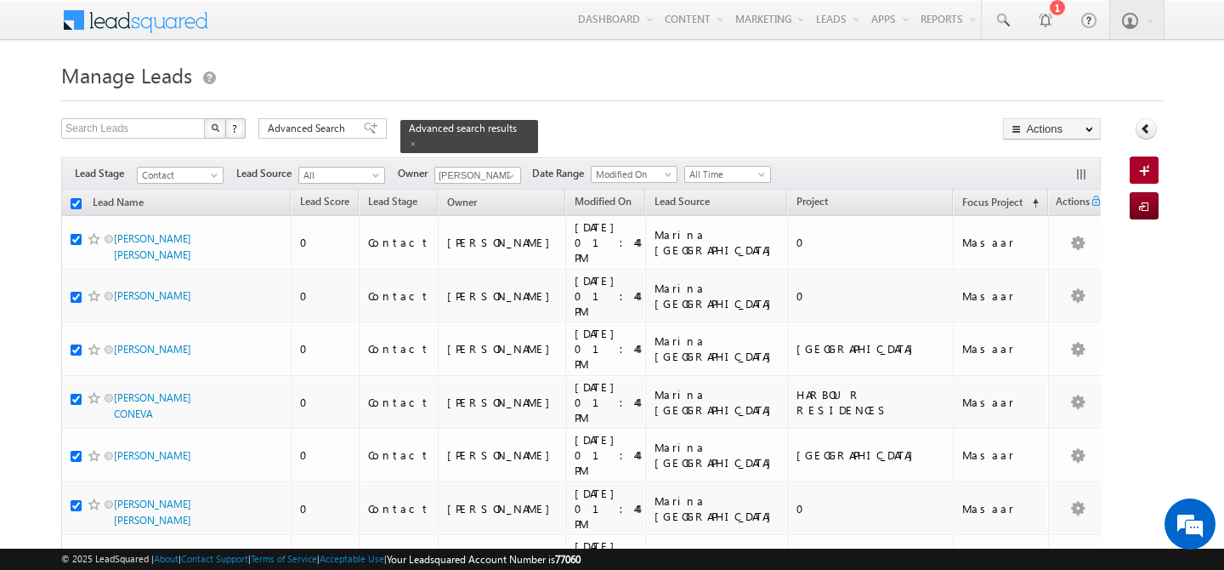
checkbox input "true"
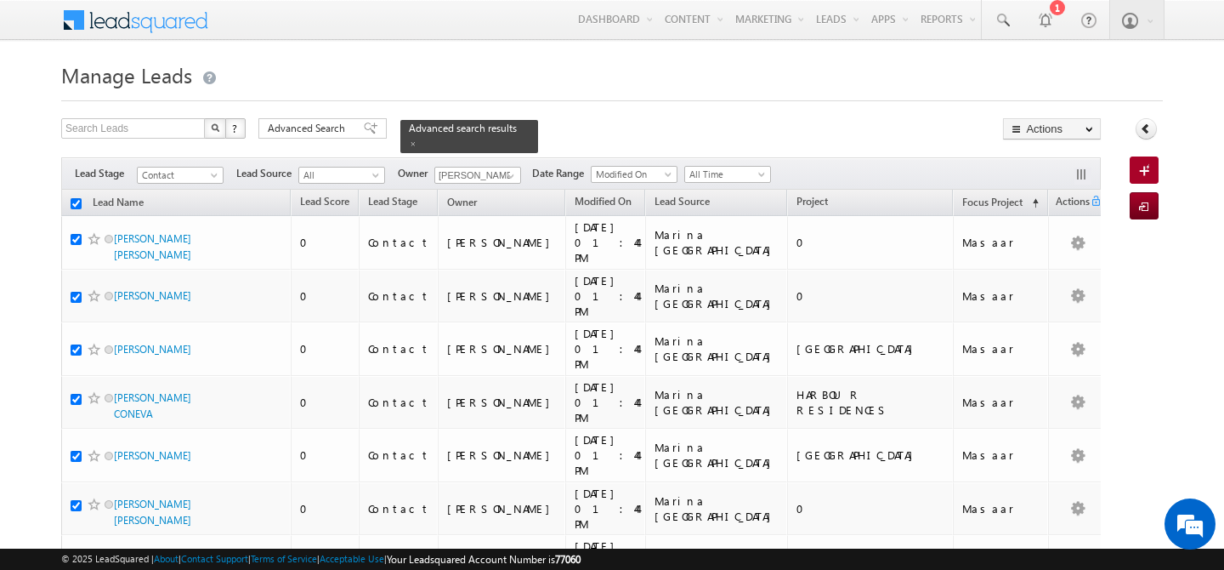
checkbox input "true"
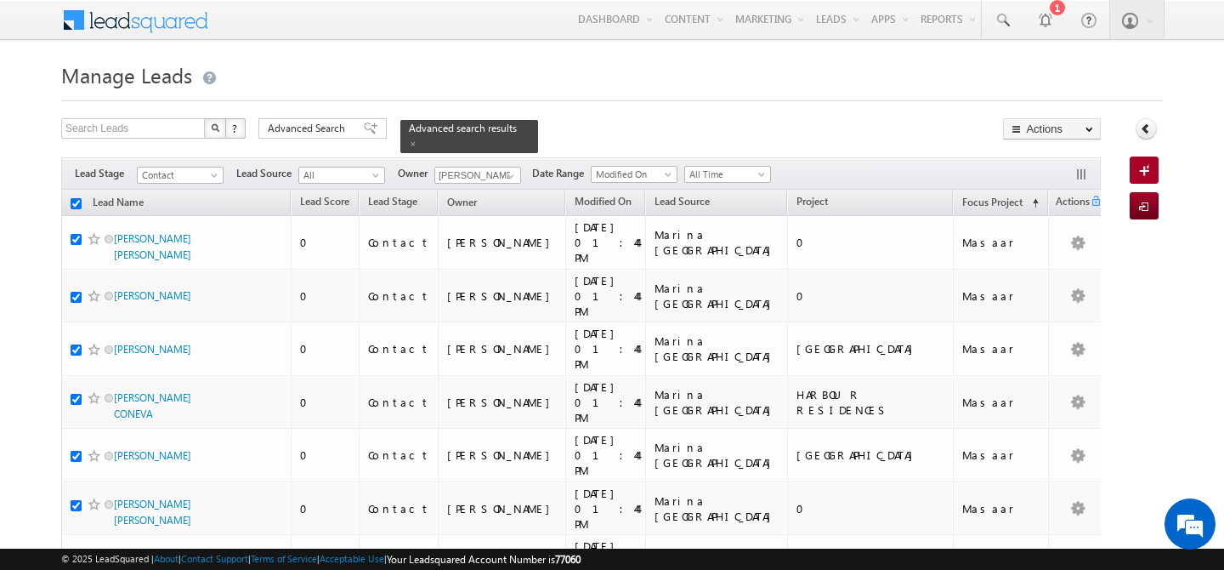
checkbox input "true"
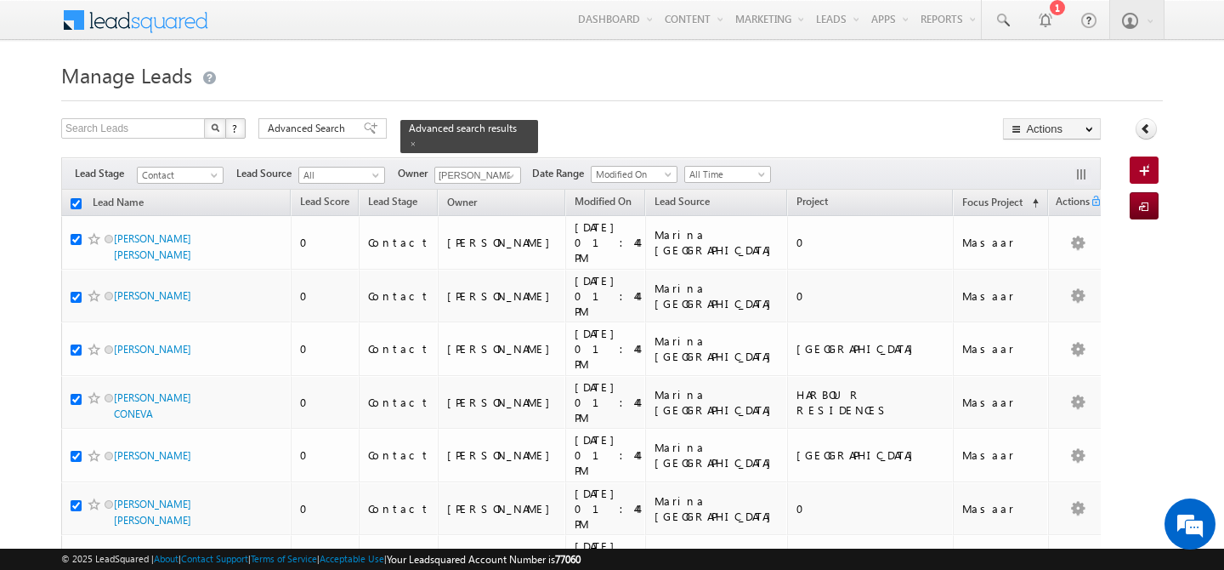
checkbox input "true"
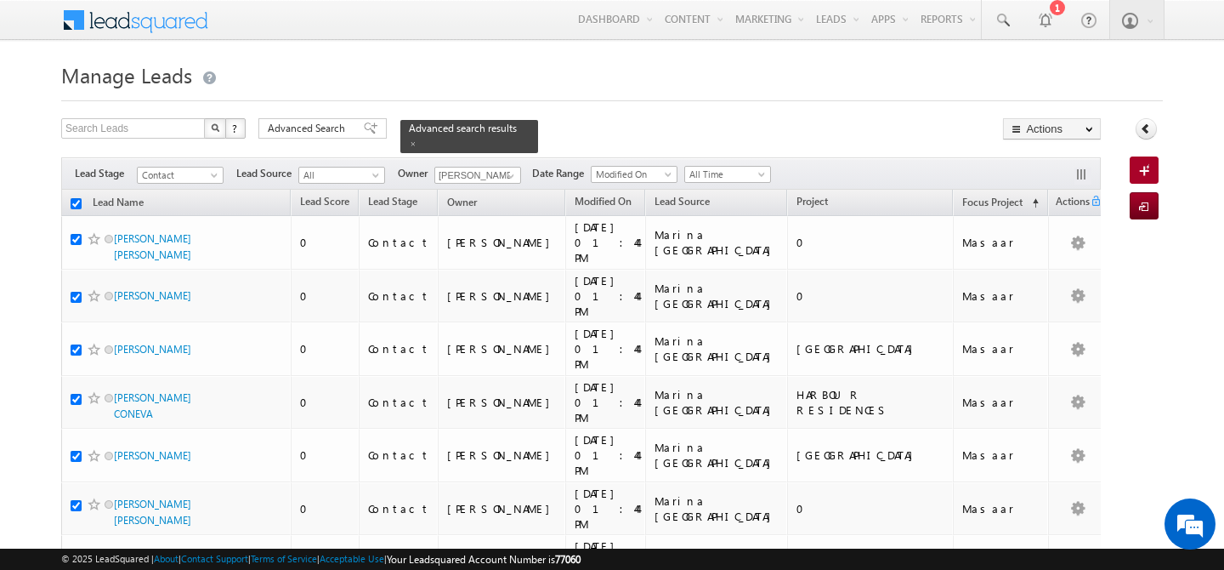
checkbox input "true"
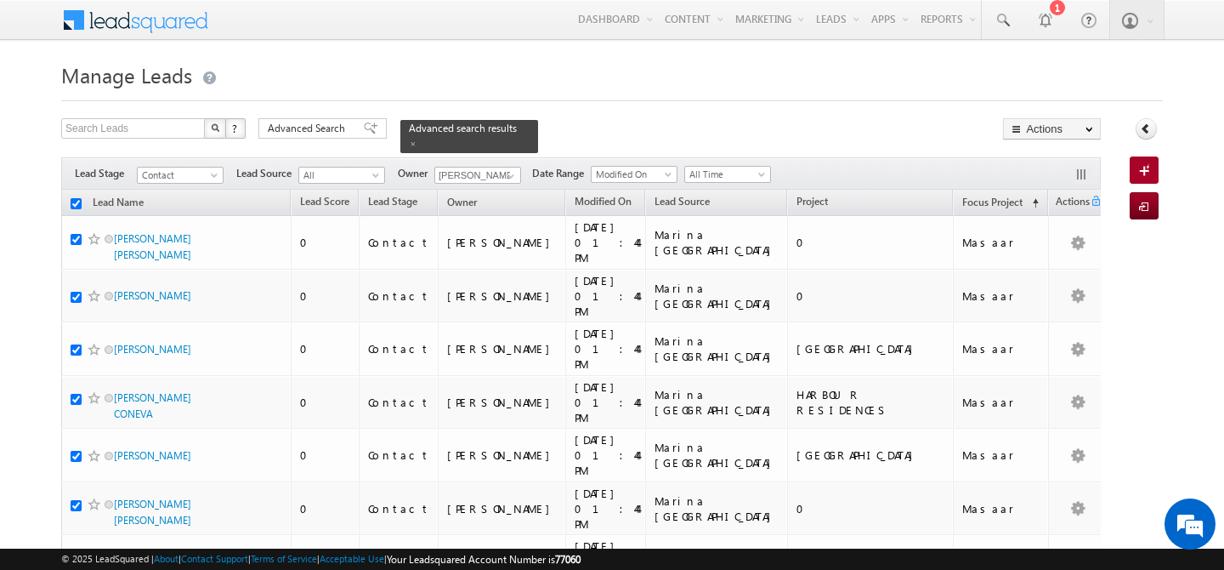
checkbox input "true"
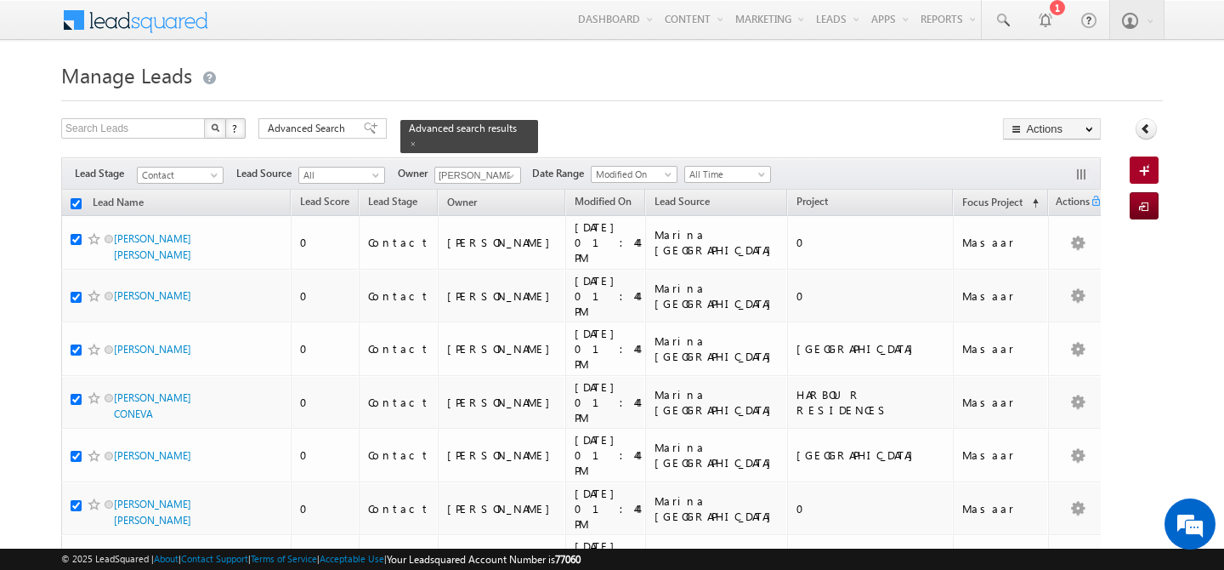
checkbox input "true"
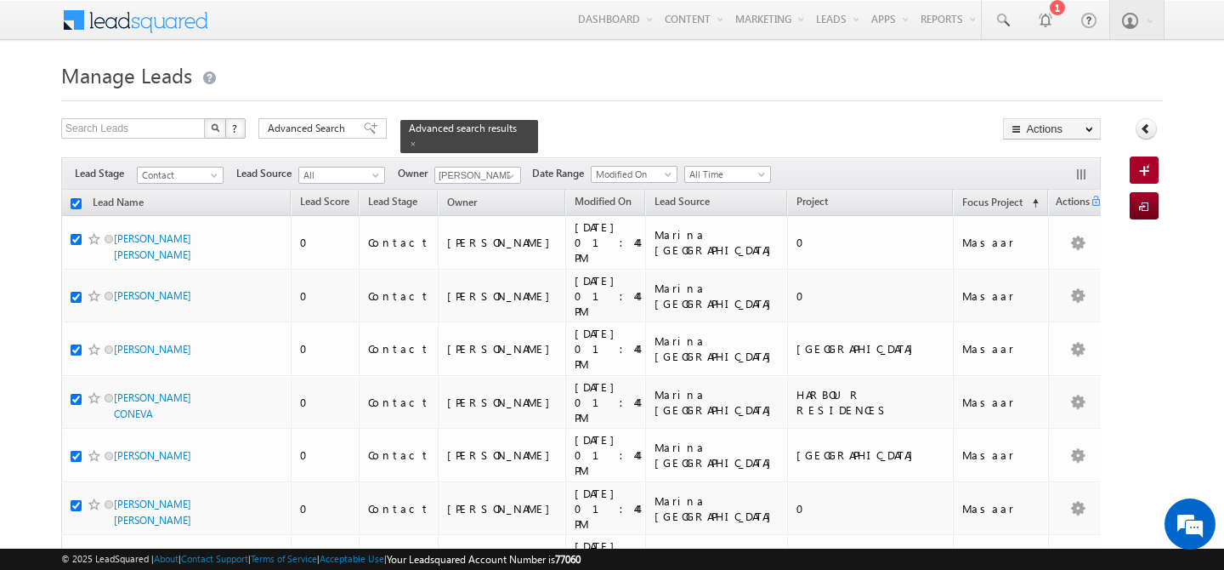
checkbox input "true"
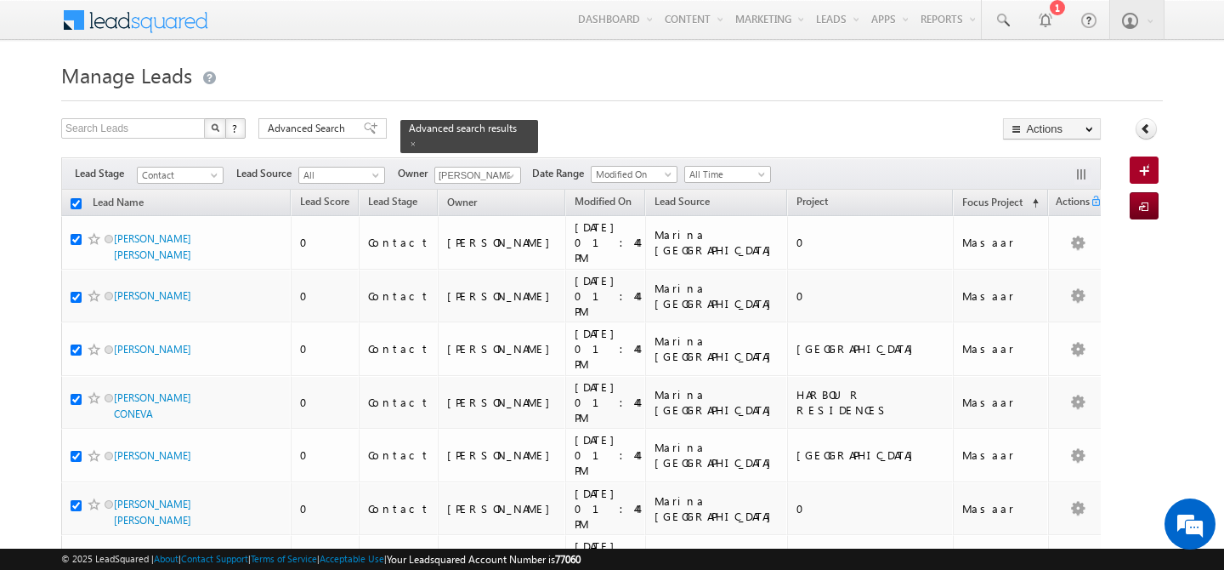
checkbox input "true"
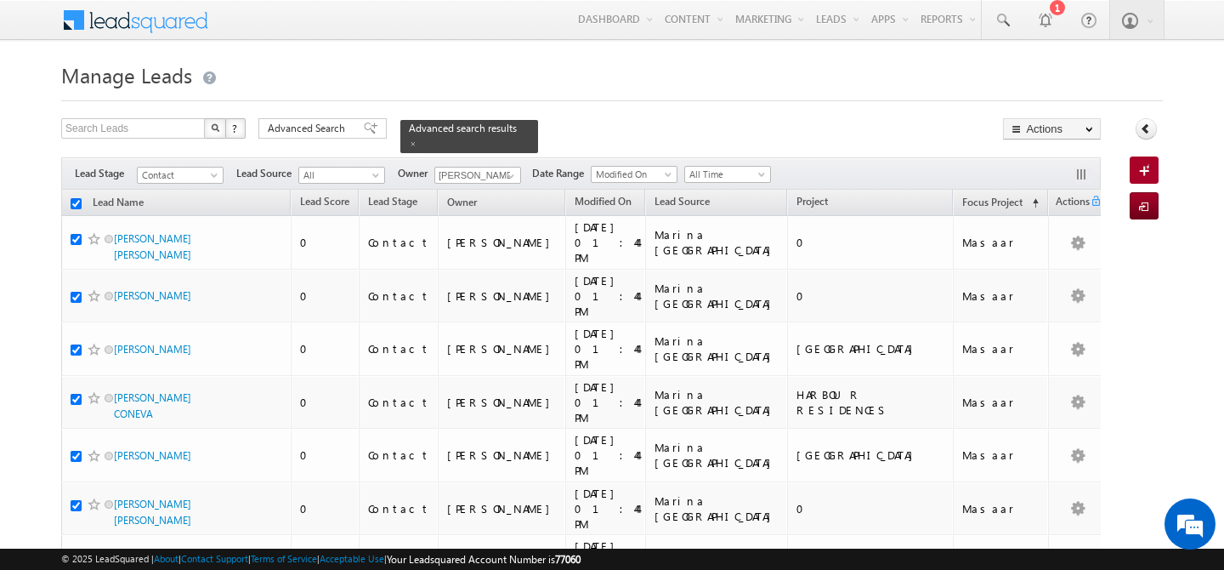
checkbox input "true"
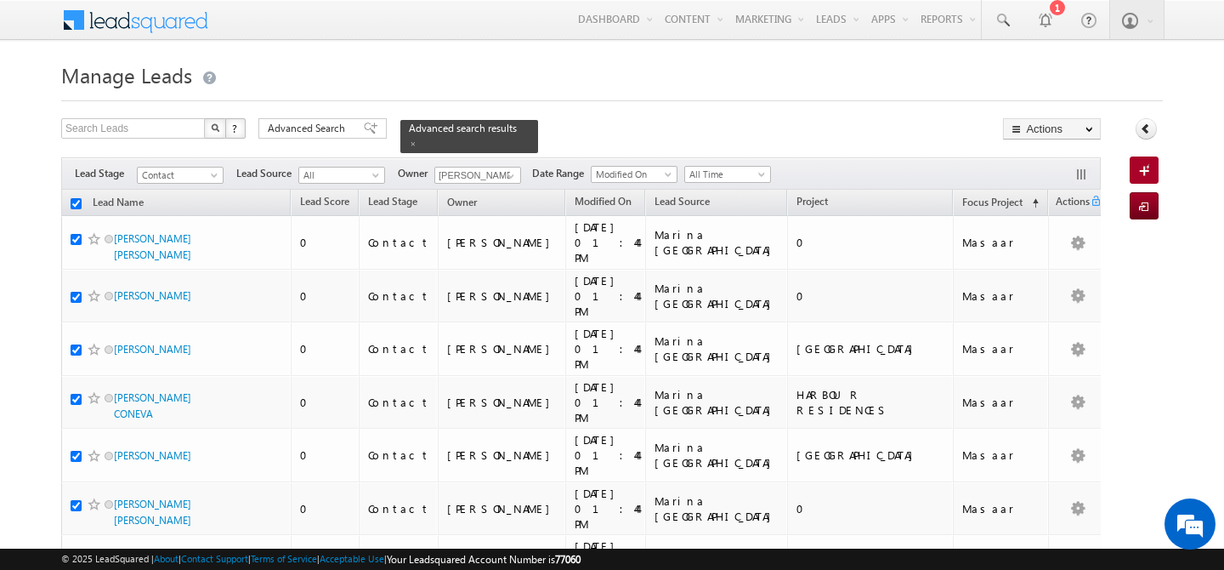
checkbox input "true"
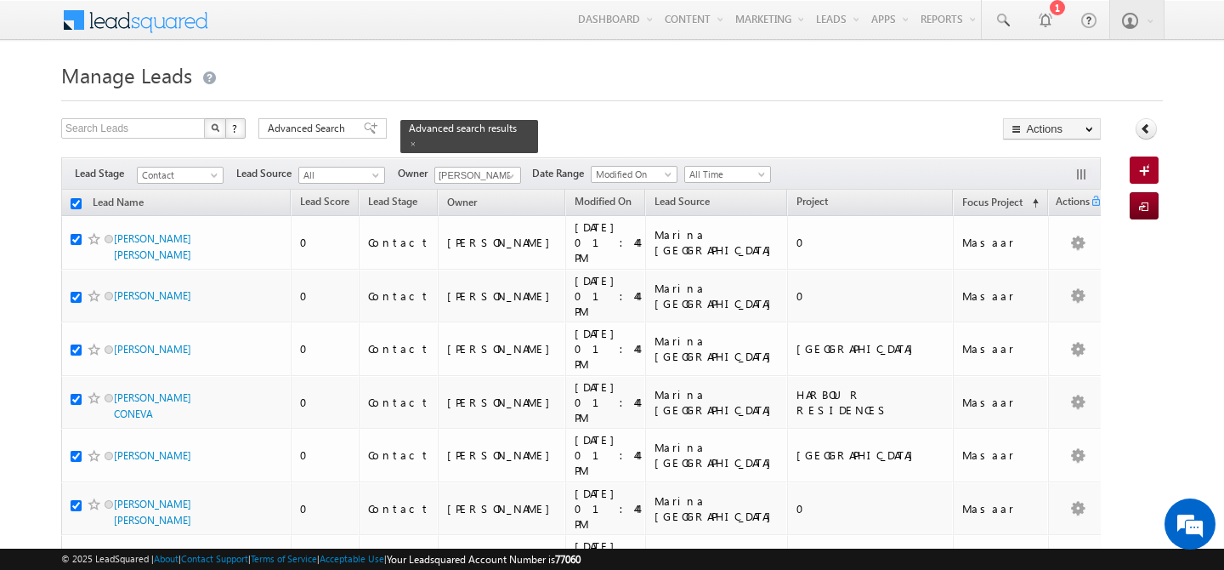
checkbox input "true"
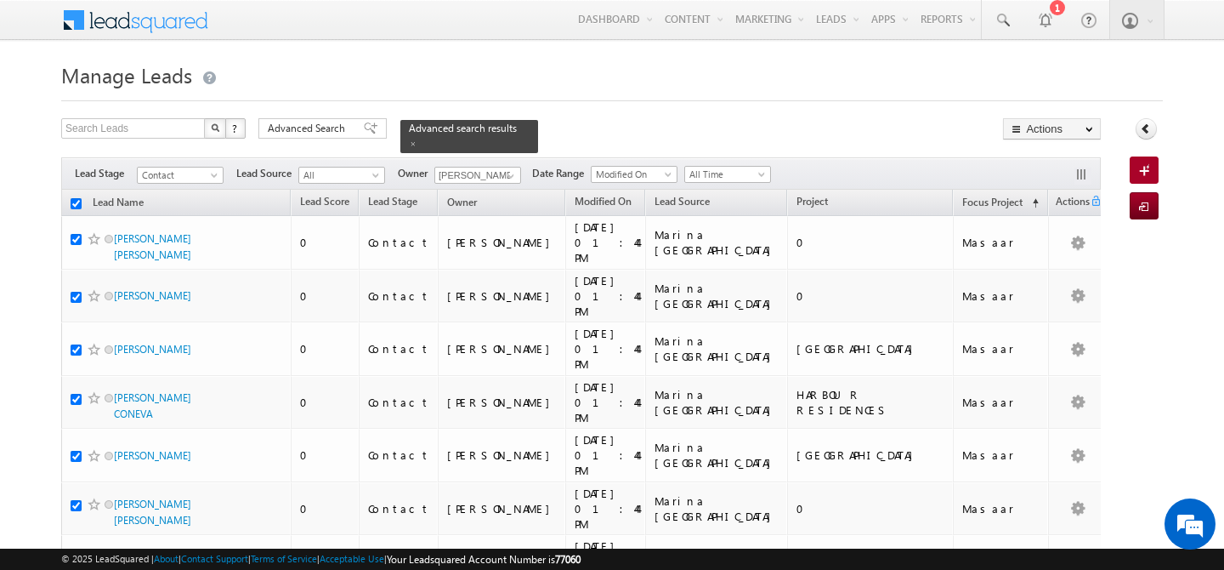
checkbox input "true"
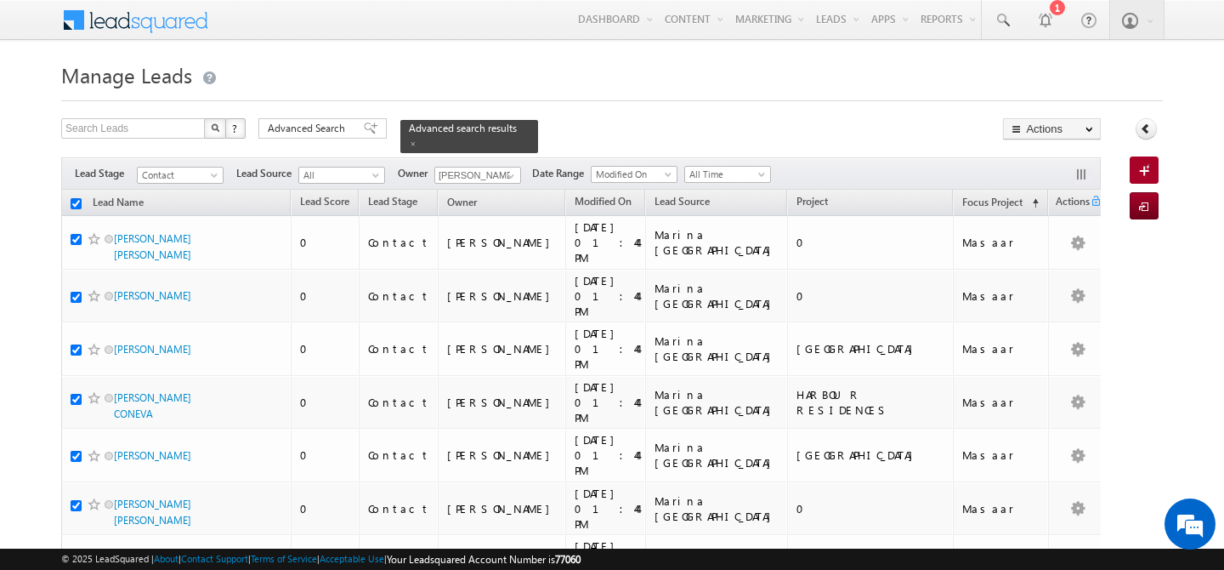
checkbox input "true"
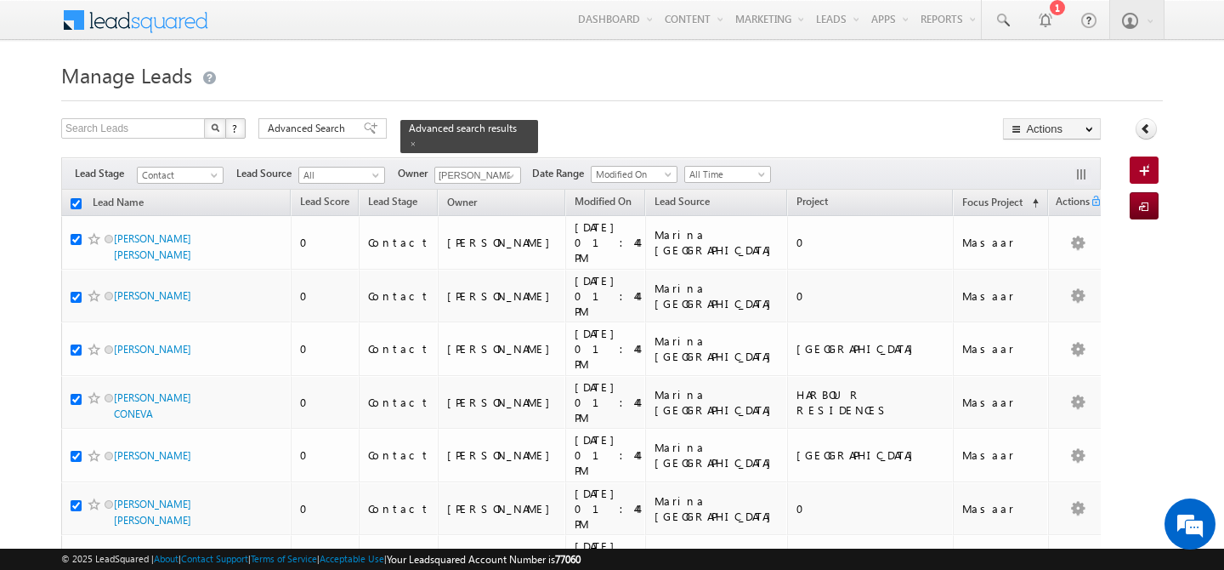
checkbox input "true"
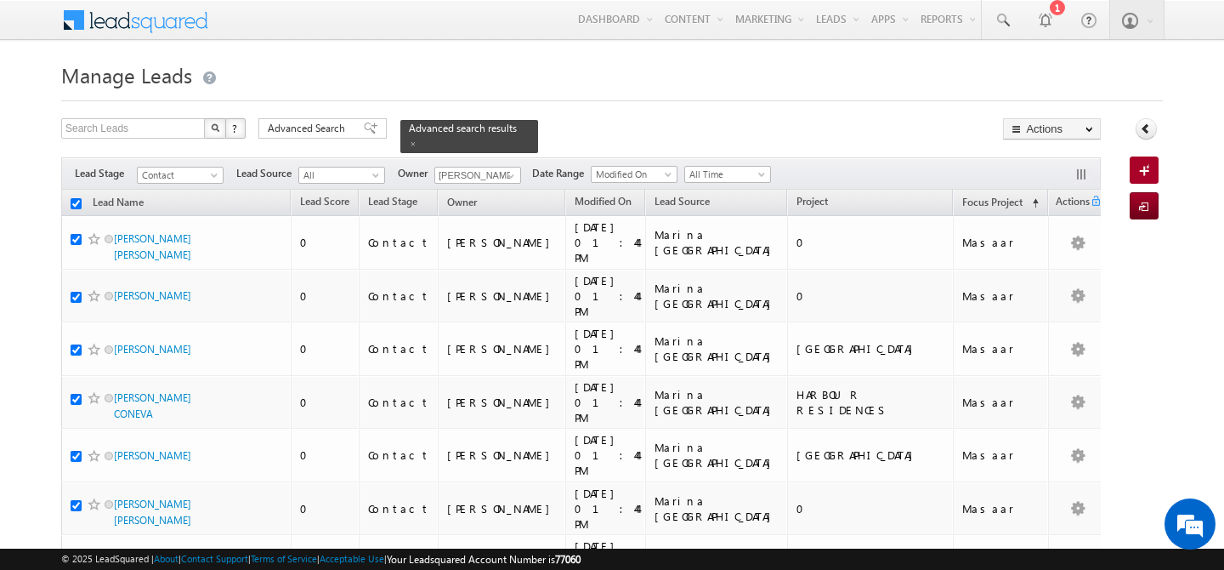
checkbox input "true"
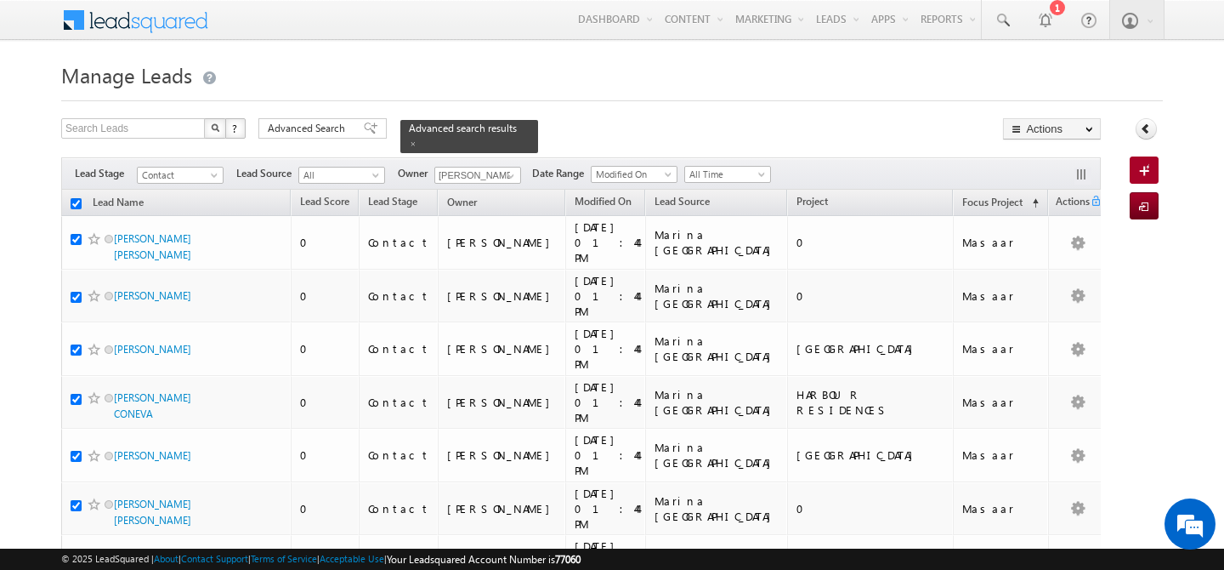
checkbox input "true"
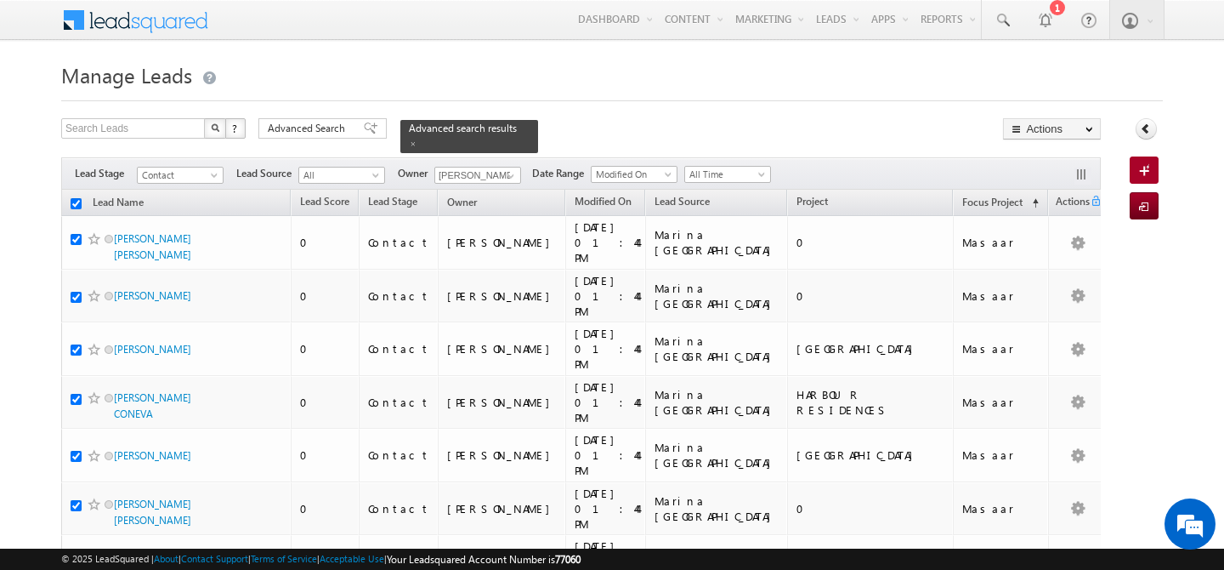
checkbox input "true"
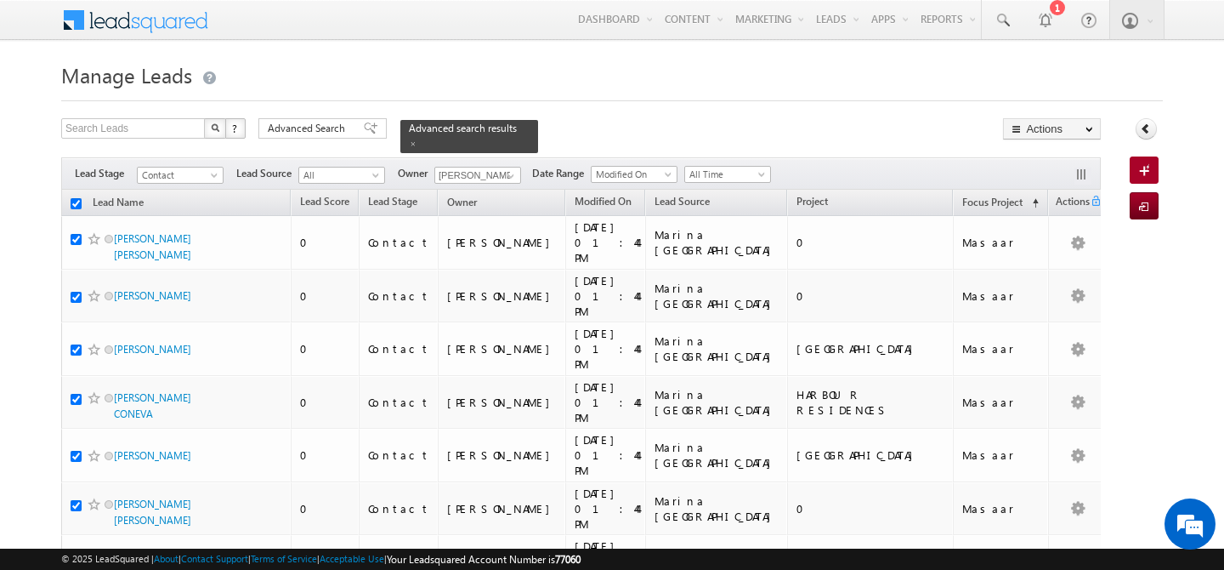
checkbox input "true"
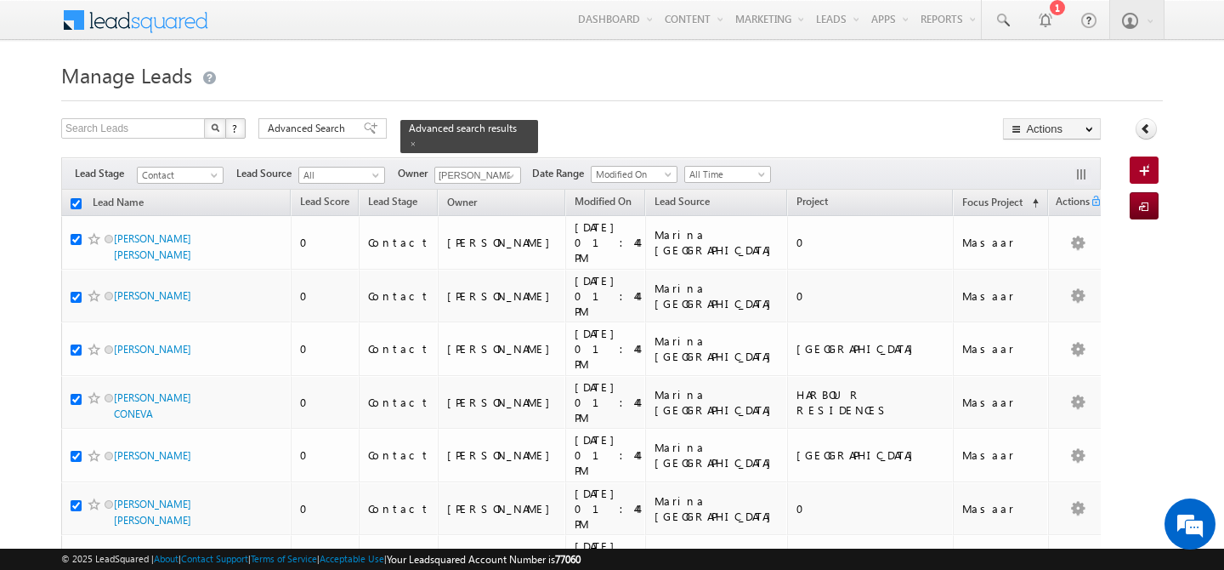
checkbox input "true"
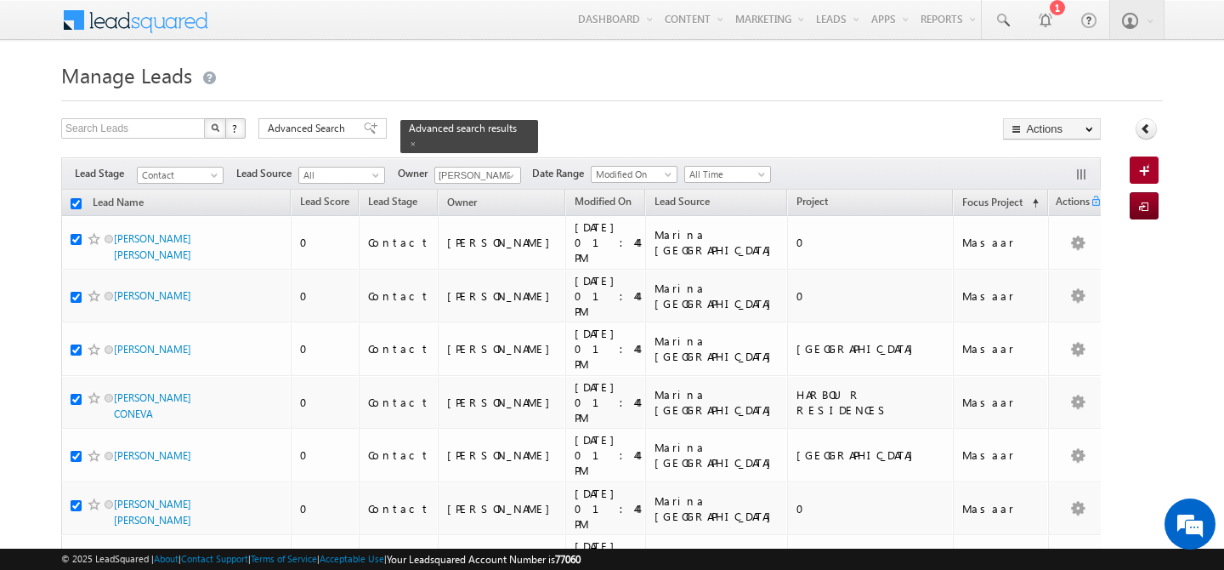
checkbox input "true"
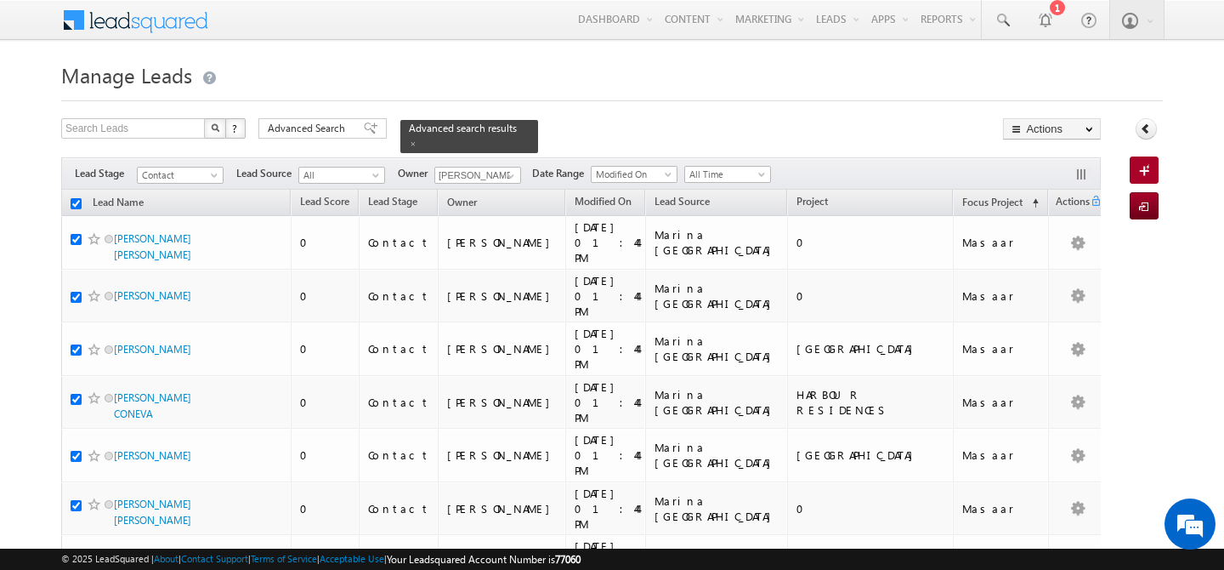
checkbox input "true"
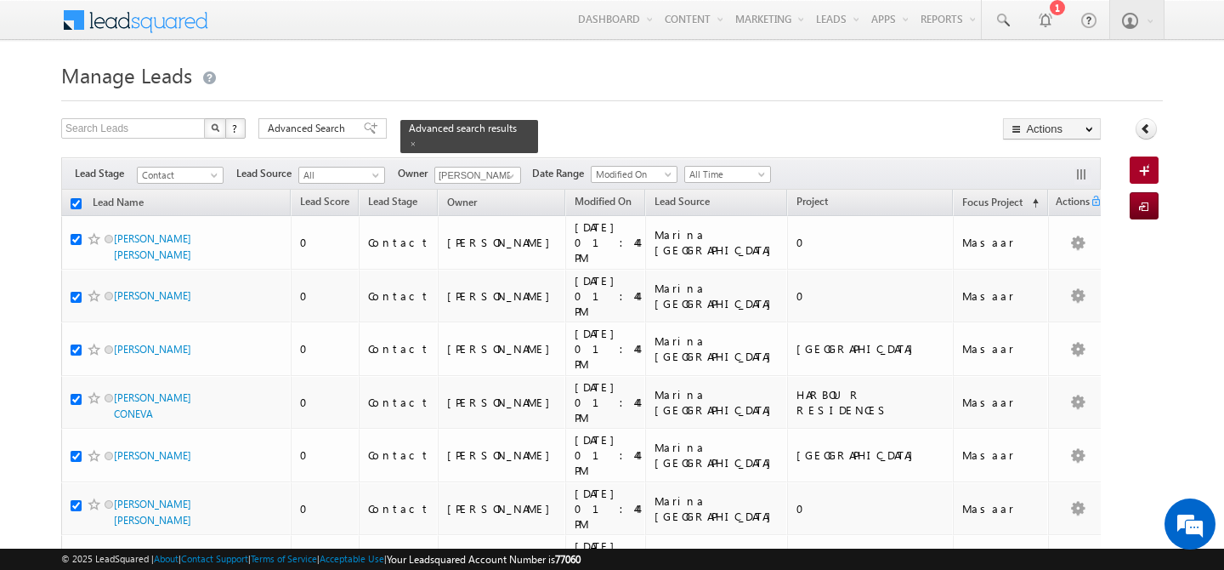
checkbox input "true"
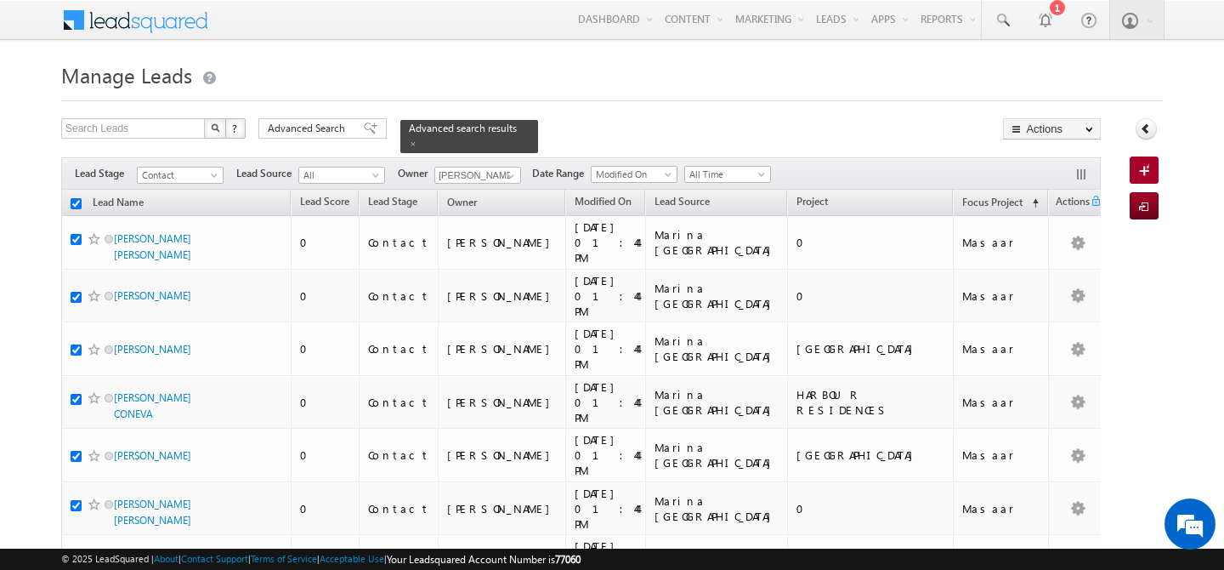
checkbox input "true"
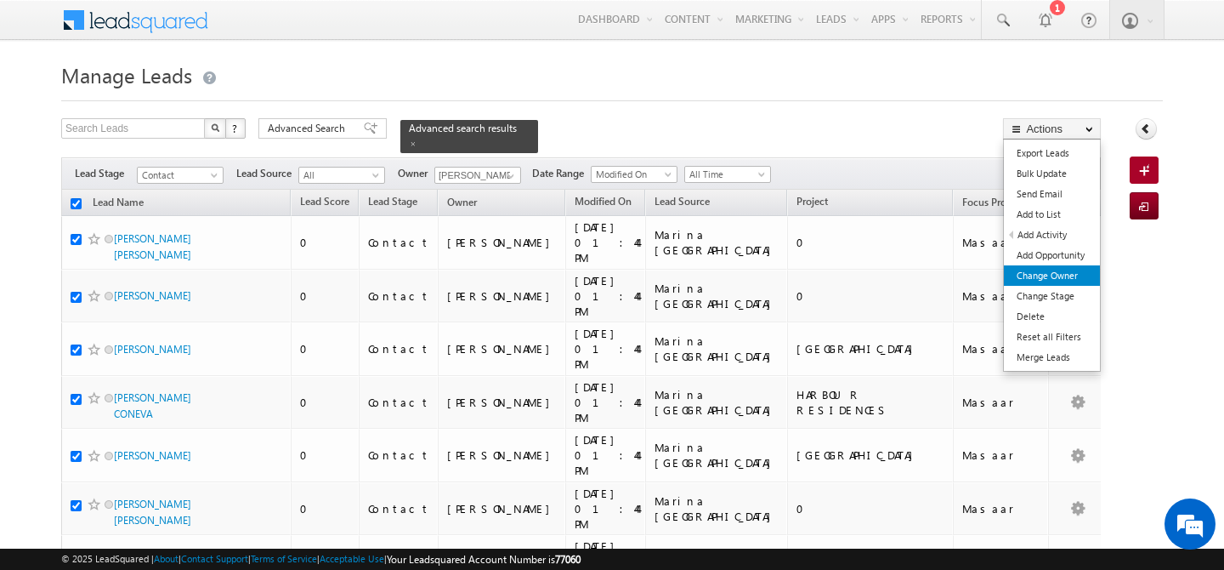
click at [1058, 271] on link "Change Owner" at bounding box center [1052, 275] width 96 height 20
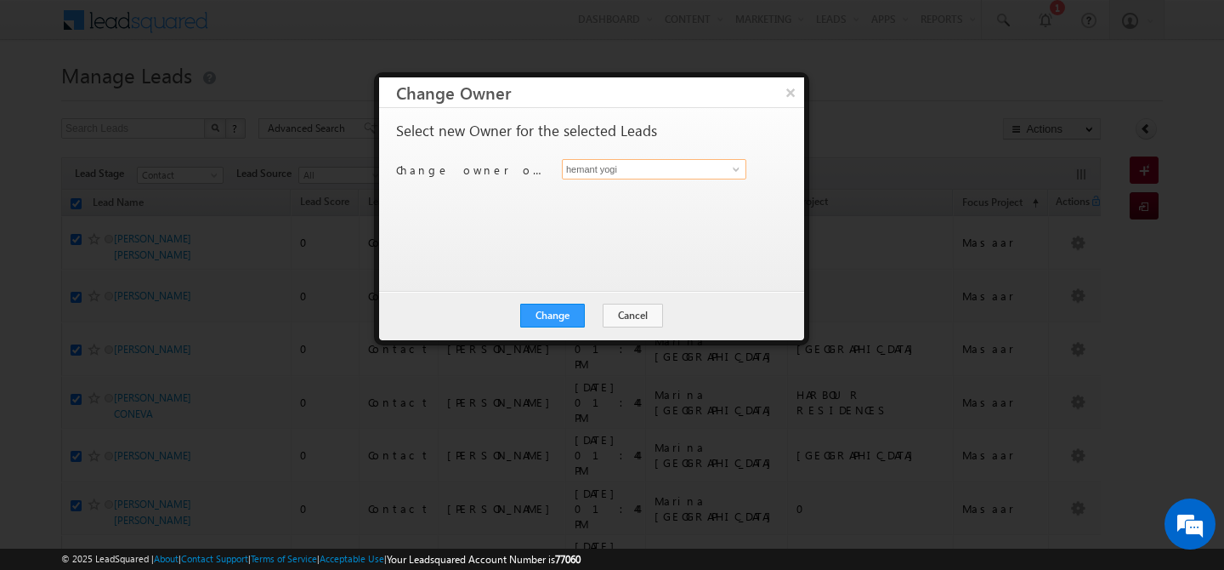
click at [711, 172] on input "hemant yogi" at bounding box center [654, 169] width 184 height 20
click at [667, 186] on link "[PERSON_NAME] [PERSON_NAME][EMAIL_ADDRESS][DOMAIN_NAME]" at bounding box center [654, 195] width 184 height 32
click at [561, 312] on button "Change" at bounding box center [552, 315] width 65 height 24
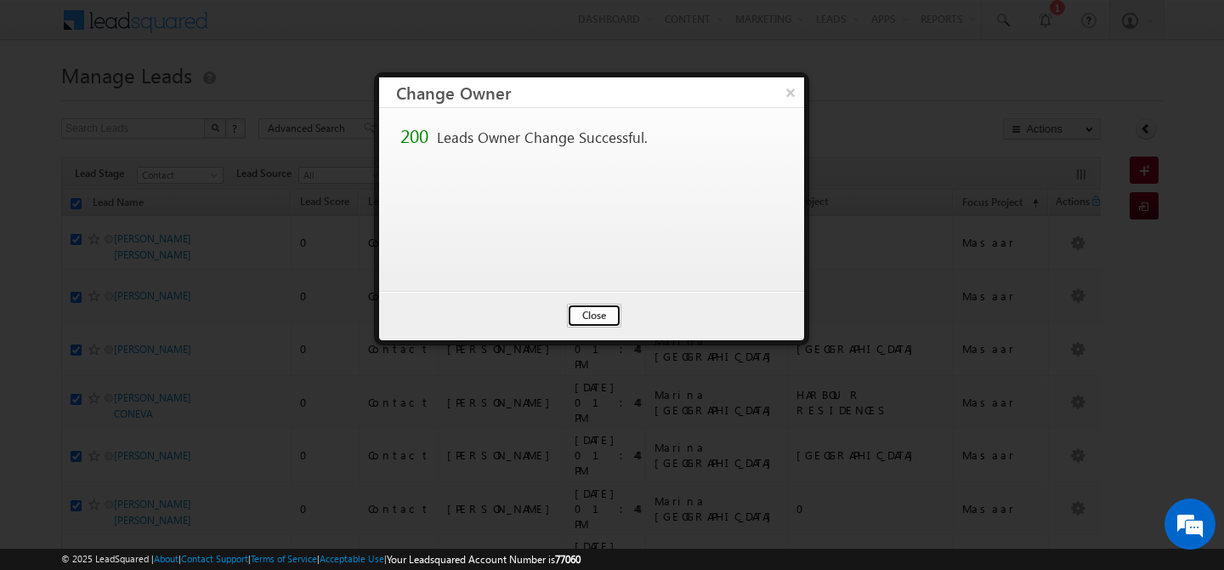
click at [598, 319] on button "Close" at bounding box center [594, 315] width 54 height 24
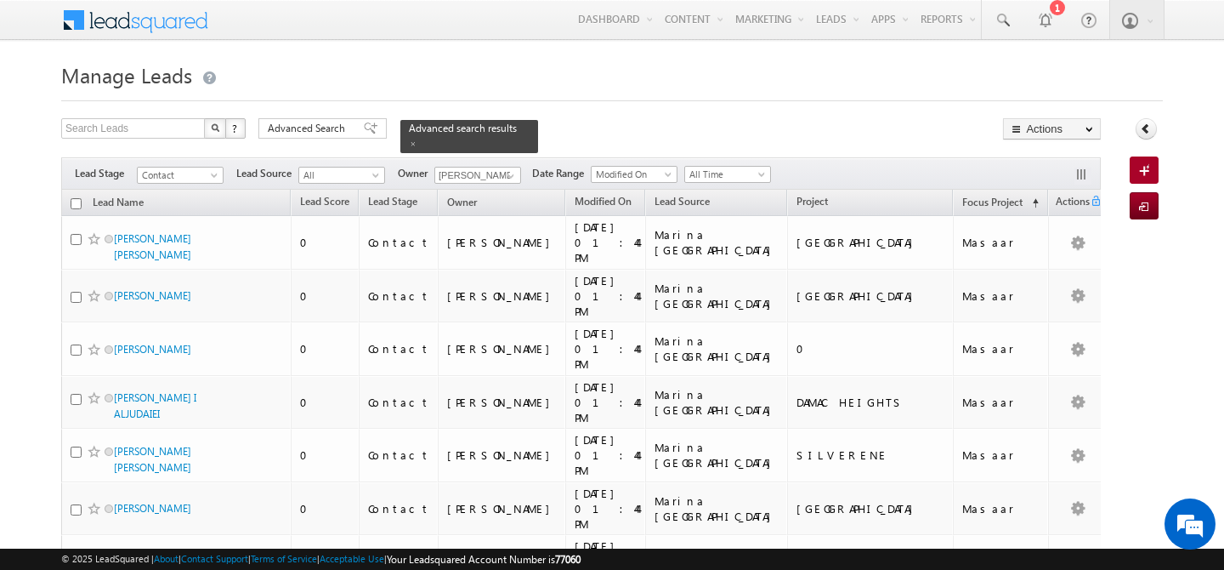
click at [75, 198] on input "checkbox" at bounding box center [76, 203] width 11 height 11
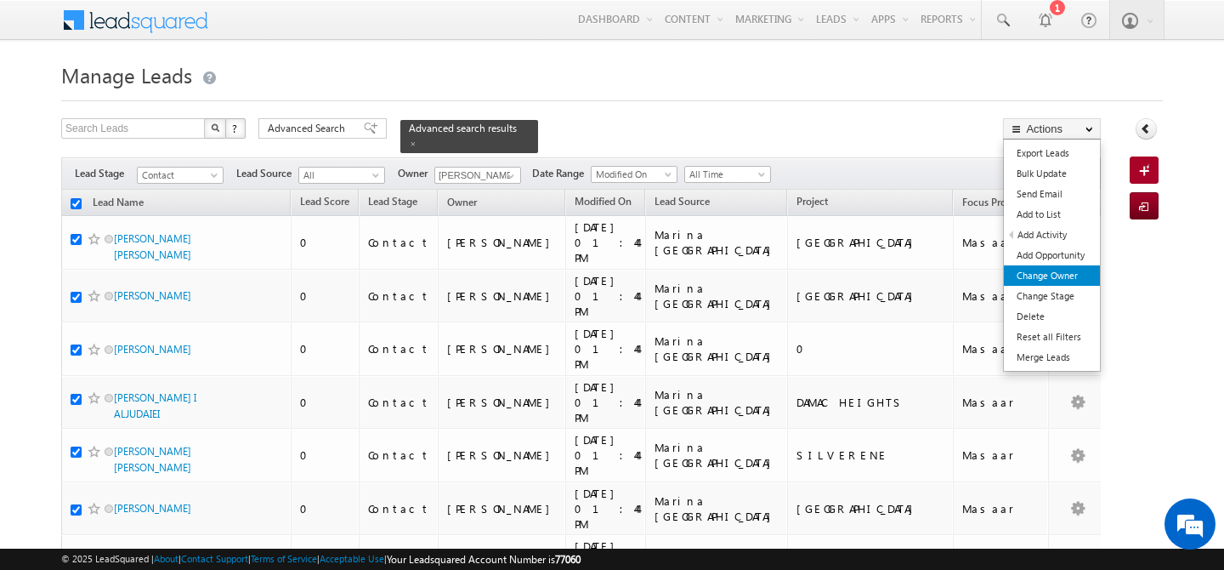
click at [1060, 274] on link "Change Owner" at bounding box center [1052, 275] width 96 height 20
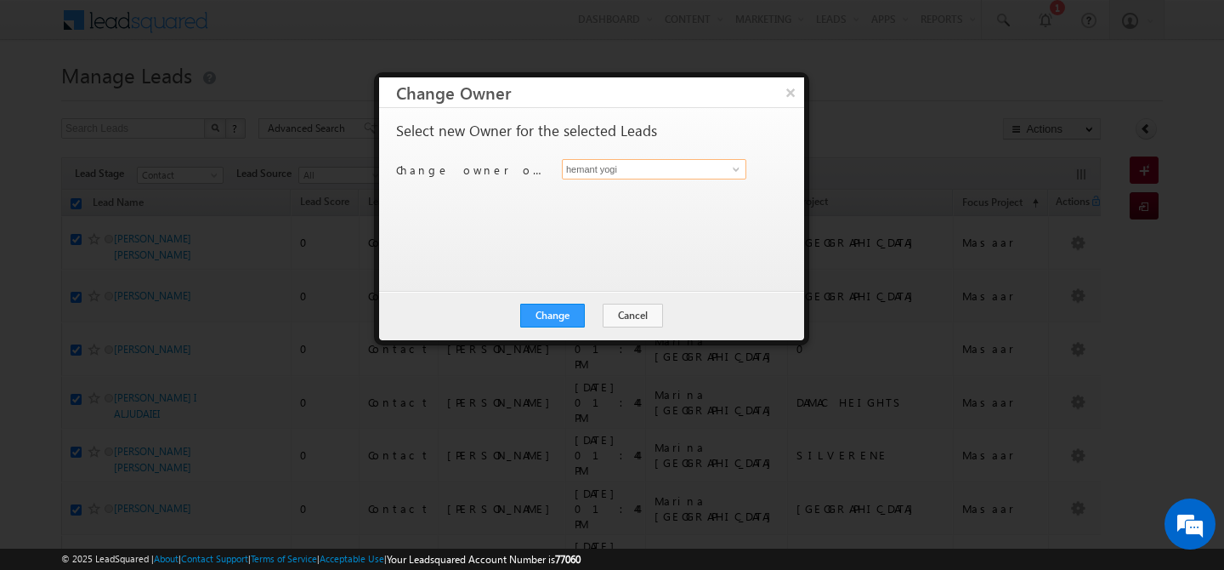
click at [710, 173] on input "hemant yogi" at bounding box center [654, 169] width 184 height 20
click at [699, 190] on link "[PERSON_NAME] [PERSON_NAME][EMAIL_ADDRESS][DOMAIN_NAME]" at bounding box center [654, 195] width 184 height 32
click at [558, 326] on button "Change" at bounding box center [552, 315] width 65 height 24
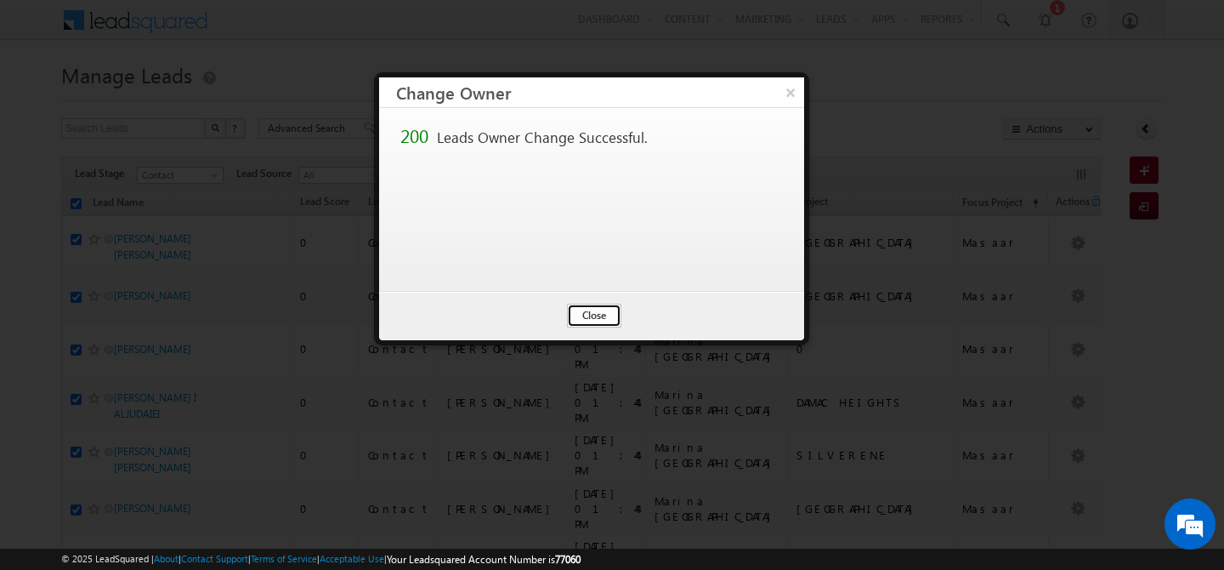
click at [590, 310] on button "Close" at bounding box center [594, 315] width 54 height 24
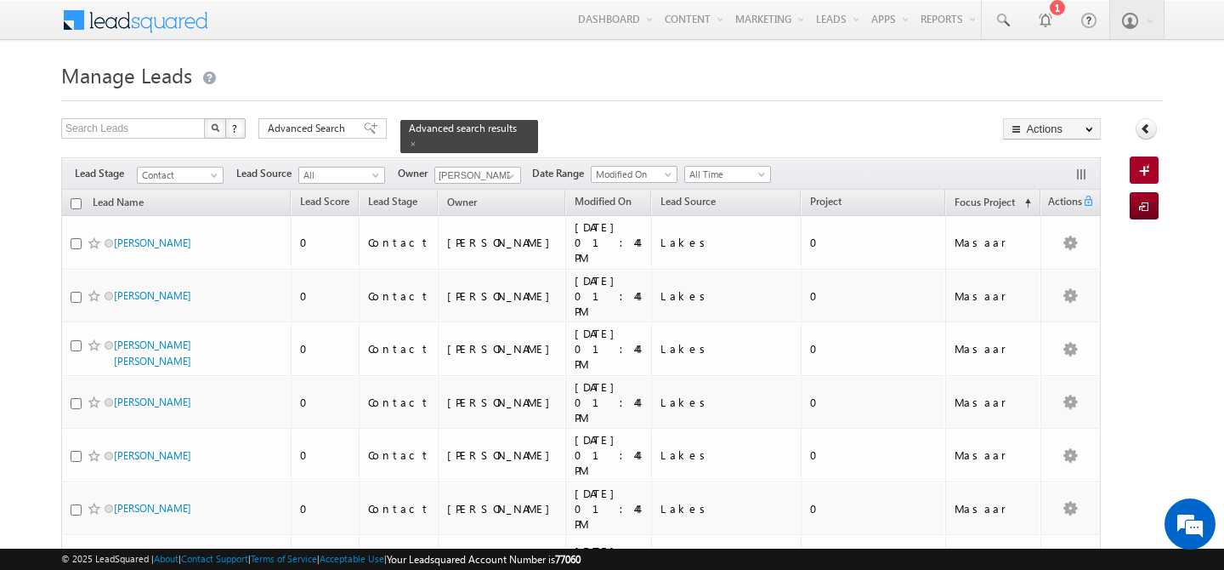
click at [76, 198] on input "checkbox" at bounding box center [76, 203] width 11 height 11
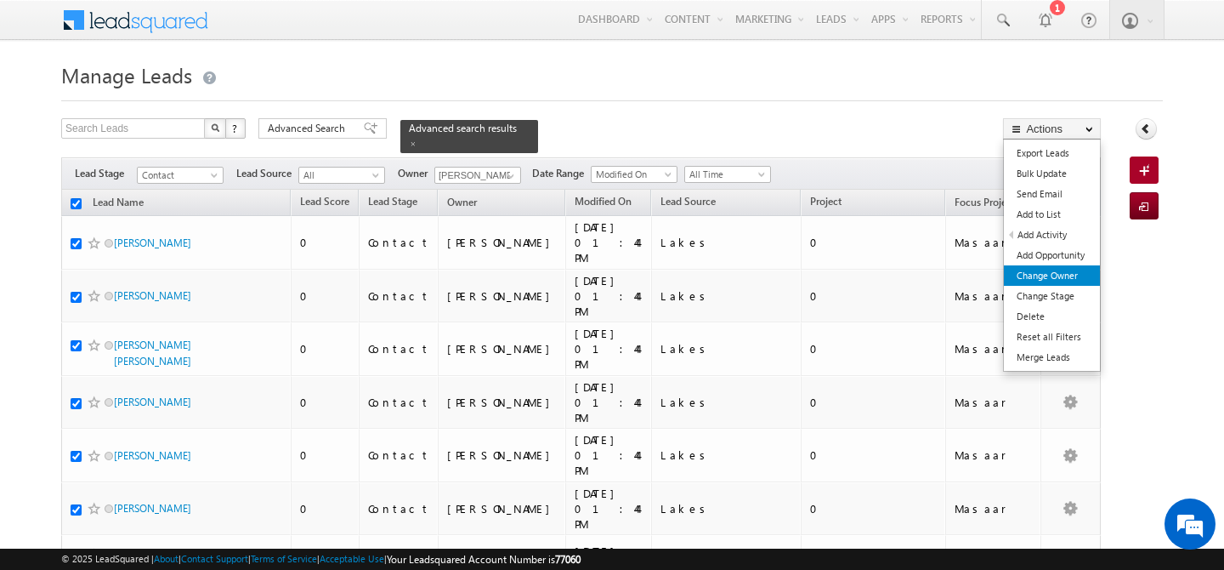
click at [1074, 276] on link "Change Owner" at bounding box center [1052, 275] width 96 height 20
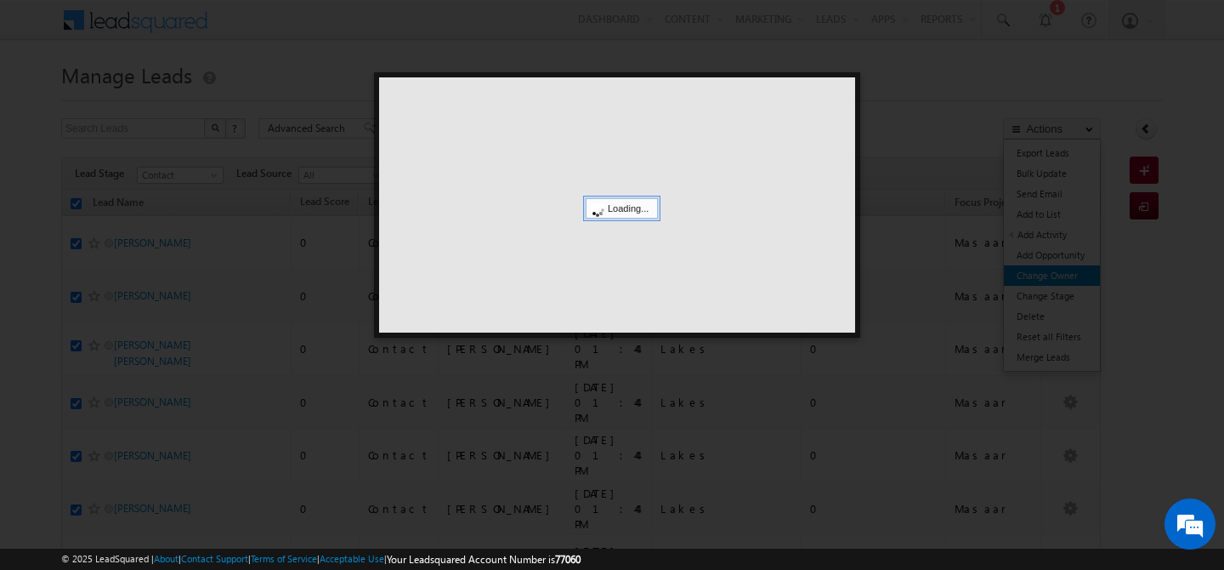
click at [1074, 276] on div at bounding box center [612, 285] width 1224 height 570
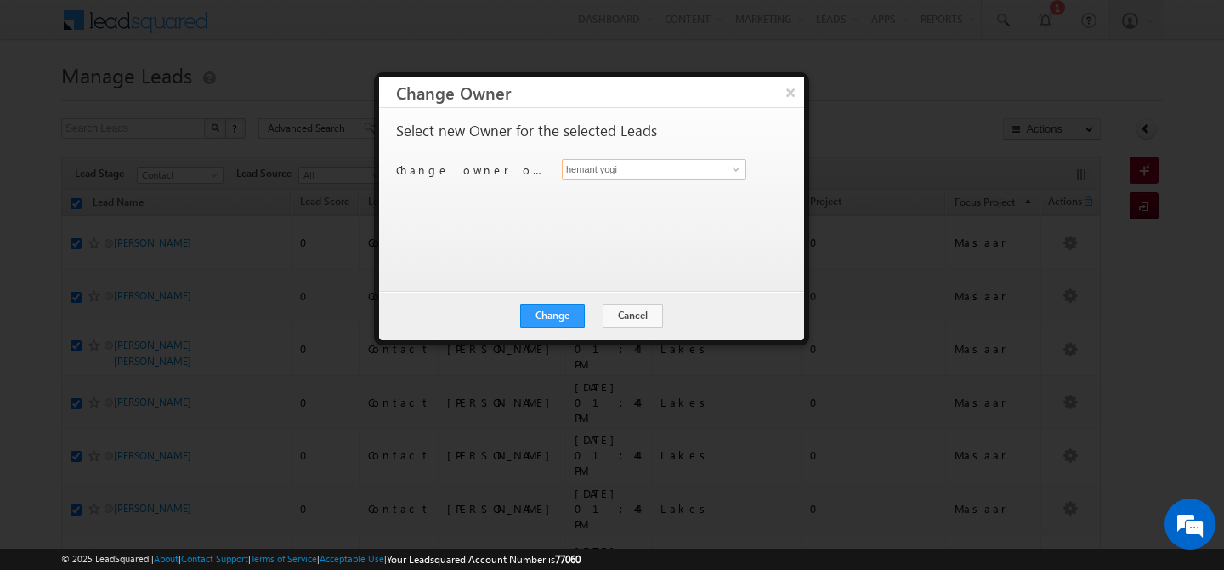
click at [671, 168] on input "hemant yogi" at bounding box center [654, 169] width 184 height 20
click at [626, 183] on link "[PERSON_NAME] [PERSON_NAME][EMAIL_ADDRESS][DOMAIN_NAME]" at bounding box center [654, 195] width 184 height 32
click at [558, 323] on button "Change" at bounding box center [552, 315] width 65 height 24
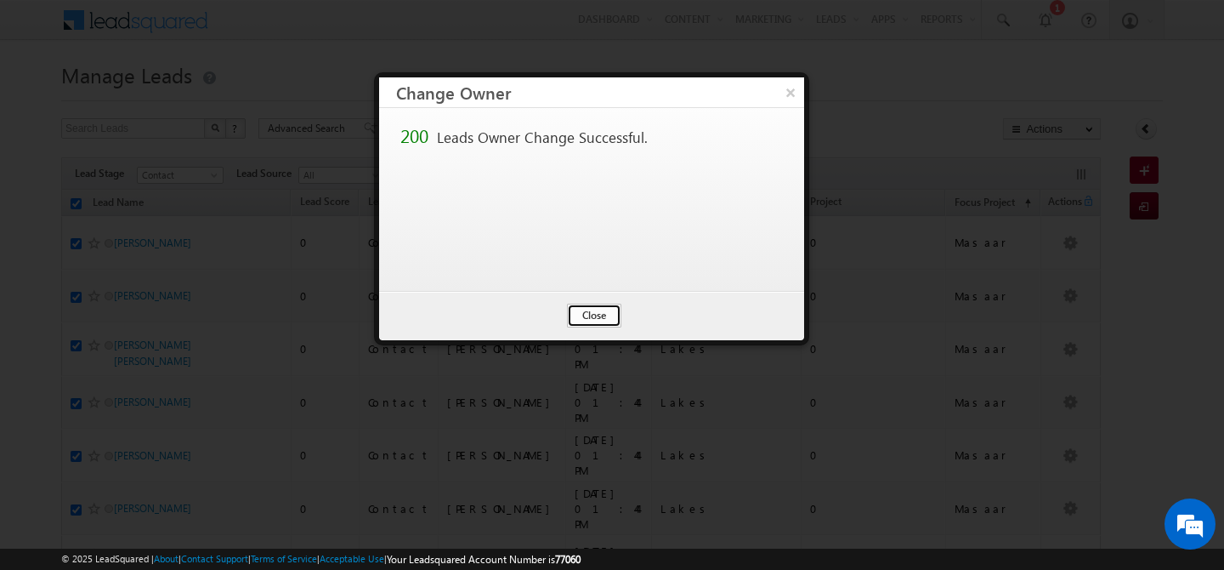
click at [587, 316] on button "Close" at bounding box center [594, 315] width 54 height 24
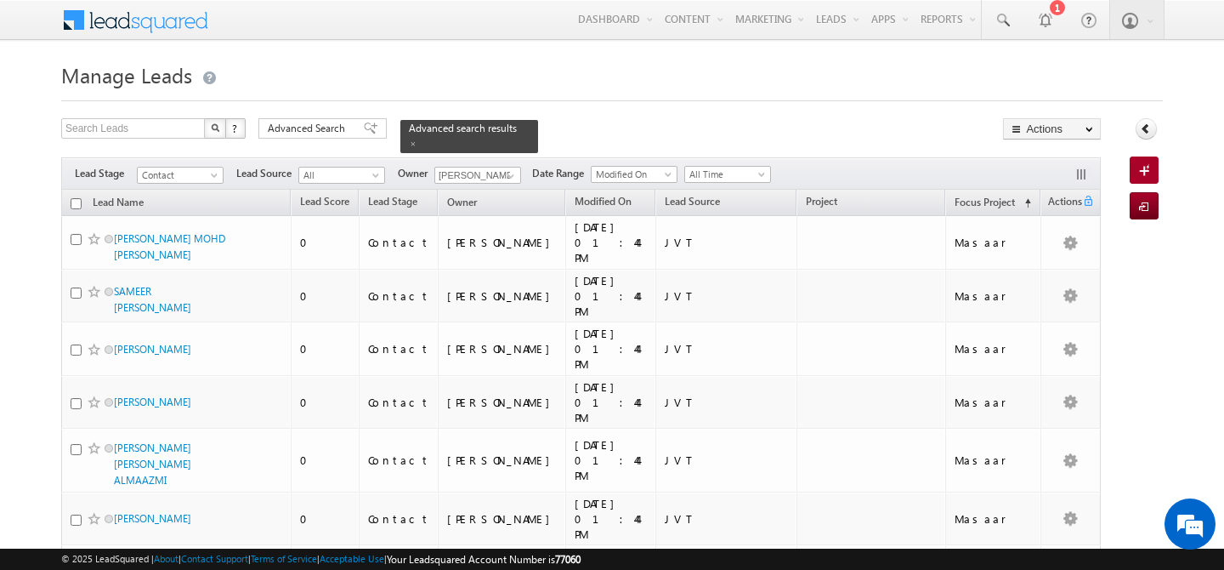
click at [80, 198] on input "checkbox" at bounding box center [76, 203] width 11 height 11
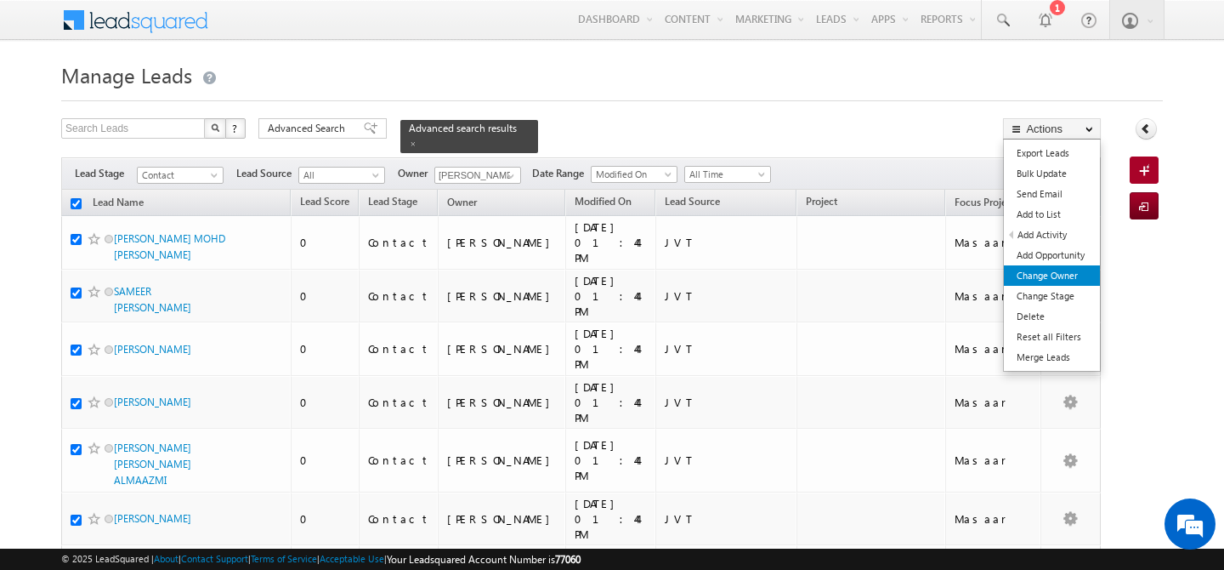
click at [1063, 280] on link "Change Owner" at bounding box center [1052, 275] width 96 height 20
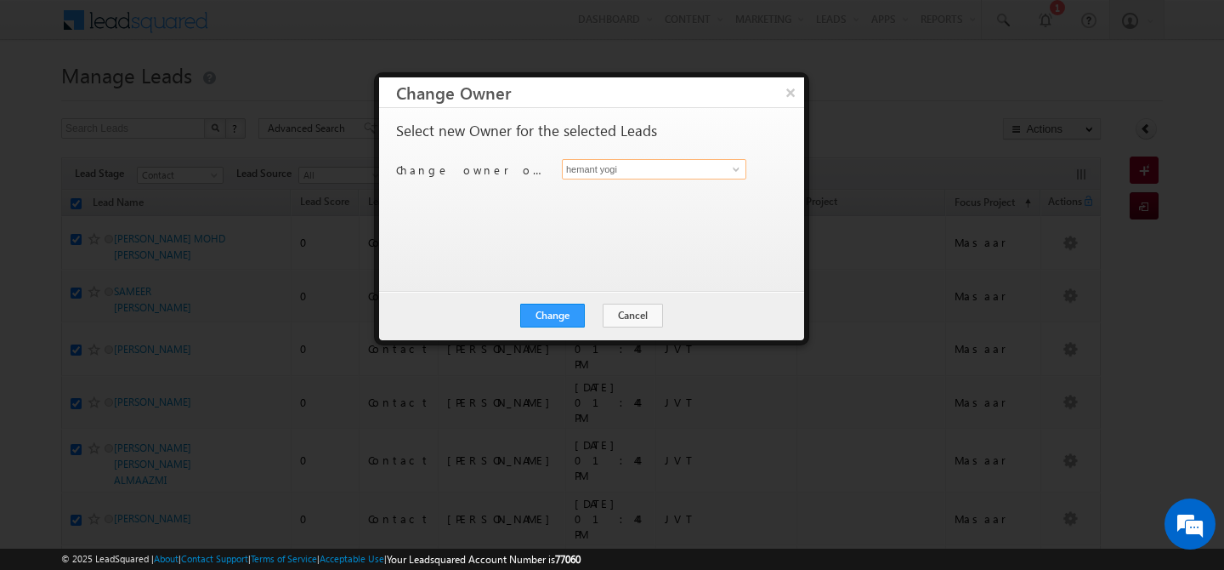
click at [662, 164] on input "hemant yogi" at bounding box center [654, 169] width 184 height 20
click at [609, 192] on link "[PERSON_NAME] [PERSON_NAME][EMAIL_ADDRESS][PERSON_NAME][DOMAIN_NAME]" at bounding box center [654, 195] width 184 height 32
click at [564, 315] on button "Change" at bounding box center [552, 315] width 65 height 24
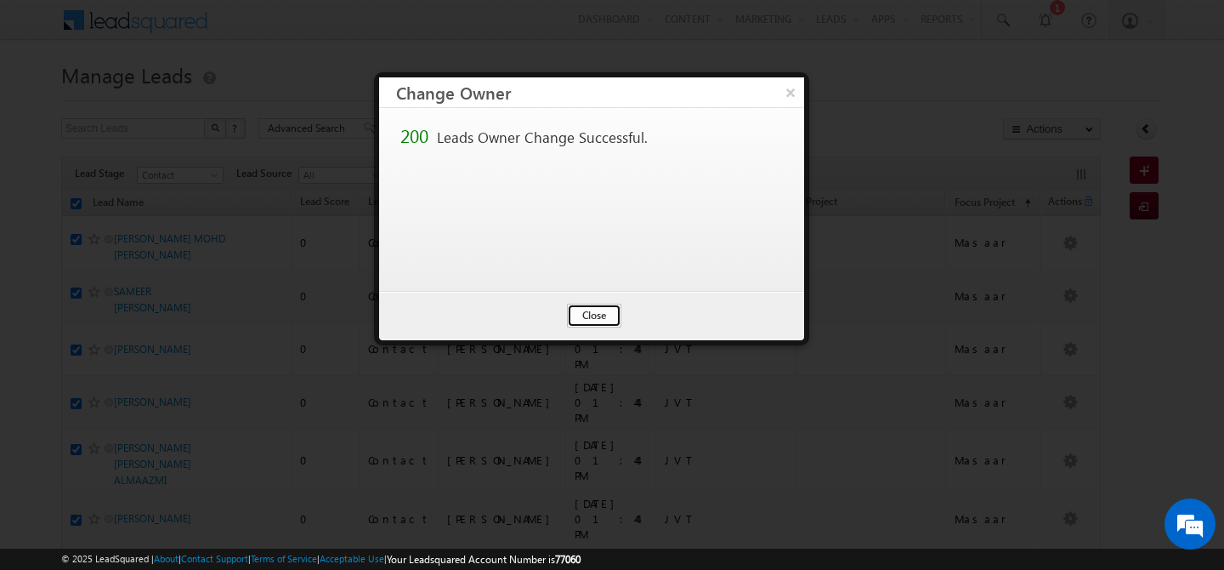
click at [582, 309] on button "Close" at bounding box center [594, 315] width 54 height 24
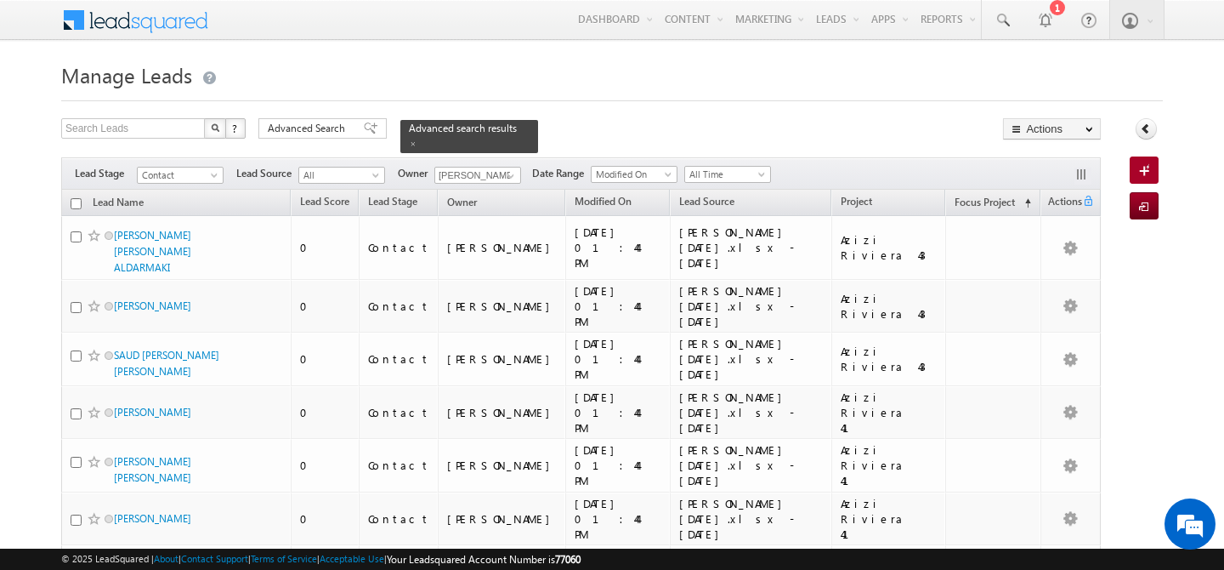
click at [71, 198] on input "checkbox" at bounding box center [76, 203] width 11 height 11
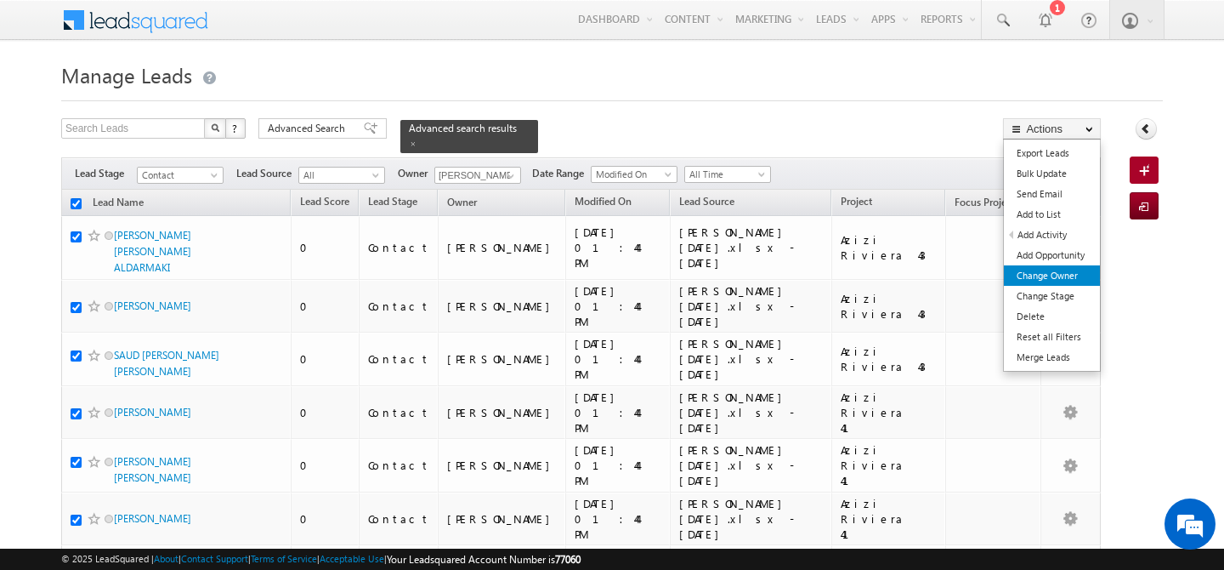
click at [1057, 269] on link "Change Owner" at bounding box center [1052, 275] width 96 height 20
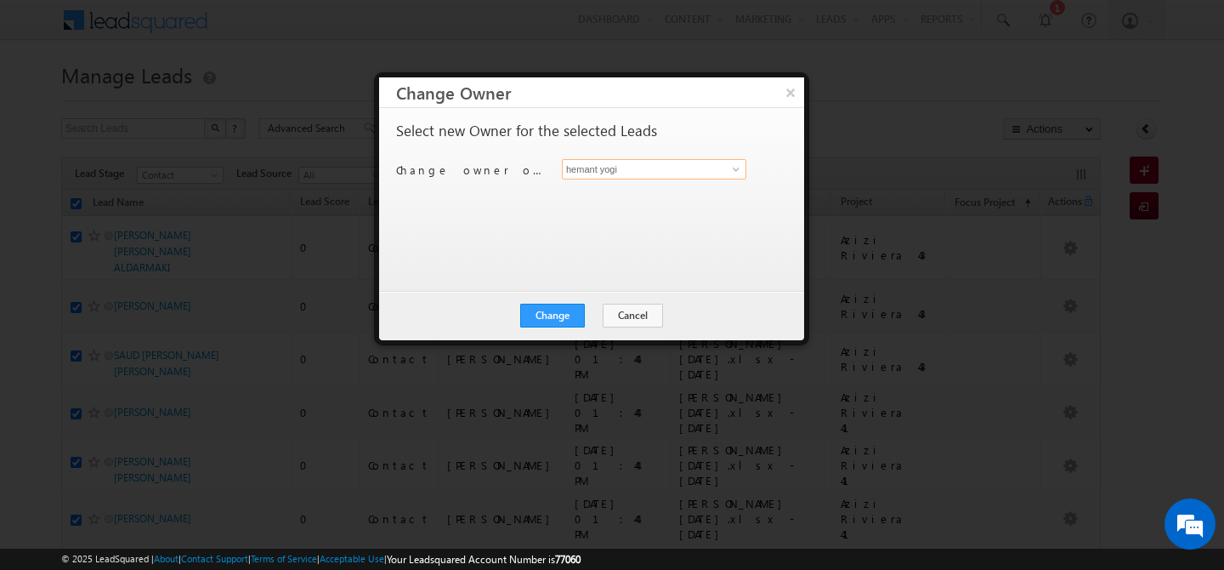
click at [690, 167] on input "hemant yogi" at bounding box center [654, 169] width 184 height 20
click at [796, 100] on button "×" at bounding box center [790, 92] width 28 height 30
